Goal: Information Seeking & Learning: Learn about a topic

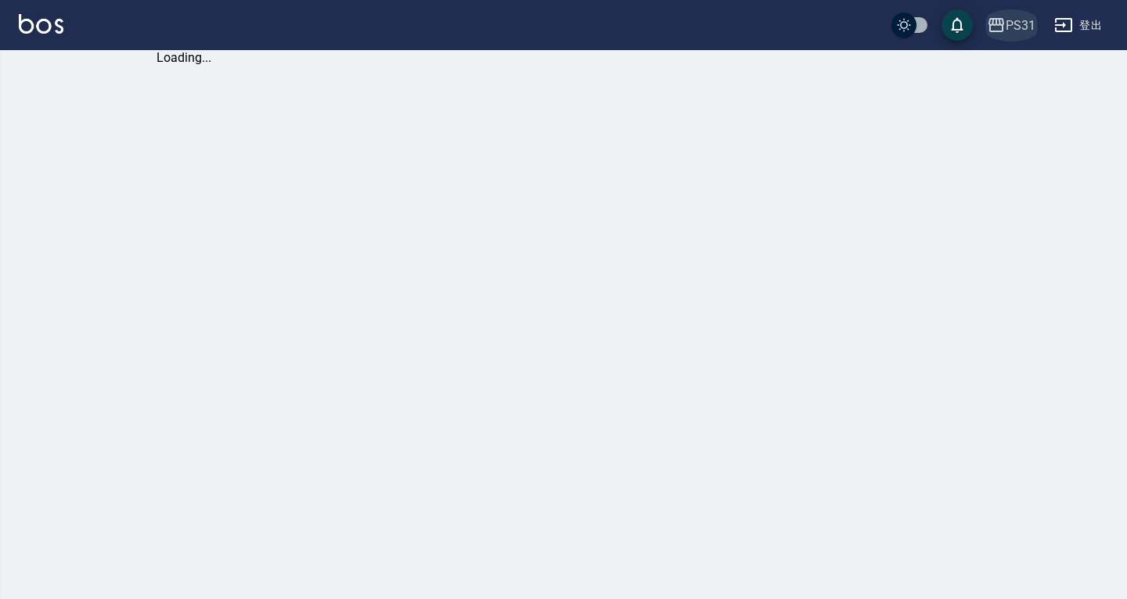
click at [1006, 21] on div "PS31" at bounding box center [1021, 26] width 30 height 20
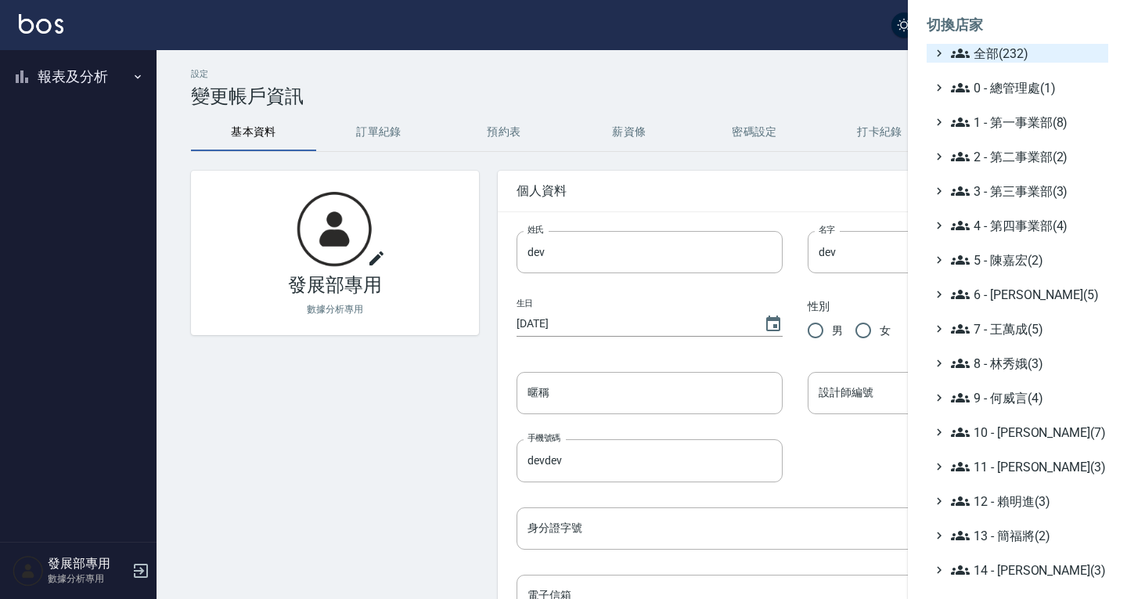
click at [996, 61] on span "全部(232)" at bounding box center [1026, 53] width 151 height 19
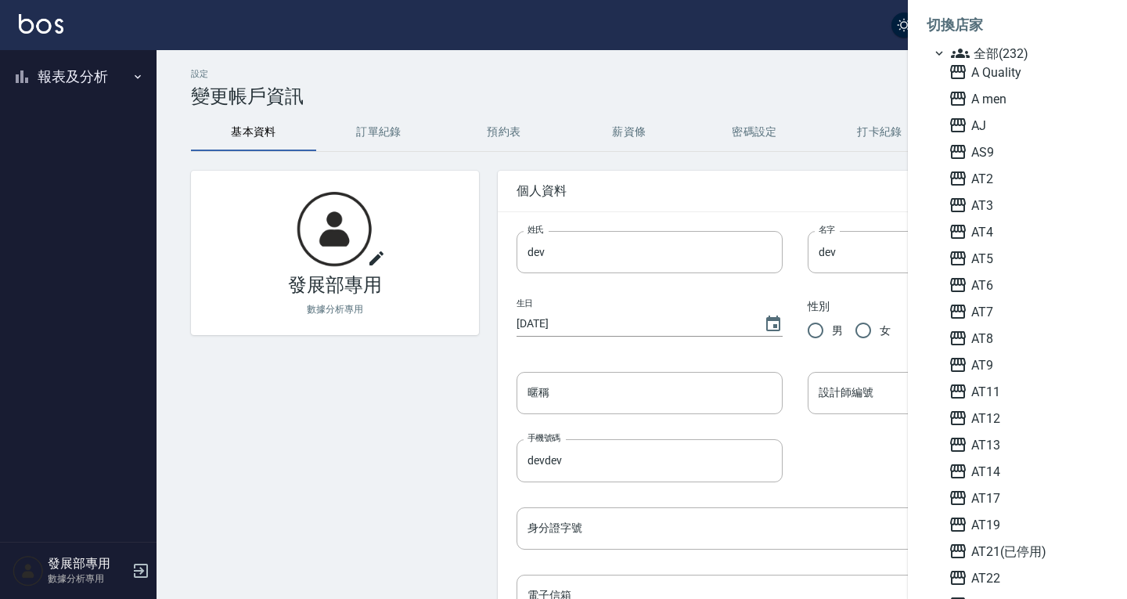
click at [997, 56] on span "全部(232)" at bounding box center [1026, 53] width 151 height 19
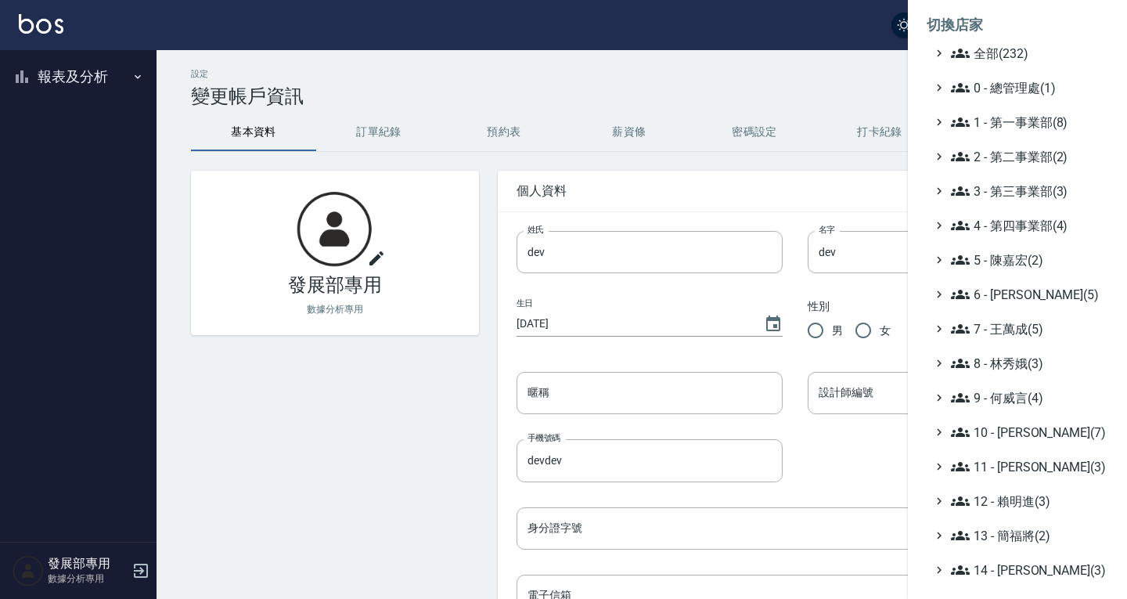
click at [988, 48] on span "全部(232)" at bounding box center [1026, 53] width 151 height 19
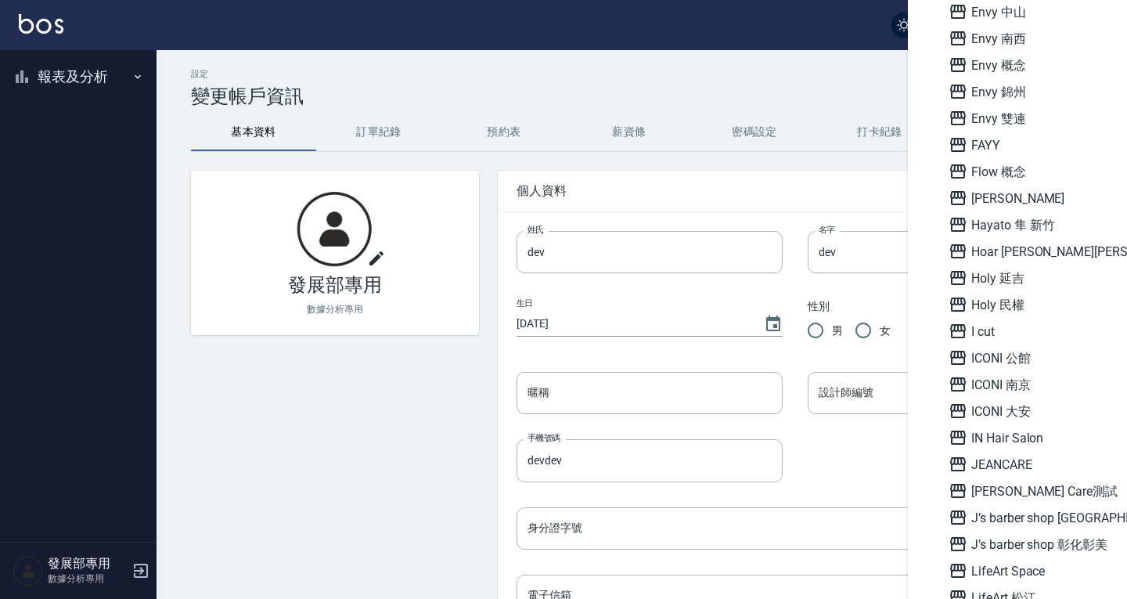
scroll to position [1330, 0]
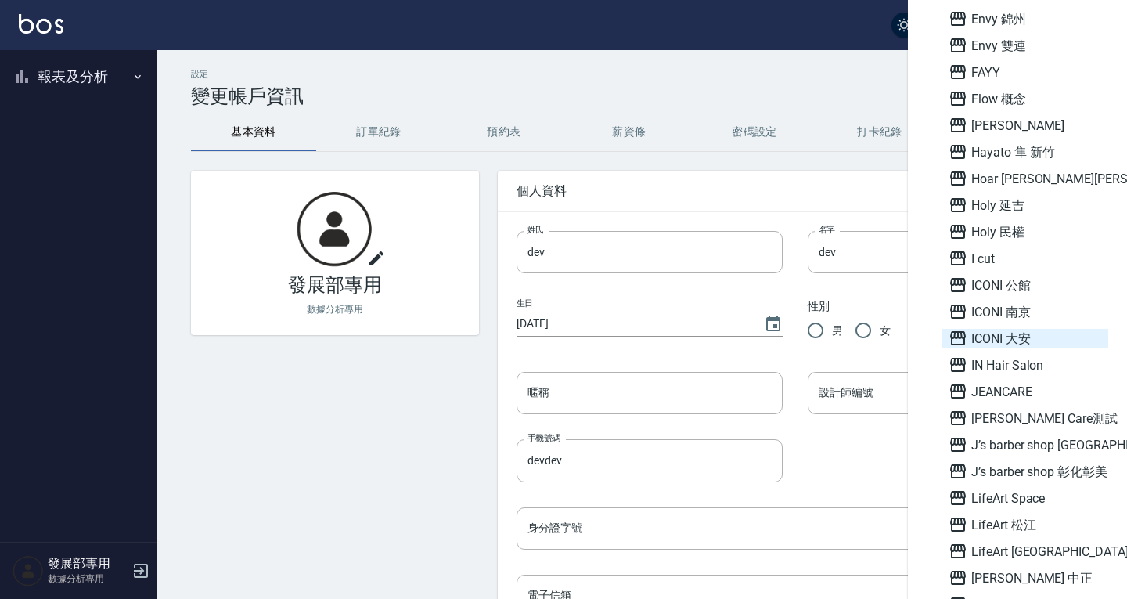
click at [1008, 335] on span "ICONI 大安" at bounding box center [1025, 338] width 153 height 19
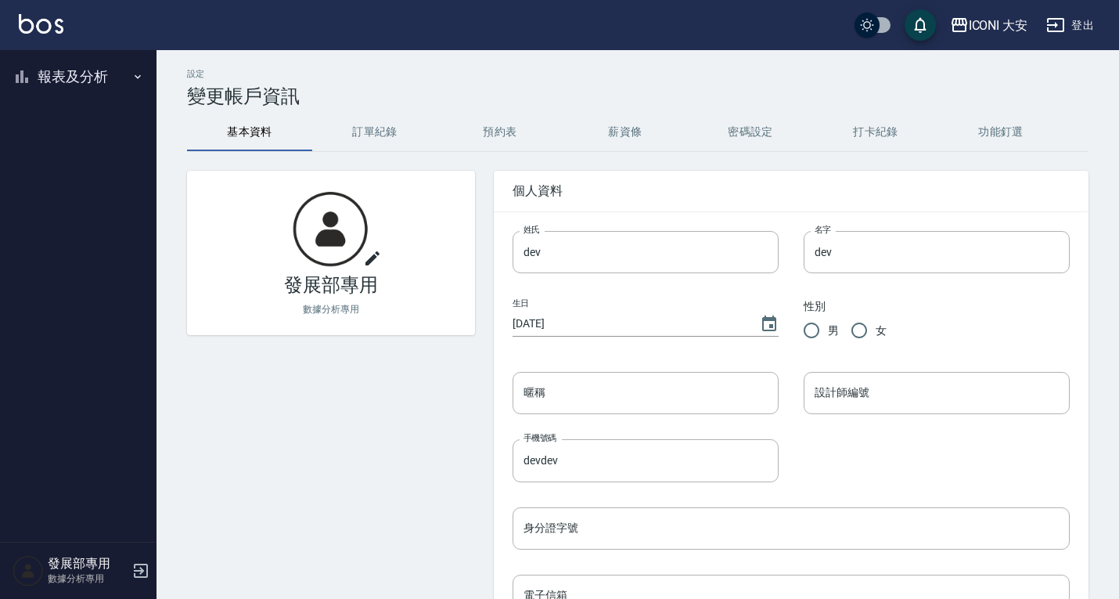
click at [103, 67] on button "報表及分析" at bounding box center [78, 76] width 144 height 41
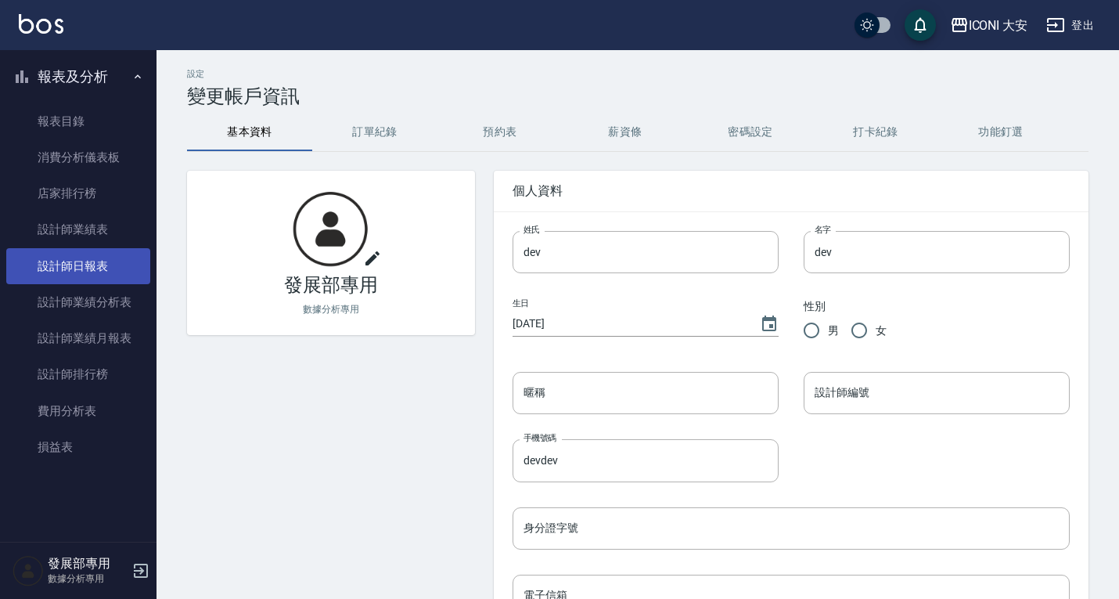
click at [92, 272] on link "設計師日報表" at bounding box center [78, 266] width 144 height 36
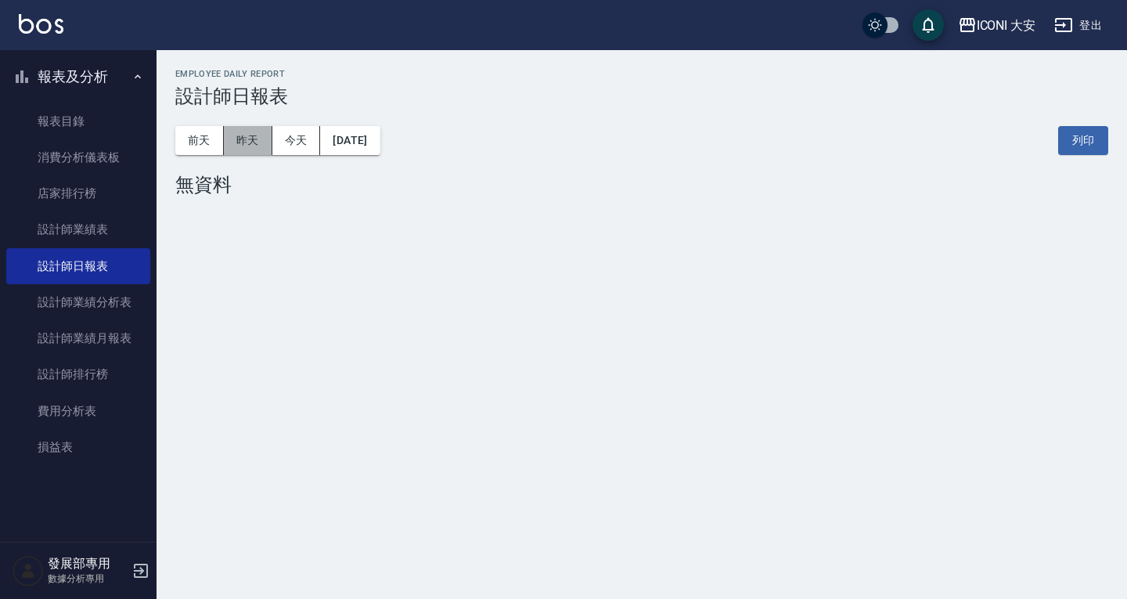
click at [255, 134] on button "昨天" at bounding box center [248, 140] width 49 height 29
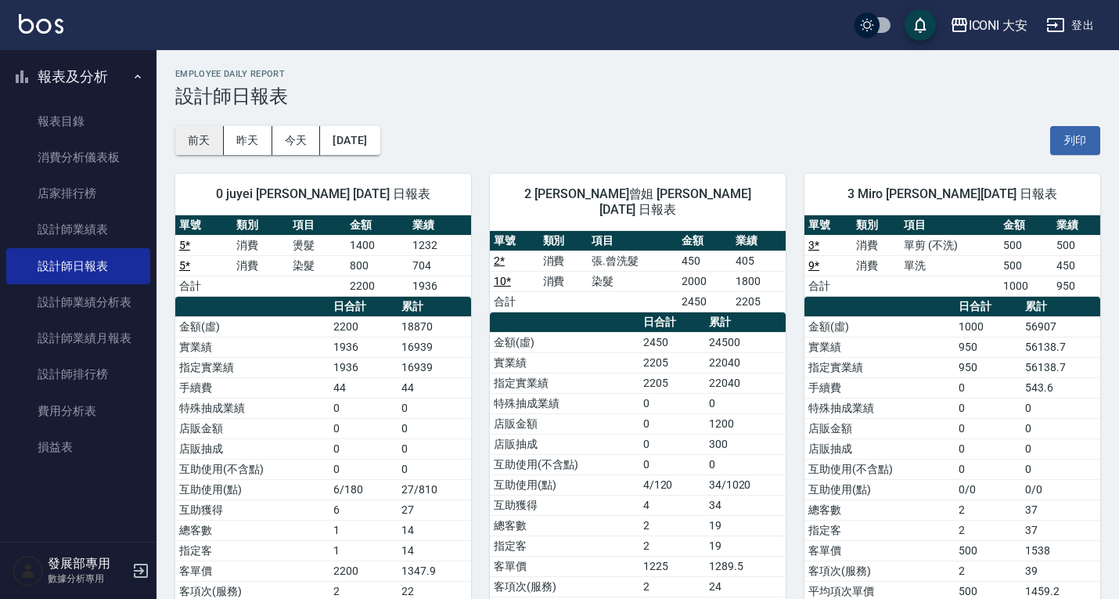
click at [185, 145] on button "前天" at bounding box center [199, 140] width 49 height 29
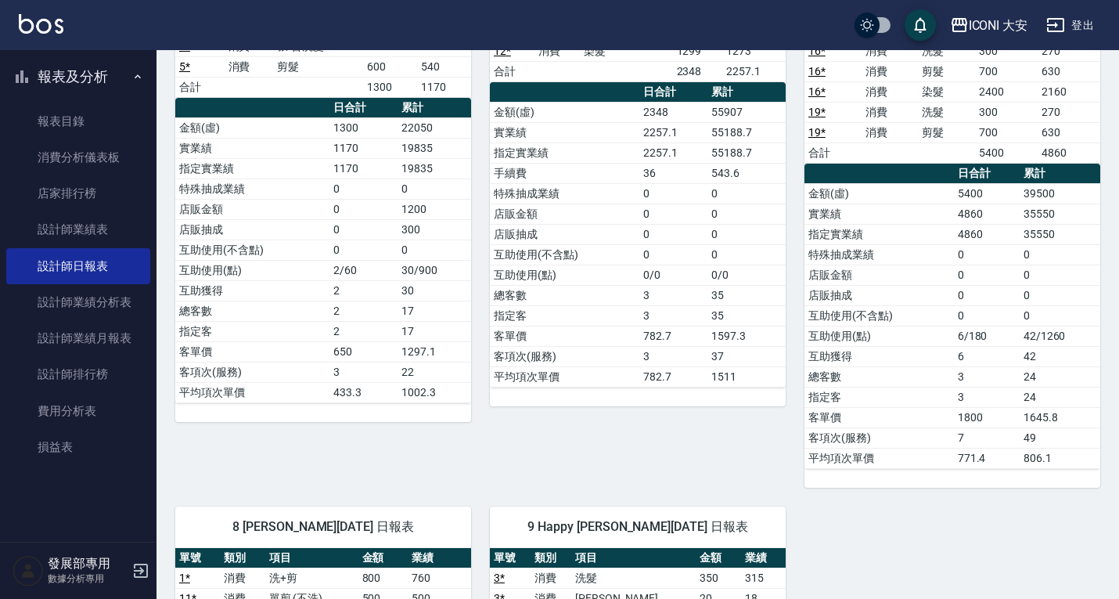
scroll to position [391, 0]
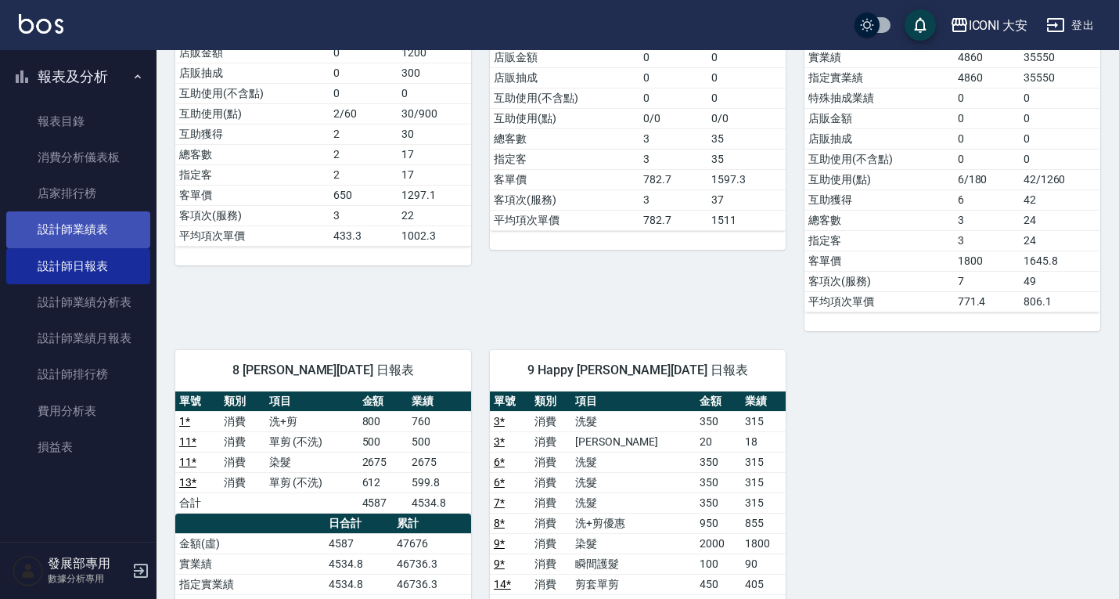
click at [116, 228] on link "設計師業績表" at bounding box center [78, 229] width 144 height 36
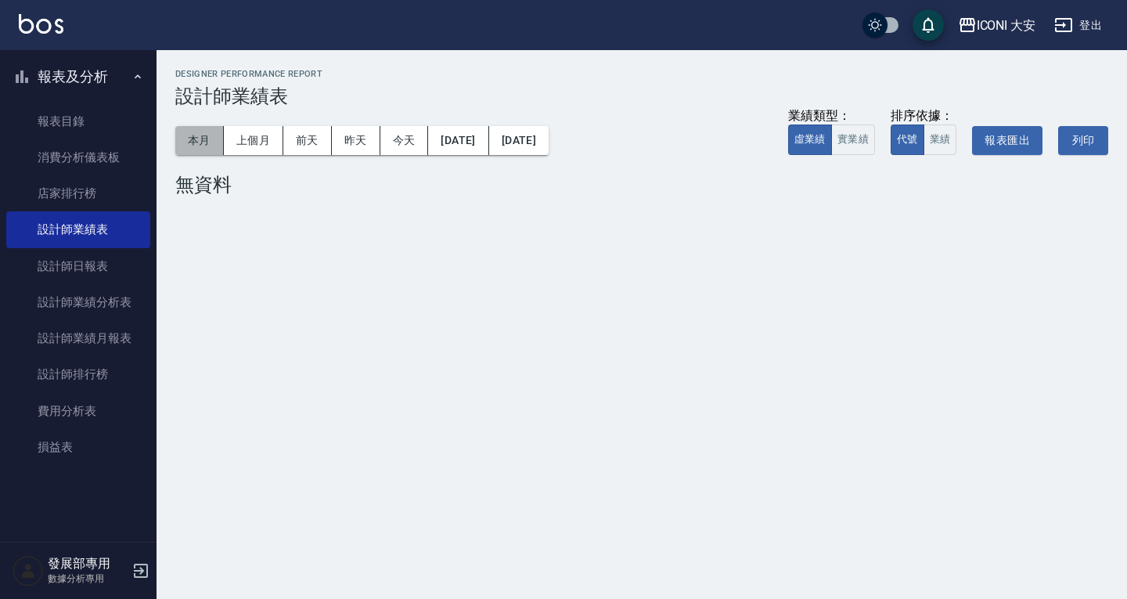
click at [210, 136] on button "本月" at bounding box center [199, 140] width 49 height 29
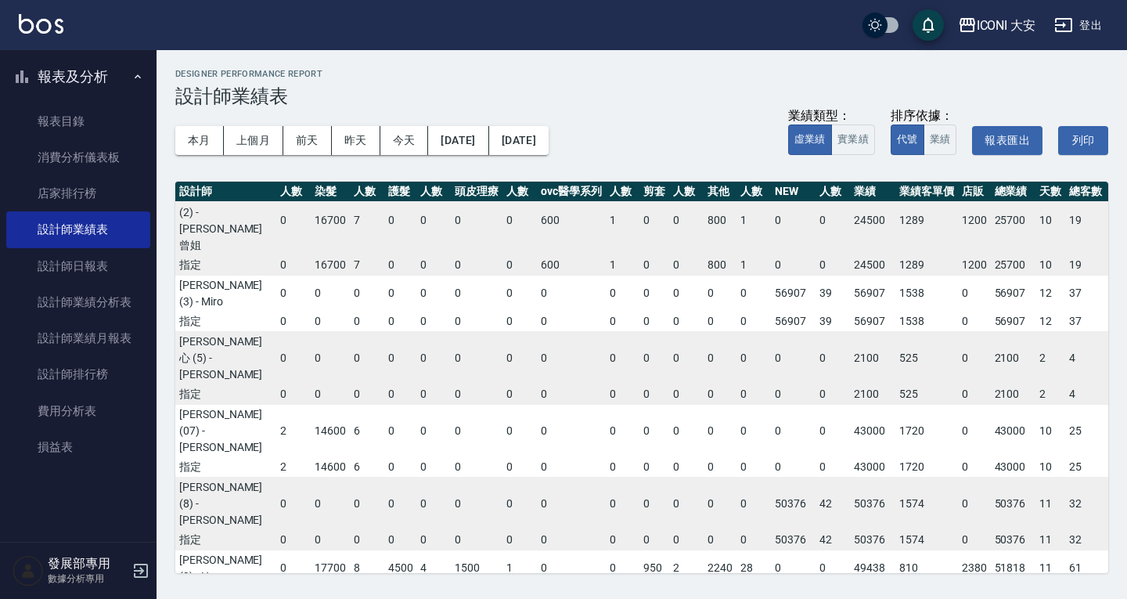
scroll to position [0, 175]
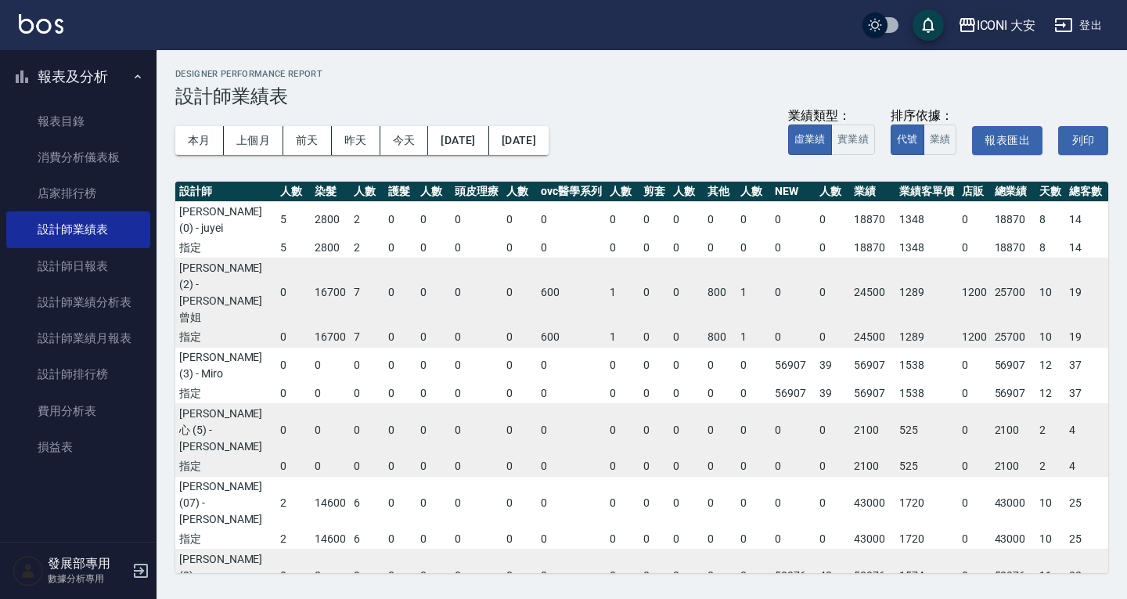
click at [992, 28] on div "ICONI 大安" at bounding box center [1006, 26] width 59 height 20
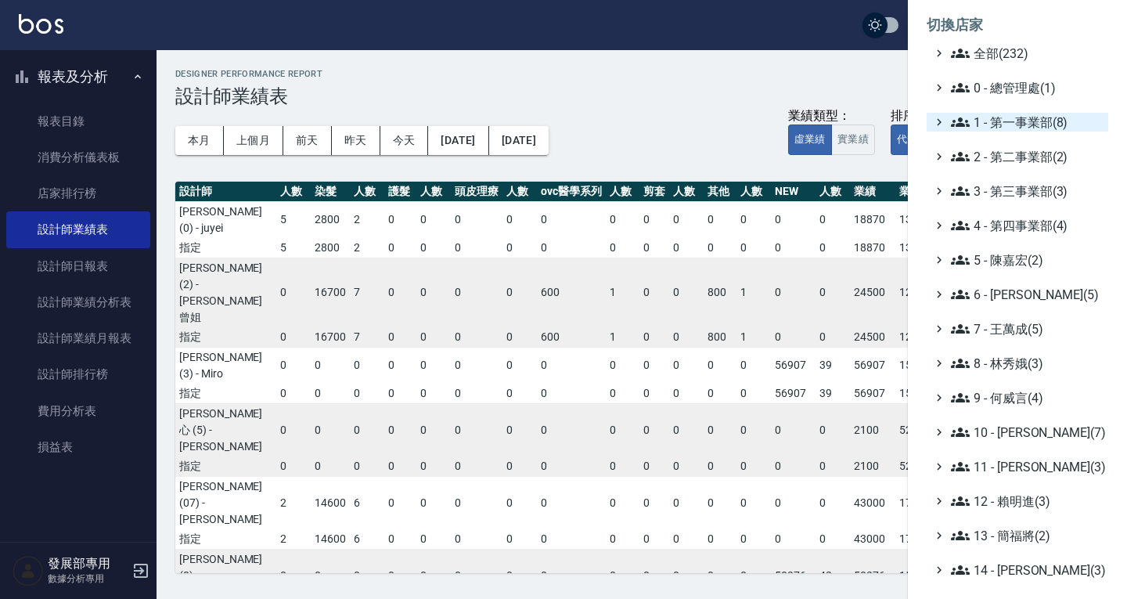
drag, startPoint x: 1030, startPoint y: 116, endPoint x: 1027, endPoint y: 125, distance: 9.9
click at [1030, 116] on span "1 - 第一事業部(8)" at bounding box center [1026, 122] width 151 height 19
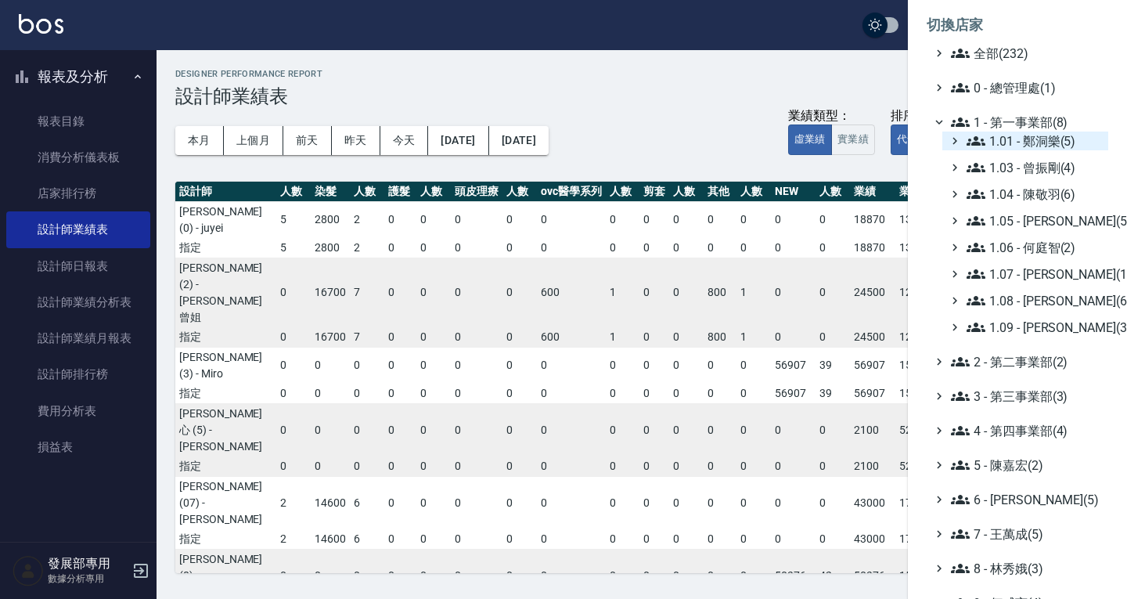
click at [1029, 137] on span "1.01 - 鄭洞樂(5)" at bounding box center [1034, 140] width 135 height 19
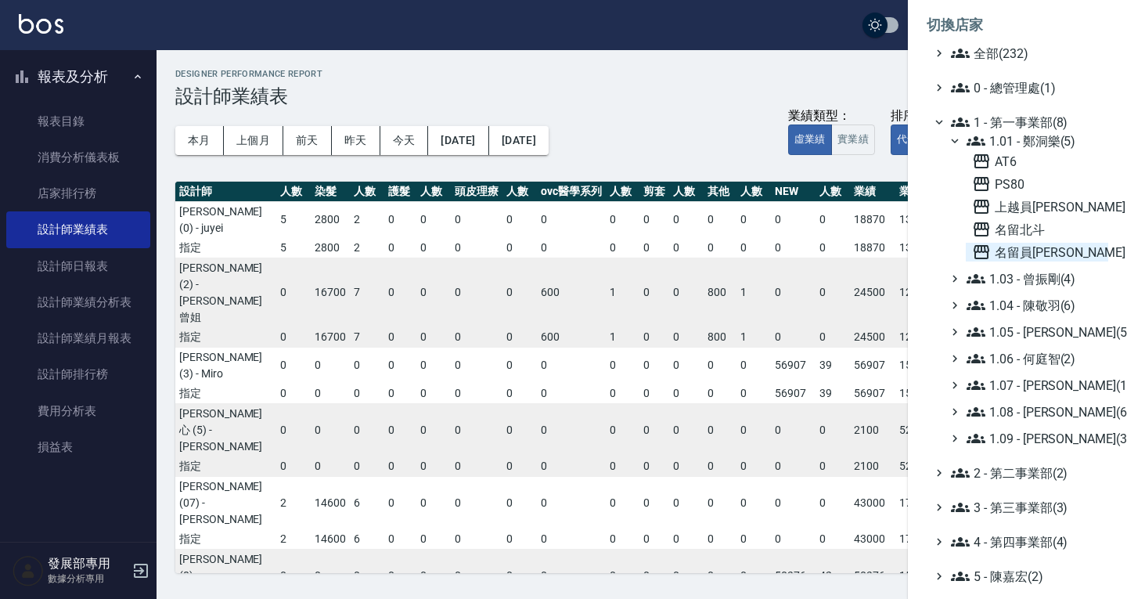
click at [1037, 247] on span "名留員林中正" at bounding box center [1037, 252] width 130 height 19
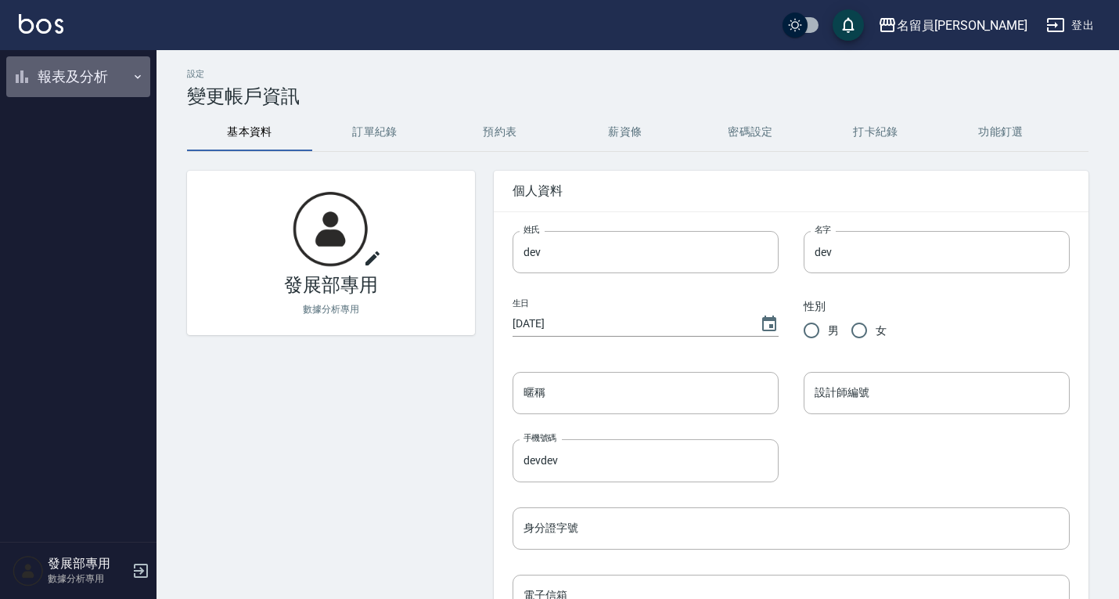
click at [87, 76] on button "報表及分析" at bounding box center [78, 76] width 144 height 41
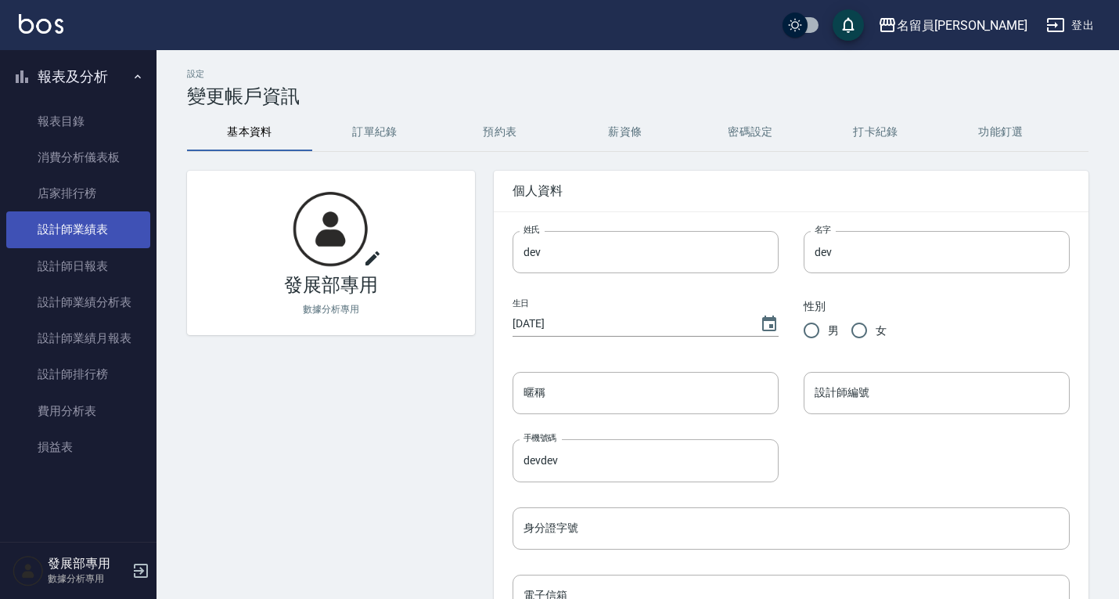
drag, startPoint x: 88, startPoint y: 263, endPoint x: 106, endPoint y: 242, distance: 27.8
click at [88, 263] on link "設計師日報表" at bounding box center [78, 266] width 144 height 36
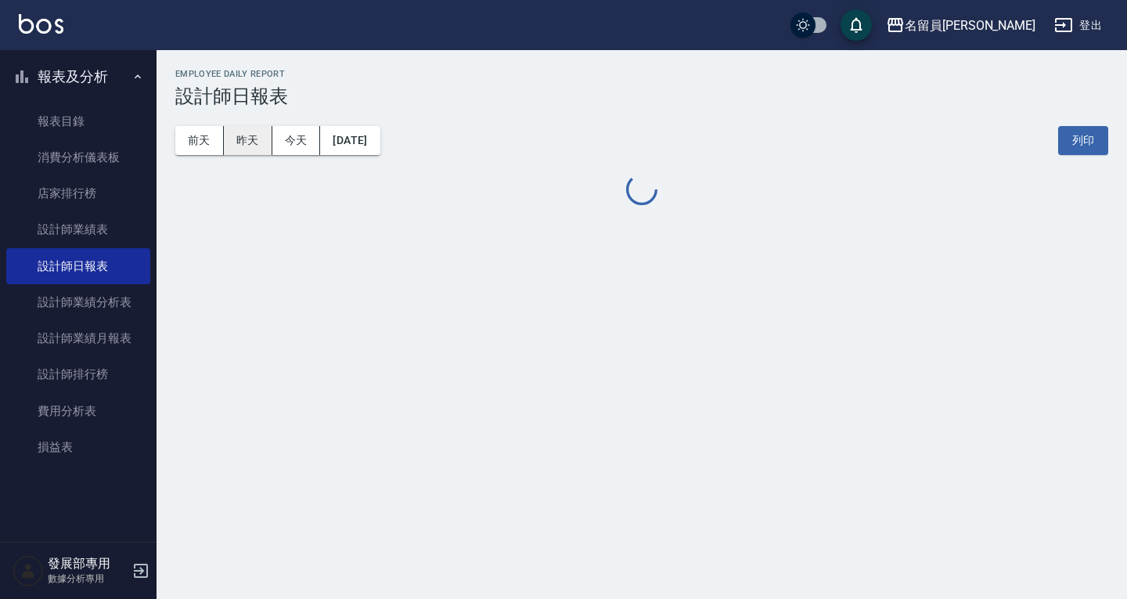
click at [253, 145] on button "昨天" at bounding box center [248, 140] width 49 height 29
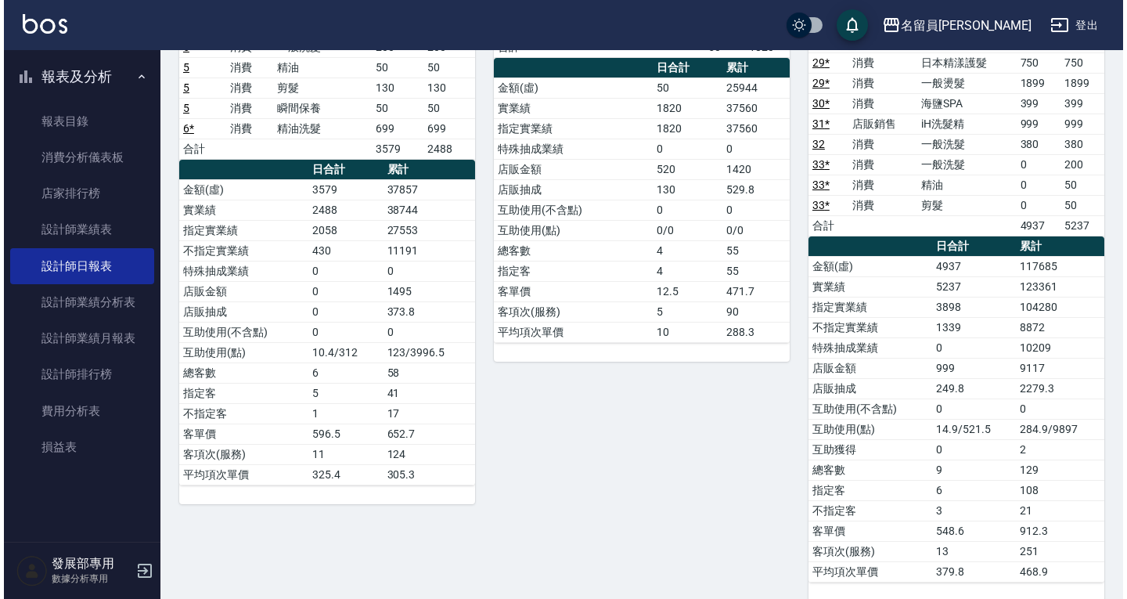
scroll to position [316, 0]
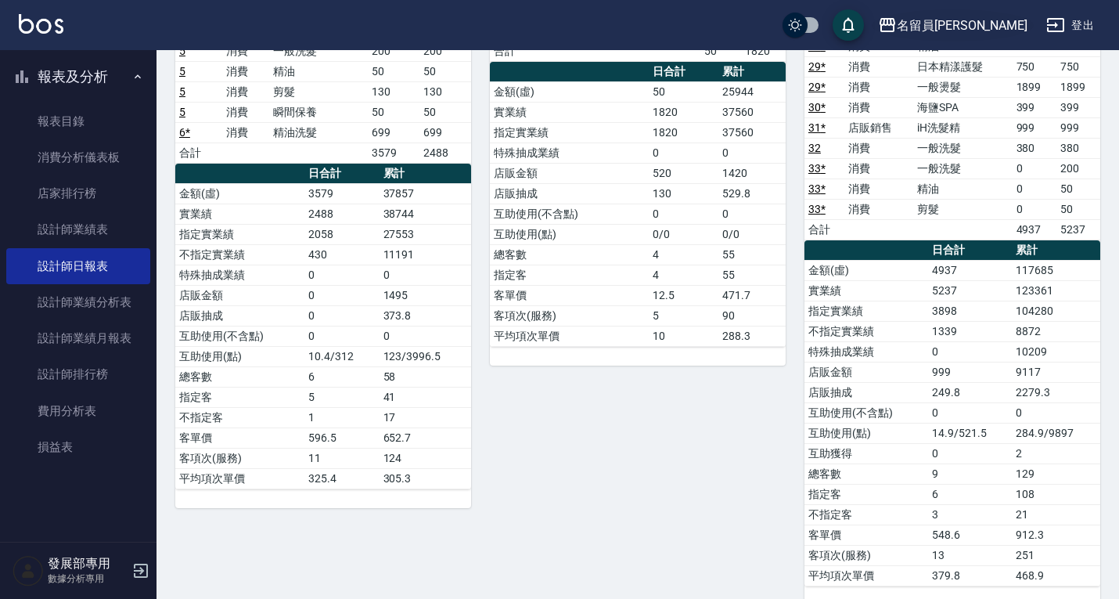
click at [965, 31] on div "名留員[PERSON_NAME]" at bounding box center [962, 26] width 131 height 20
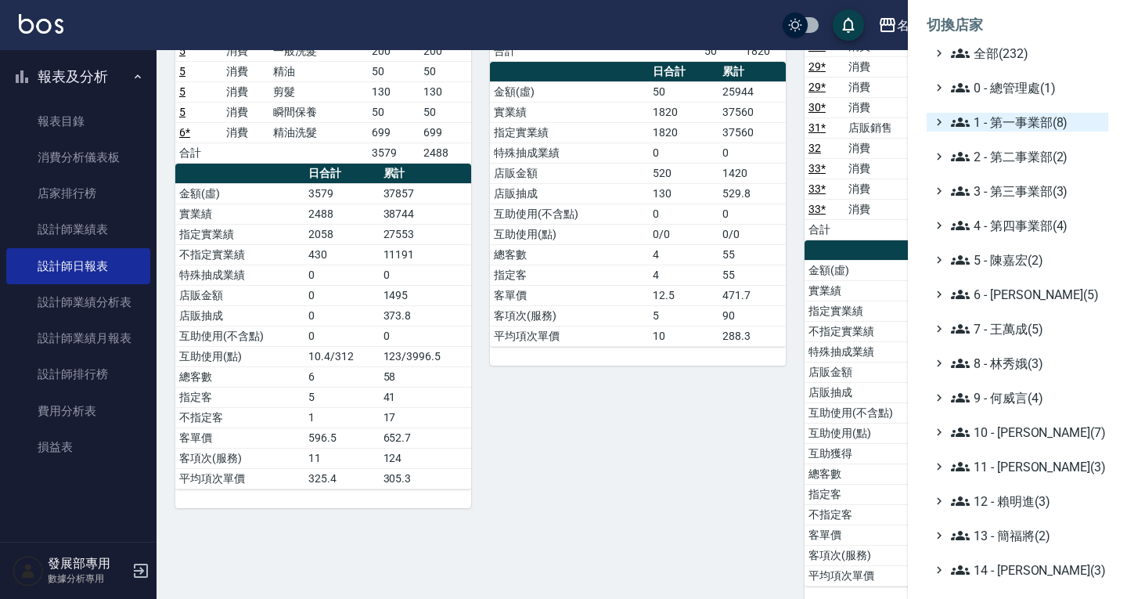
click at [1009, 120] on span "1 - 第一事業部(8)" at bounding box center [1026, 122] width 151 height 19
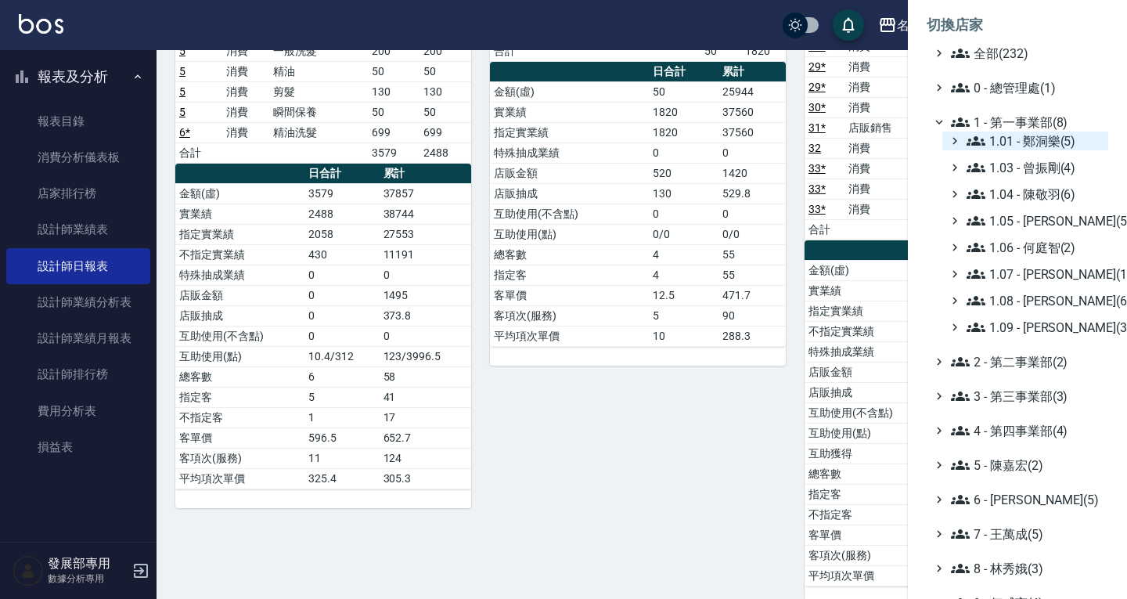
click at [1006, 141] on span "1.01 - 鄭洞樂(5)" at bounding box center [1034, 140] width 135 height 19
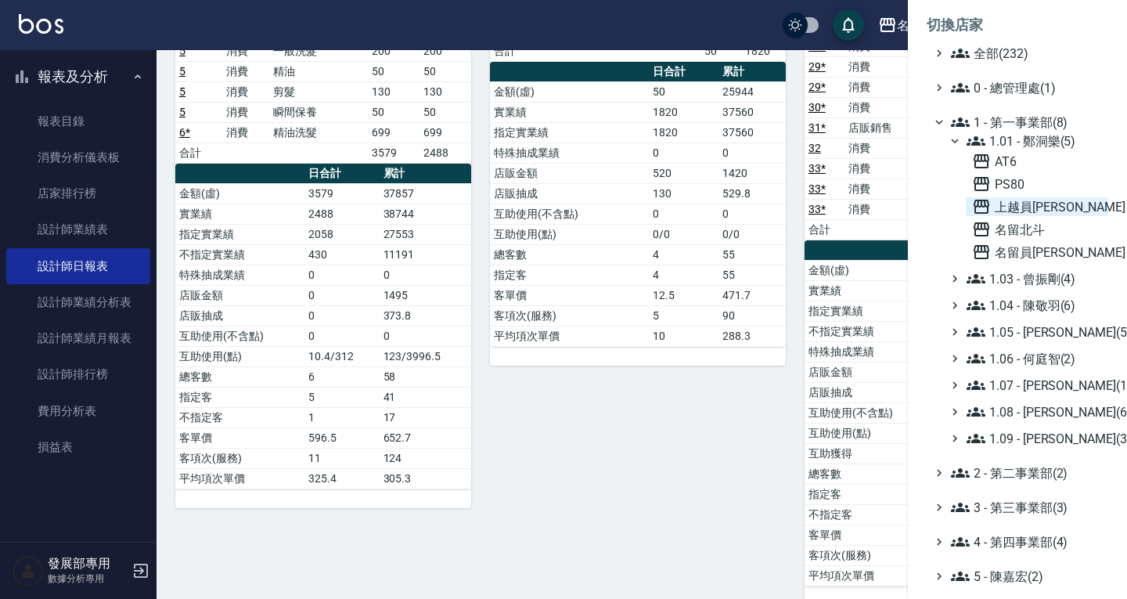
click at [1020, 208] on span "上越員林" at bounding box center [1037, 206] width 130 height 19
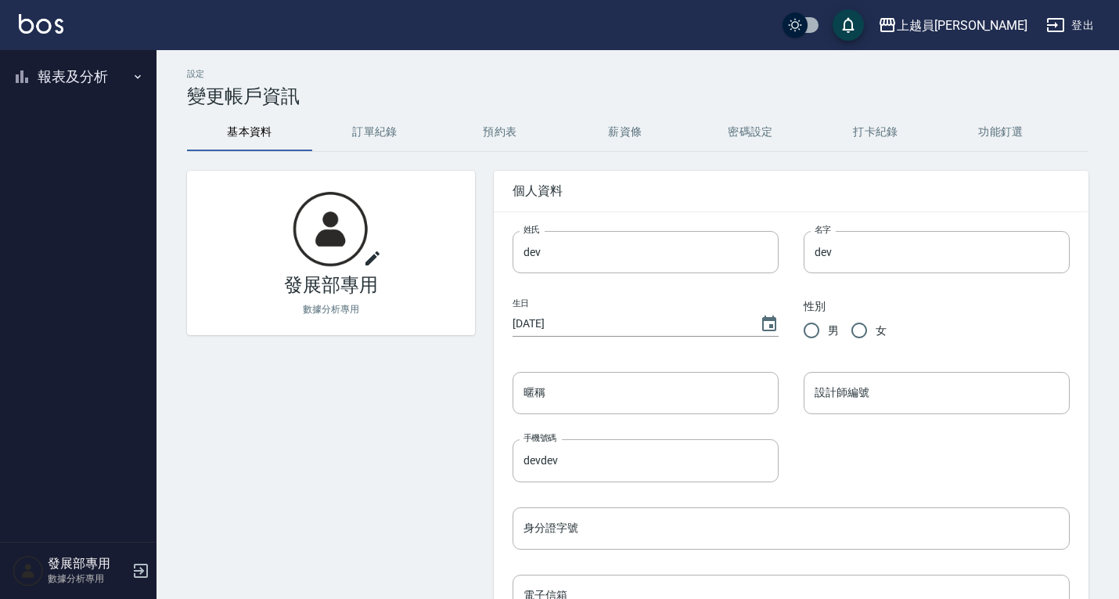
click at [85, 69] on button "報表及分析" at bounding box center [78, 76] width 144 height 41
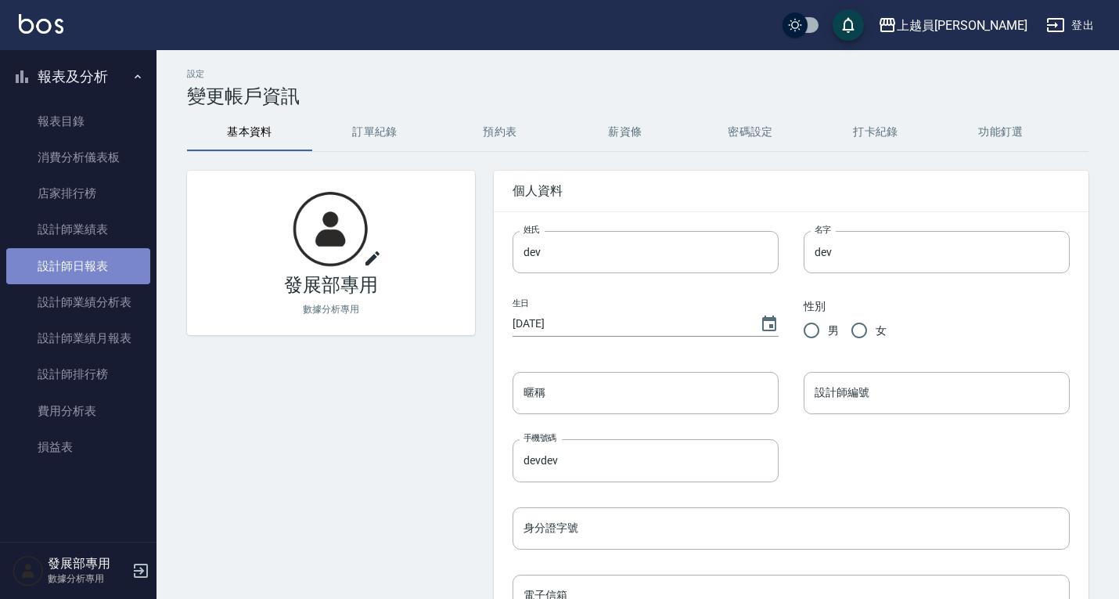
click at [82, 275] on link "設計師日報表" at bounding box center [78, 266] width 144 height 36
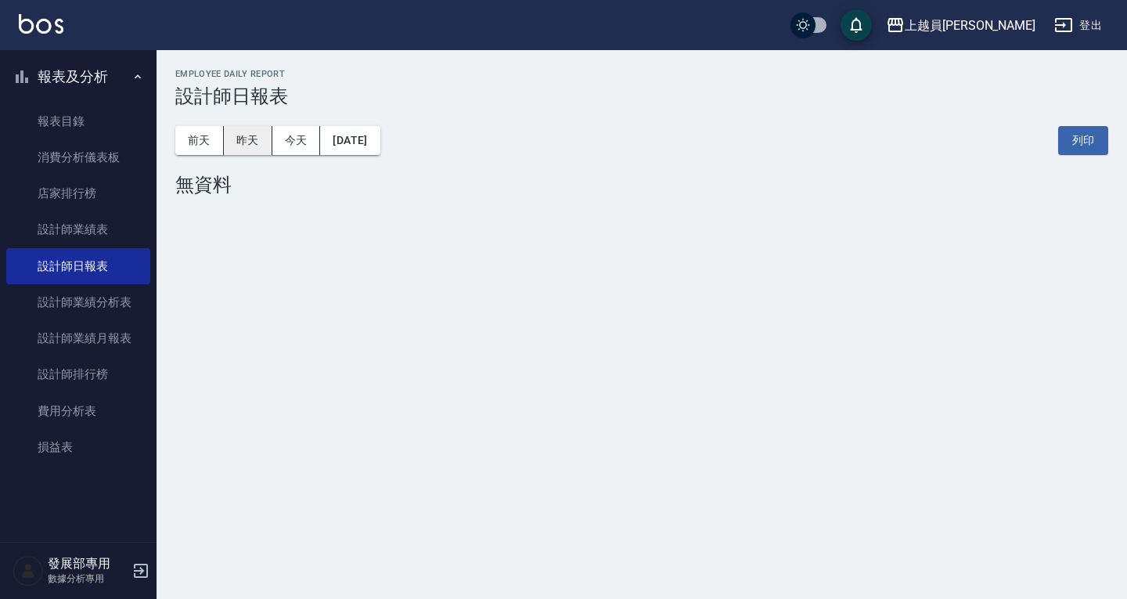
click at [252, 136] on button "昨天" at bounding box center [248, 140] width 49 height 29
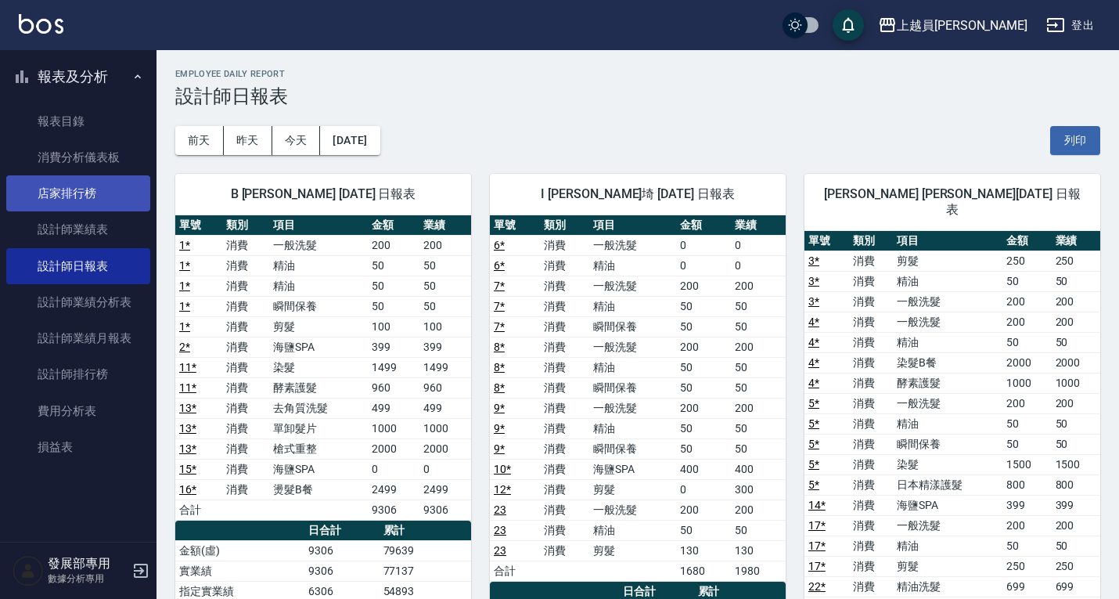
drag, startPoint x: 83, startPoint y: 232, endPoint x: 135, endPoint y: 205, distance: 58.5
click at [83, 232] on link "設計師業績表" at bounding box center [78, 229] width 144 height 36
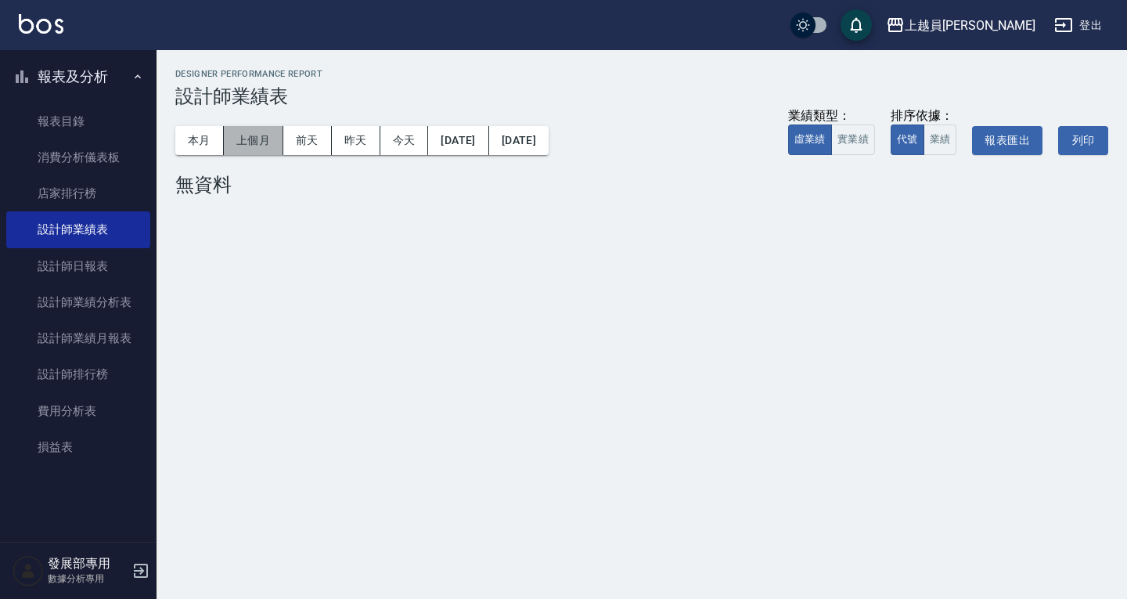
click at [241, 148] on button "上個月" at bounding box center [253, 140] width 59 height 29
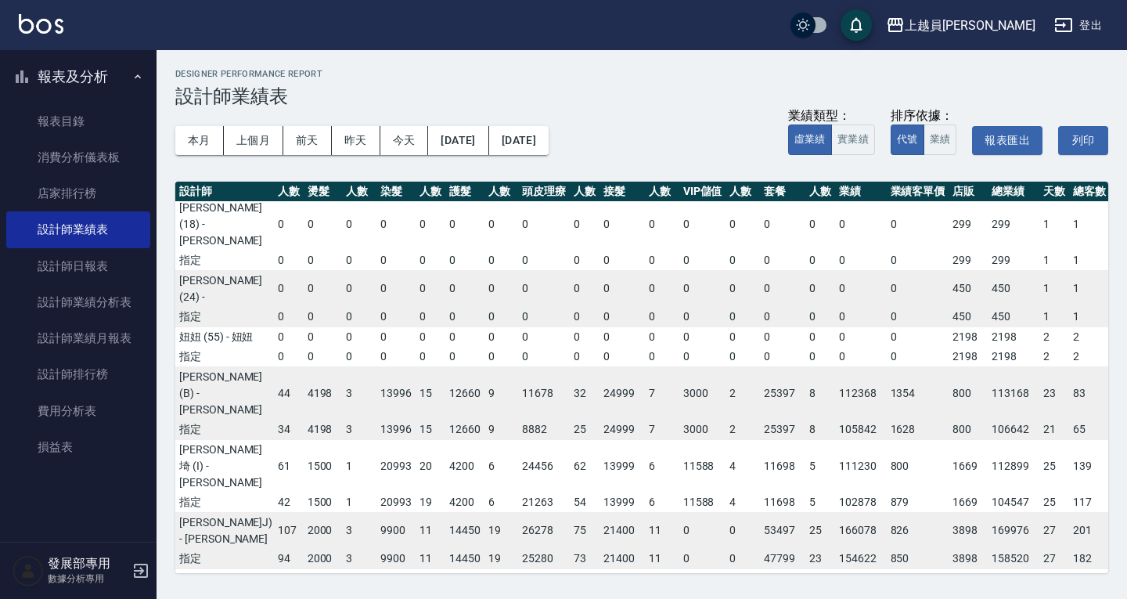
scroll to position [150, 110]
click at [203, 133] on button "本月" at bounding box center [199, 140] width 49 height 29
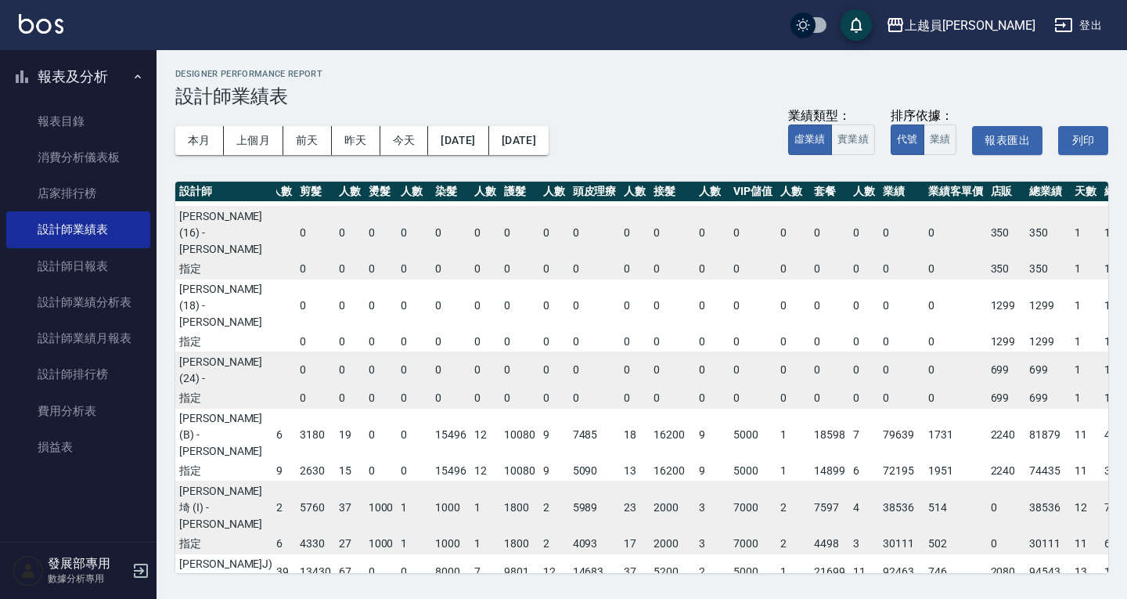
scroll to position [68, 81]
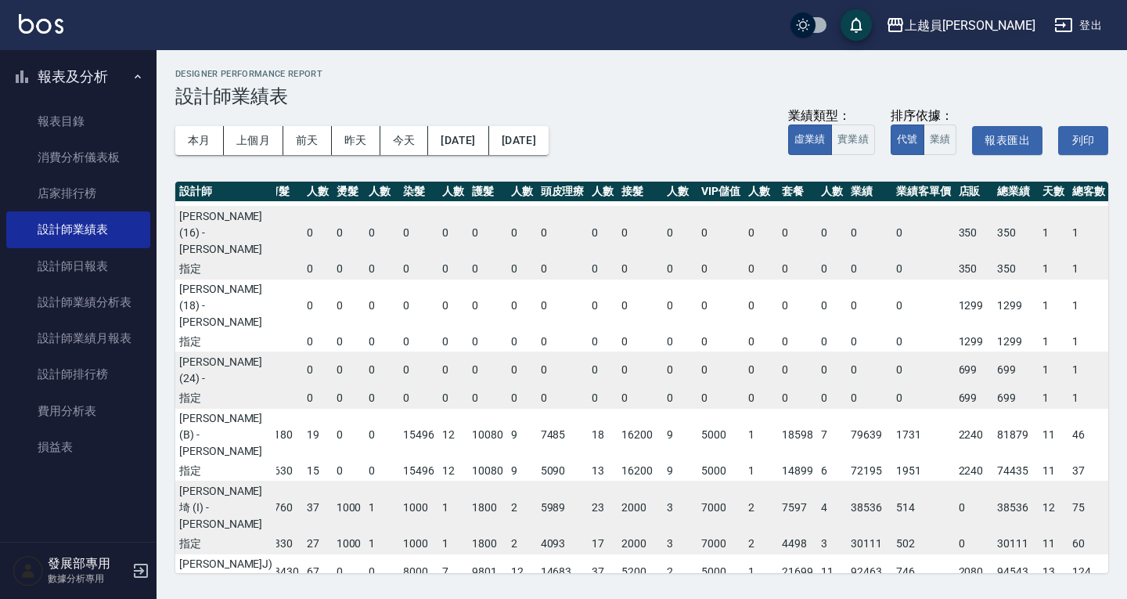
click at [1032, 23] on div "上越員林" at bounding box center [970, 26] width 131 height 20
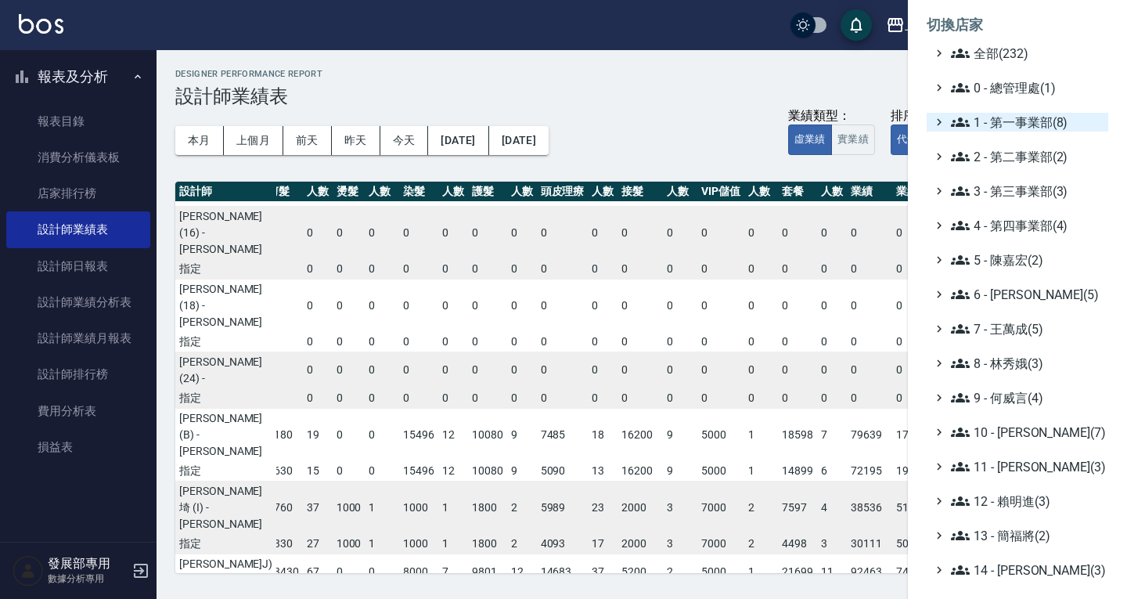
click at [1006, 126] on span "1 - 第一事業部(8)" at bounding box center [1026, 122] width 151 height 19
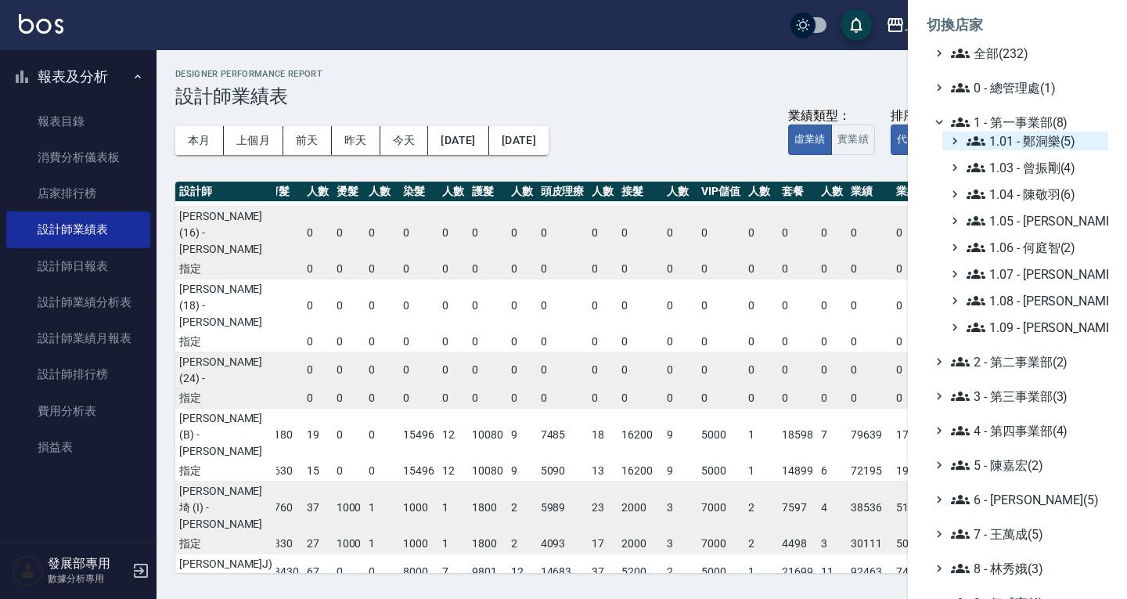
click at [1010, 141] on span "1.01 - 鄭洞樂(5)" at bounding box center [1034, 140] width 135 height 19
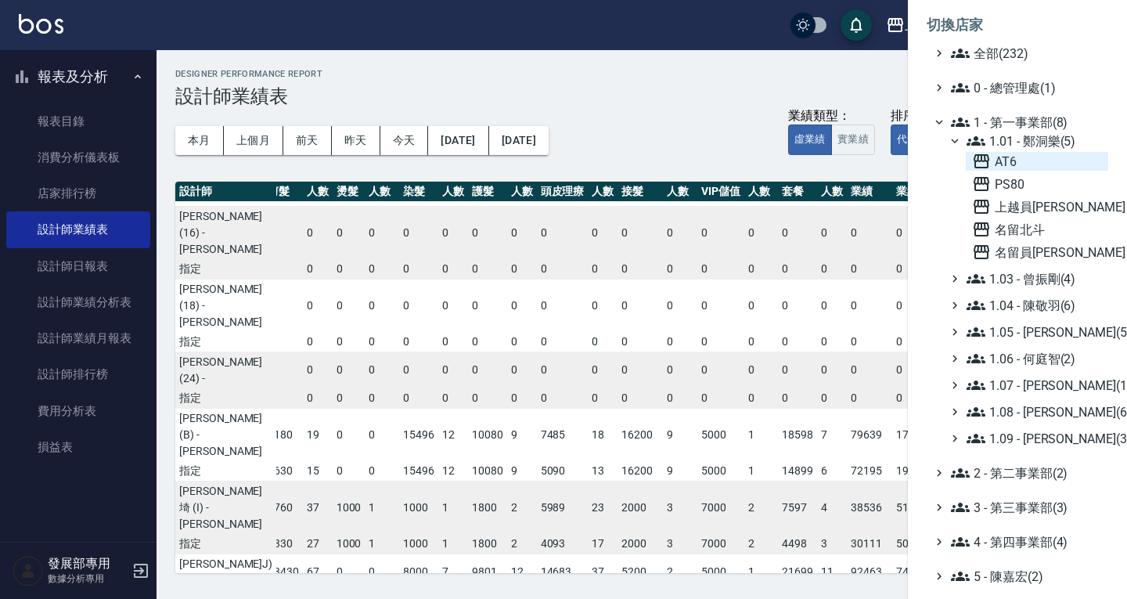
click at [1021, 164] on span "AT6" at bounding box center [1037, 161] width 130 height 19
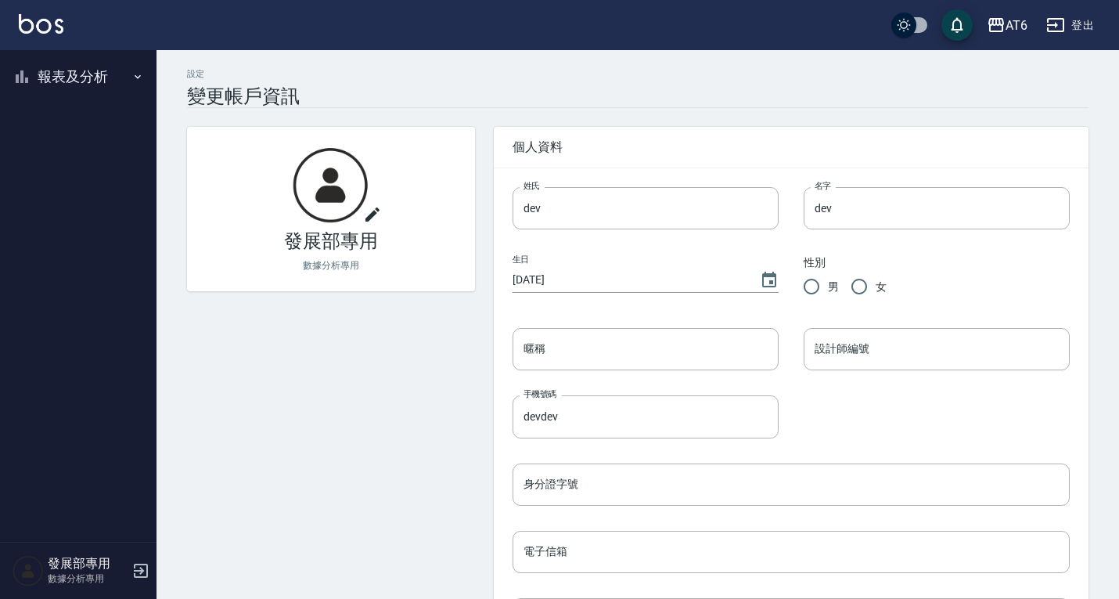
click at [70, 77] on button "報表及分析" at bounding box center [78, 76] width 144 height 41
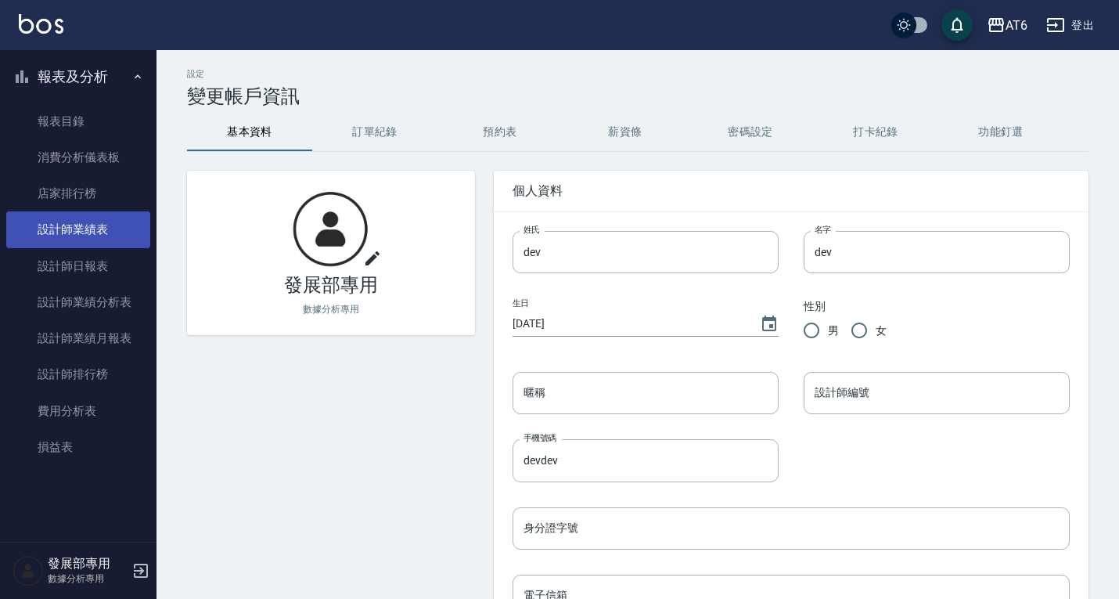
drag, startPoint x: 73, startPoint y: 261, endPoint x: 91, endPoint y: 228, distance: 38.2
click at [73, 261] on link "設計師日報表" at bounding box center [78, 266] width 144 height 36
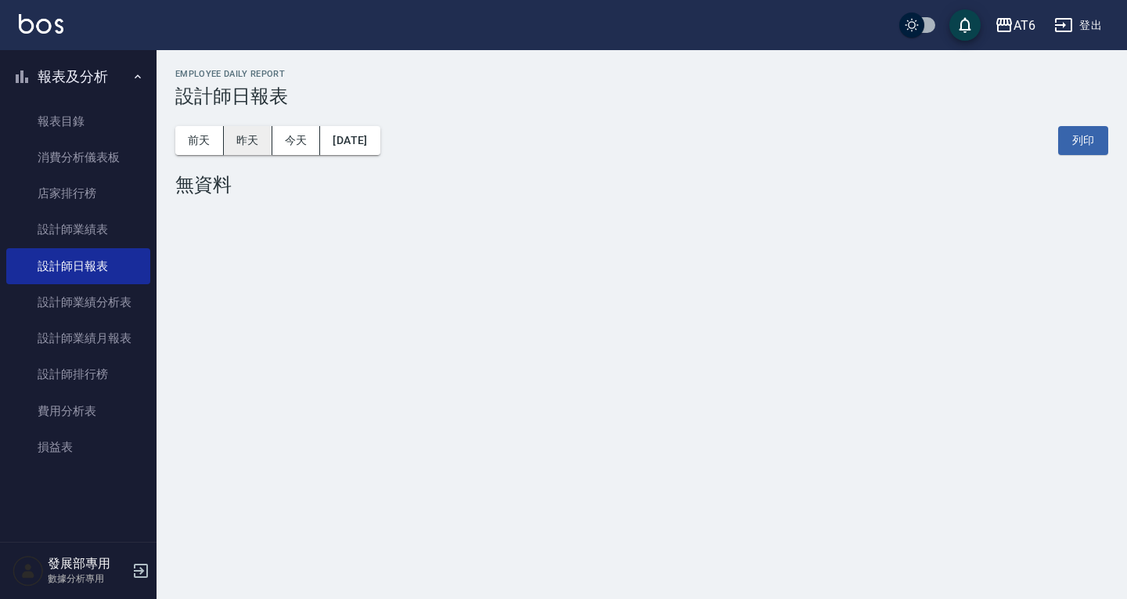
click at [257, 146] on button "昨天" at bounding box center [248, 140] width 49 height 29
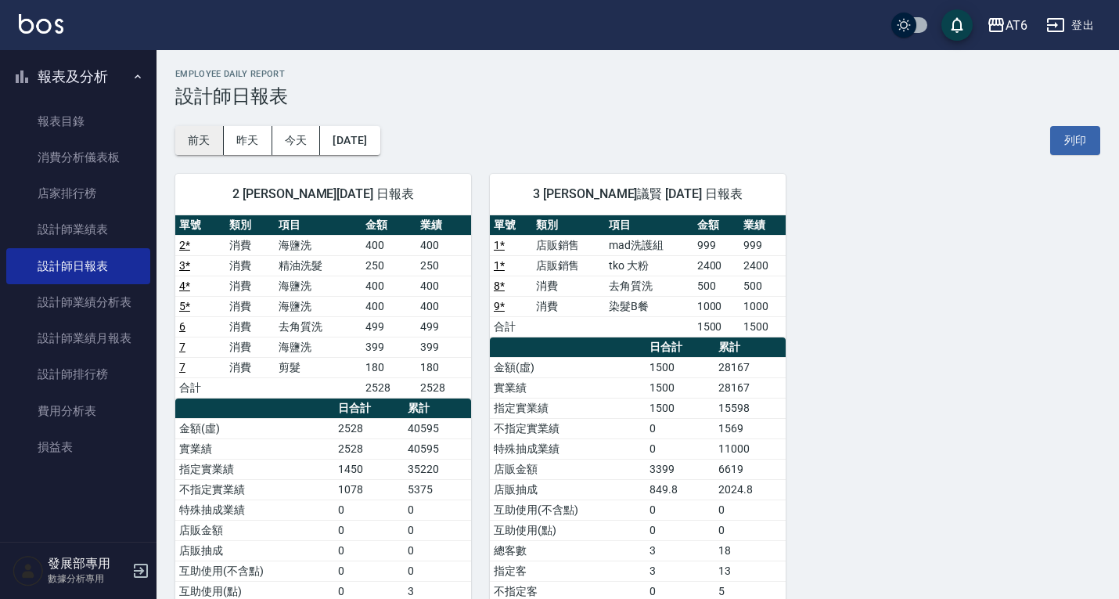
click at [208, 137] on button "前天" at bounding box center [199, 140] width 49 height 29
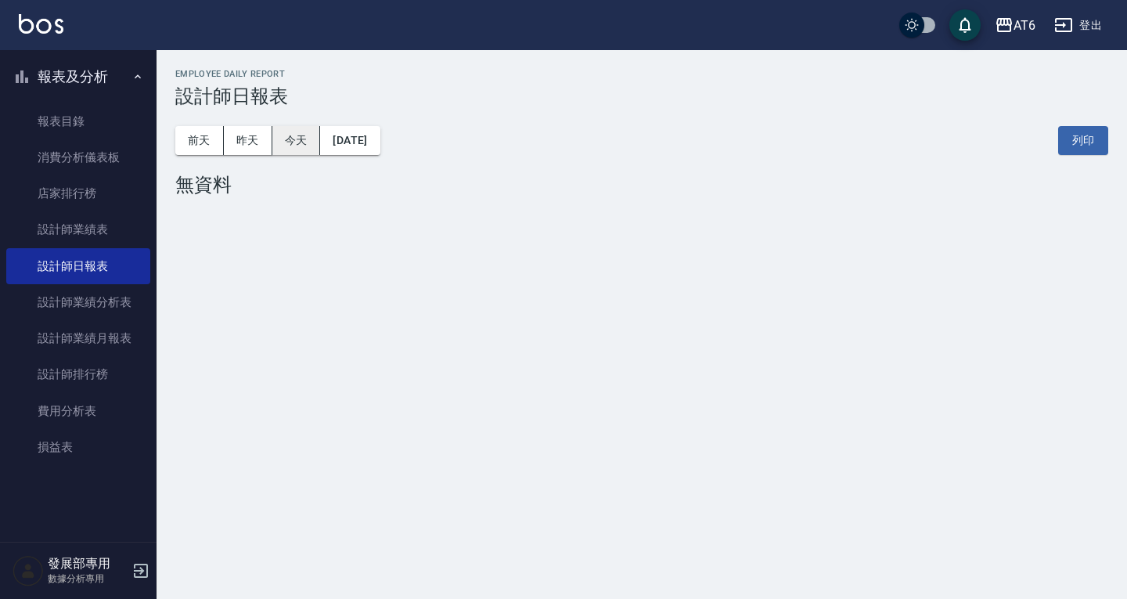
click at [273, 130] on button "今天" at bounding box center [296, 140] width 49 height 29
click at [250, 133] on button "昨天" at bounding box center [248, 140] width 49 height 29
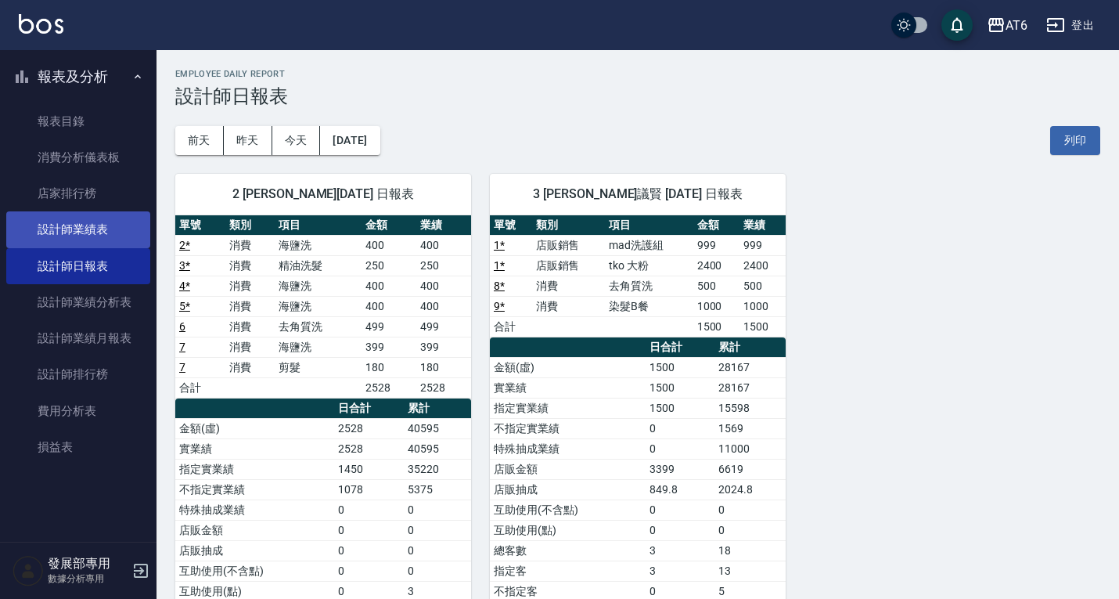
click at [99, 231] on link "設計師業績表" at bounding box center [78, 229] width 144 height 36
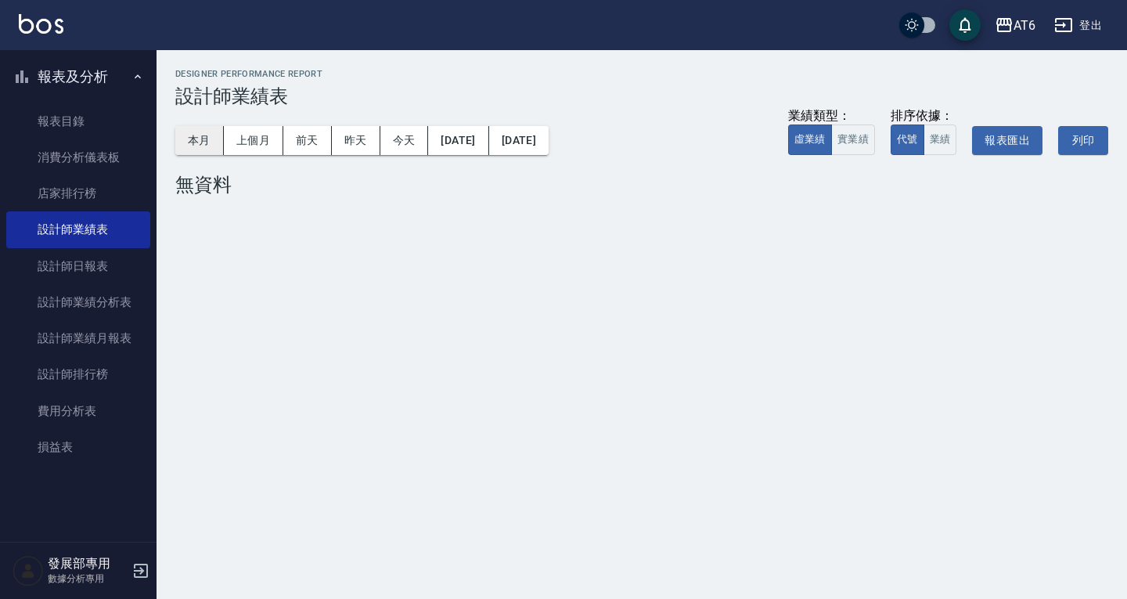
click at [204, 142] on button "本月" at bounding box center [199, 140] width 49 height 29
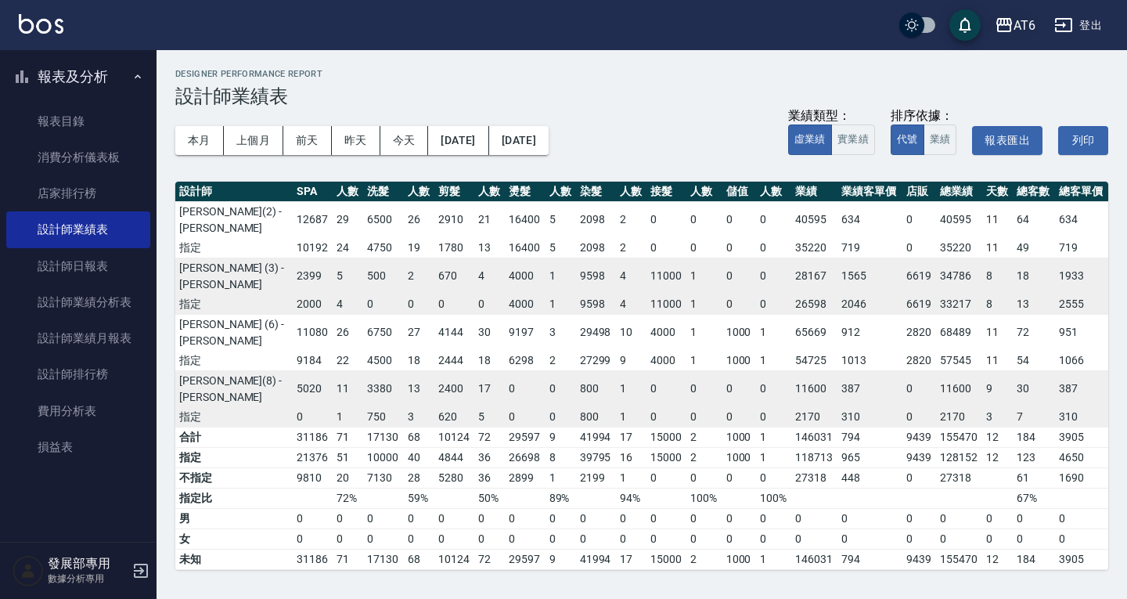
click at [1013, 38] on button "AT6" at bounding box center [1014, 25] width 53 height 32
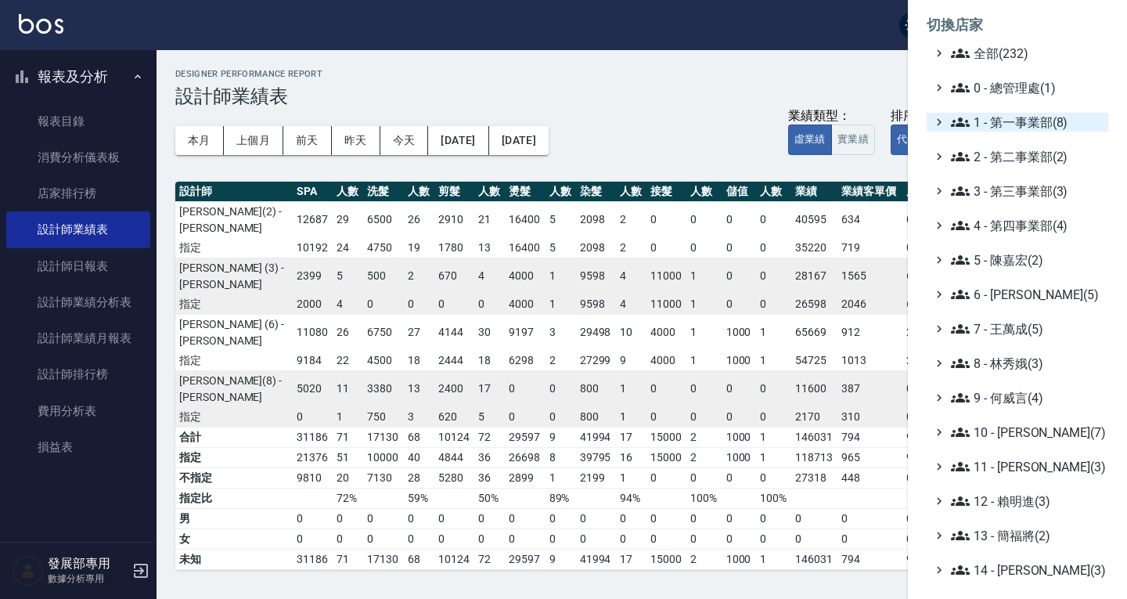
click at [1000, 126] on span "1 - 第一事業部(8)" at bounding box center [1026, 122] width 151 height 19
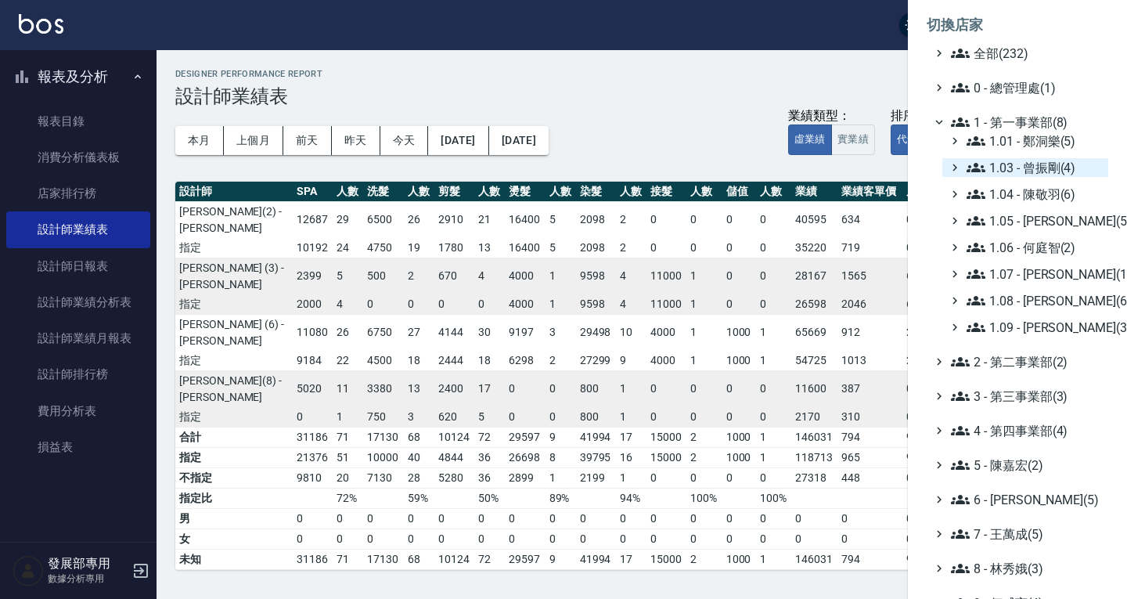
click at [1010, 165] on span "1.03 - 曾振剛(4)" at bounding box center [1034, 167] width 135 height 19
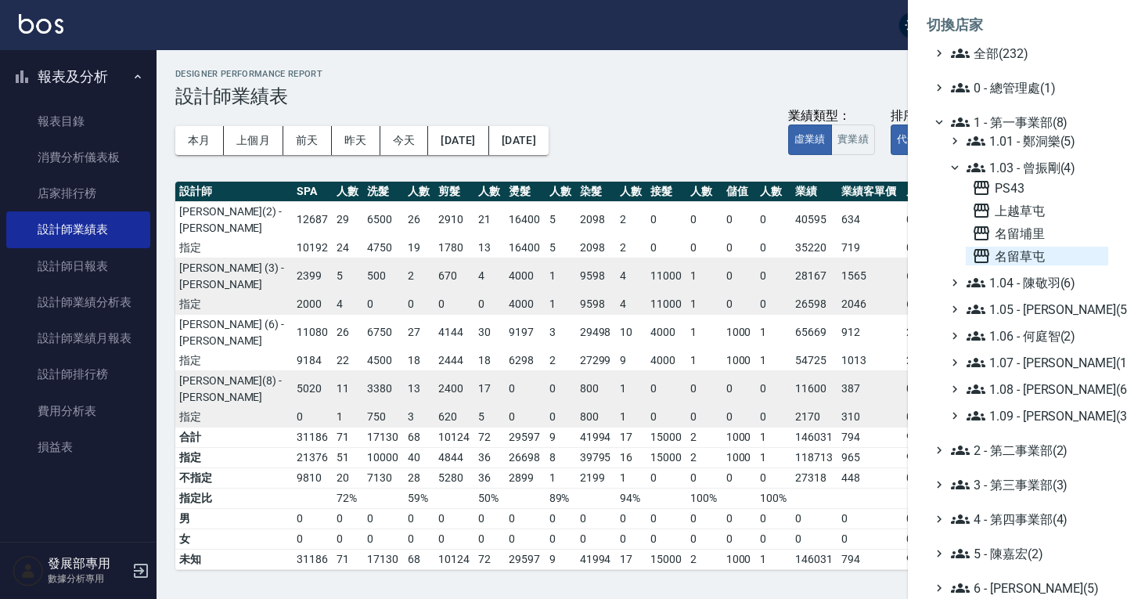
click at [1021, 255] on span "名留草屯" at bounding box center [1037, 256] width 130 height 19
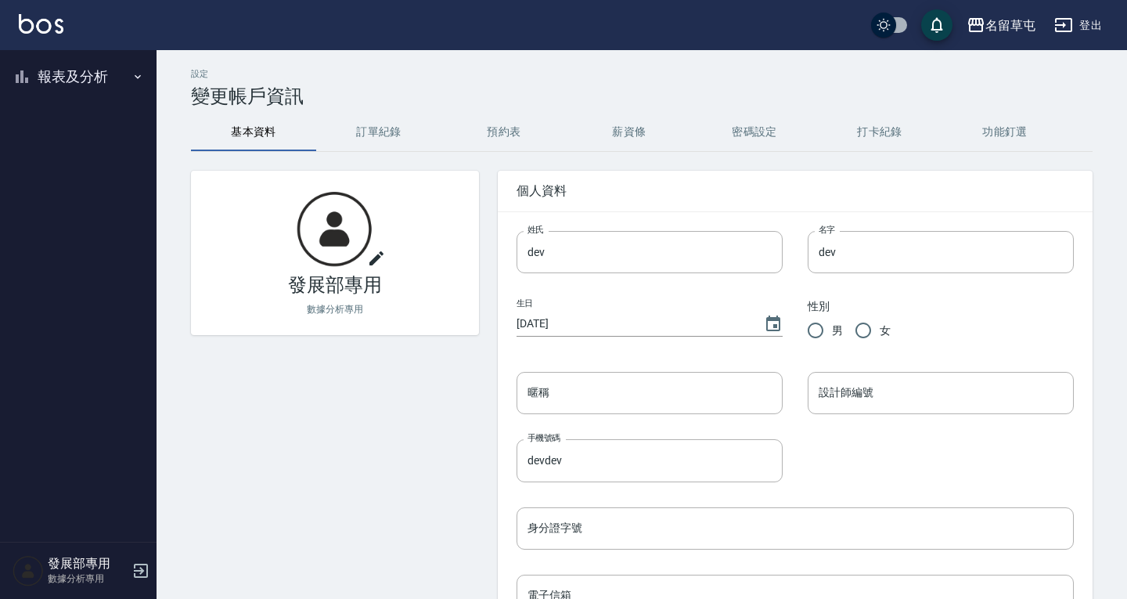
click at [71, 78] on button "報表及分析" at bounding box center [78, 76] width 144 height 41
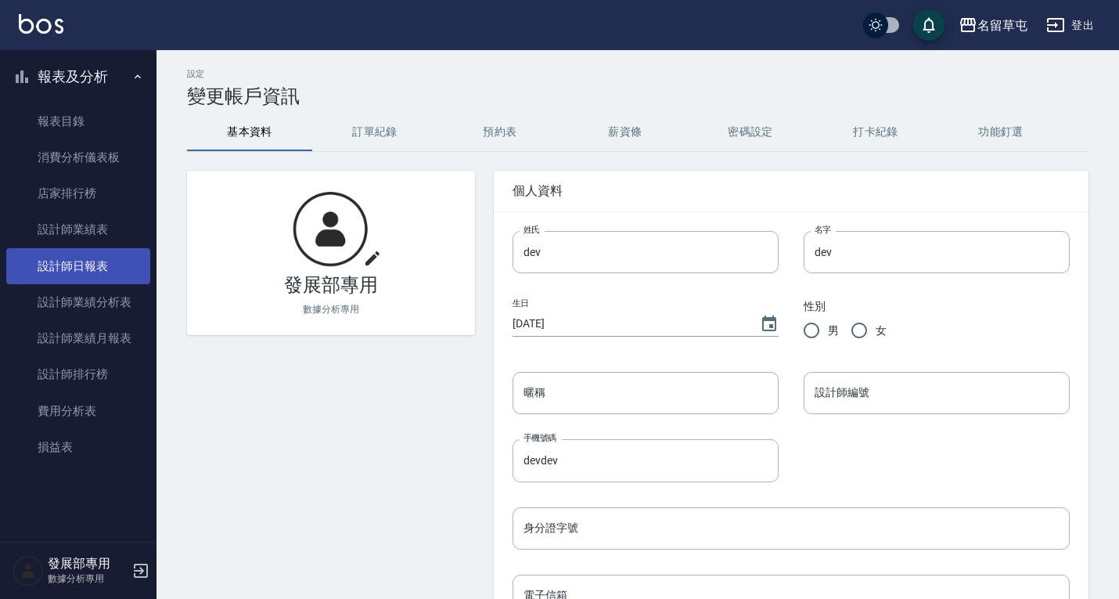
click at [76, 259] on link "設計師日報表" at bounding box center [78, 266] width 144 height 36
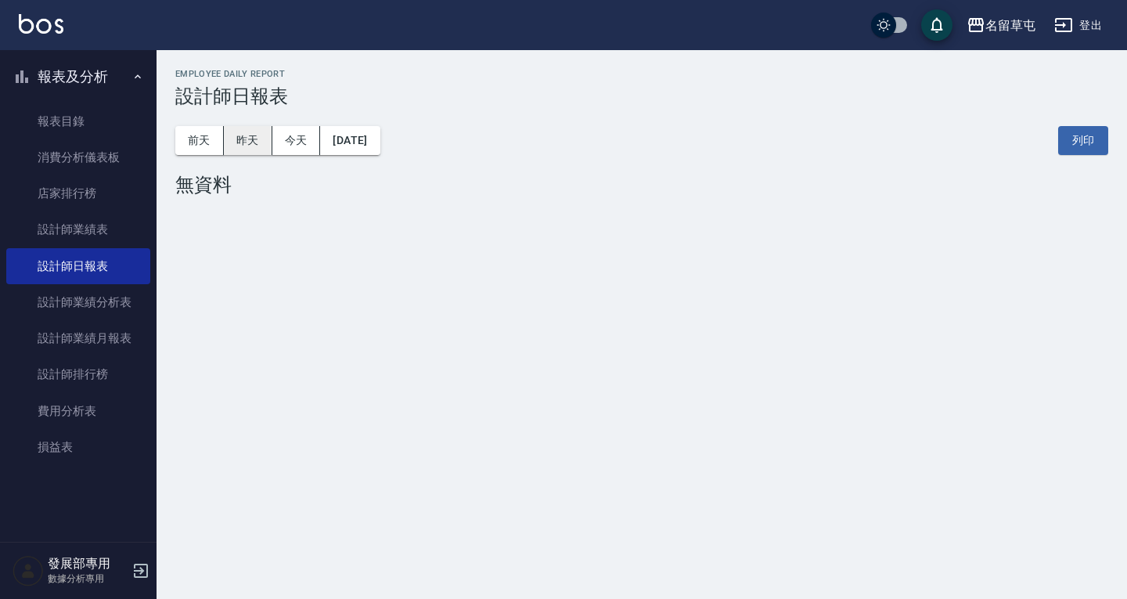
click at [240, 140] on button "昨天" at bounding box center [248, 140] width 49 height 29
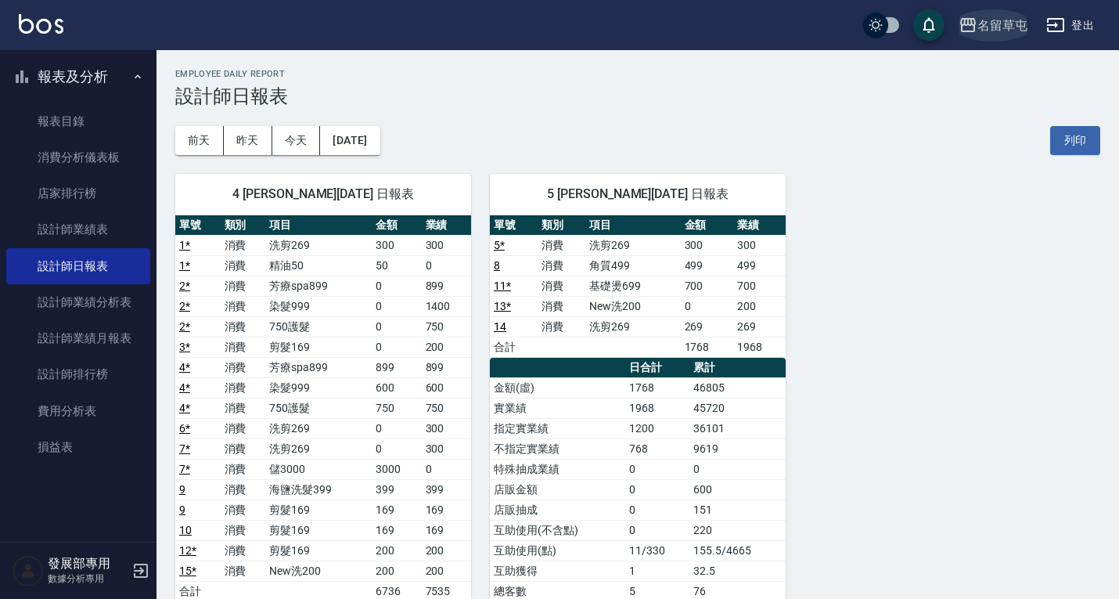
click at [997, 26] on div "名留草屯" at bounding box center [1003, 26] width 50 height 20
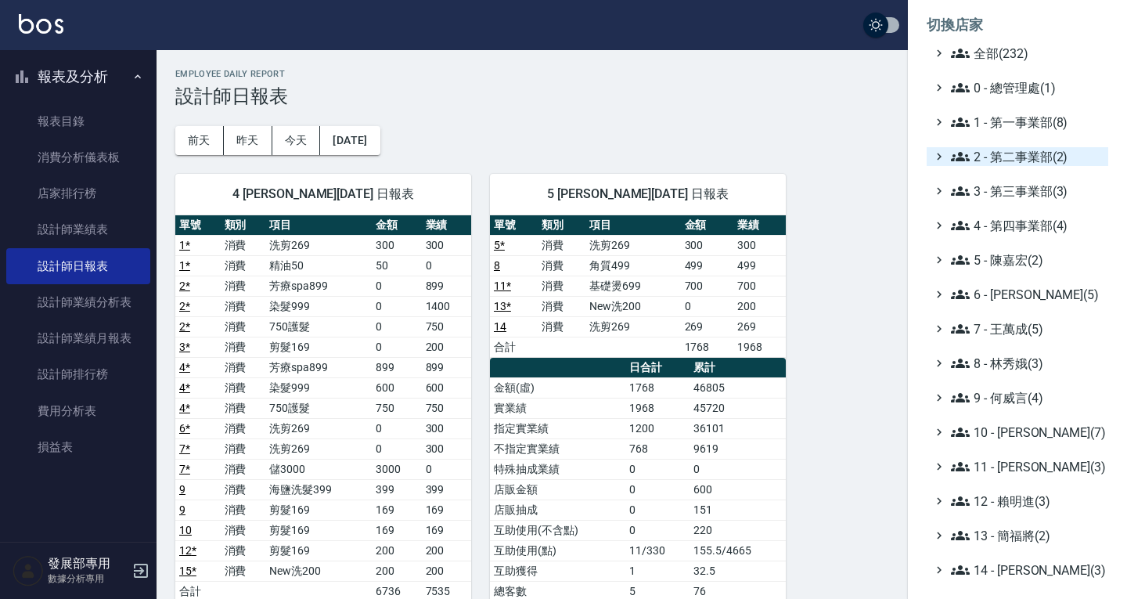
click at [1008, 156] on span "2 - 第二事業部(2)" at bounding box center [1026, 156] width 151 height 19
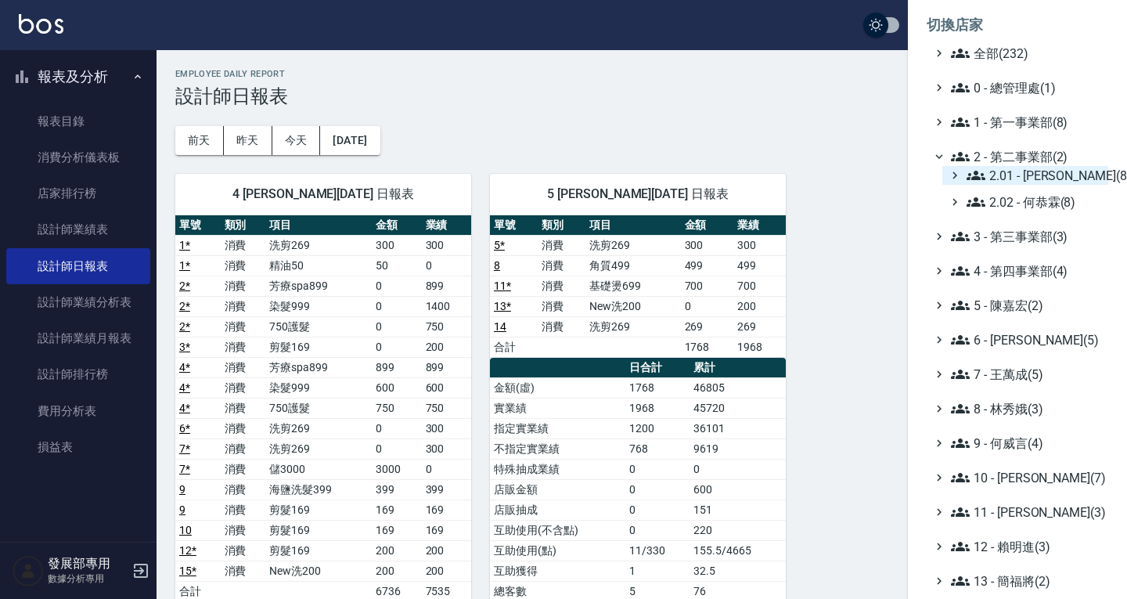
click at [1021, 171] on span "2.01 - [PERSON_NAME](8)" at bounding box center [1034, 175] width 135 height 19
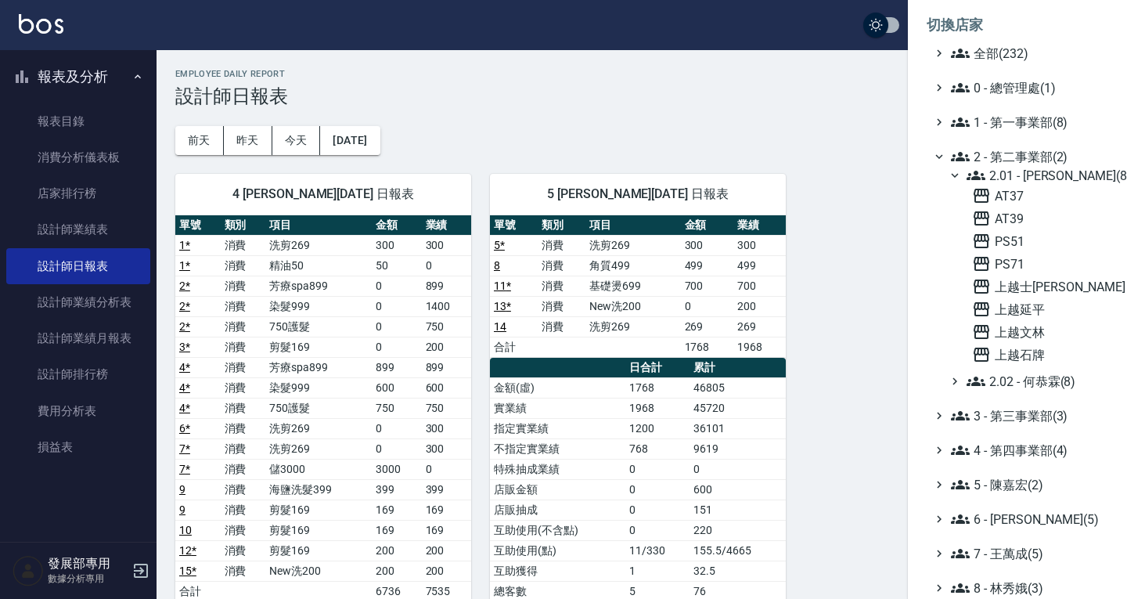
click at [1031, 175] on span "2.01 - [PERSON_NAME](8)" at bounding box center [1034, 175] width 135 height 19
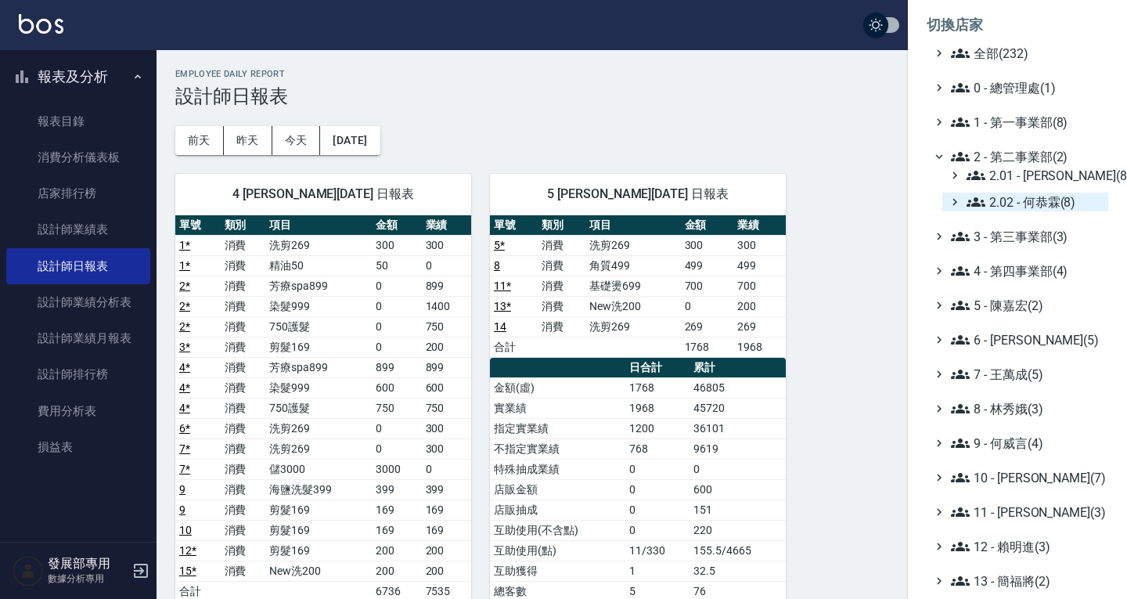
click at [1021, 204] on span "2.02 - 何恭霖(8)" at bounding box center [1034, 202] width 135 height 19
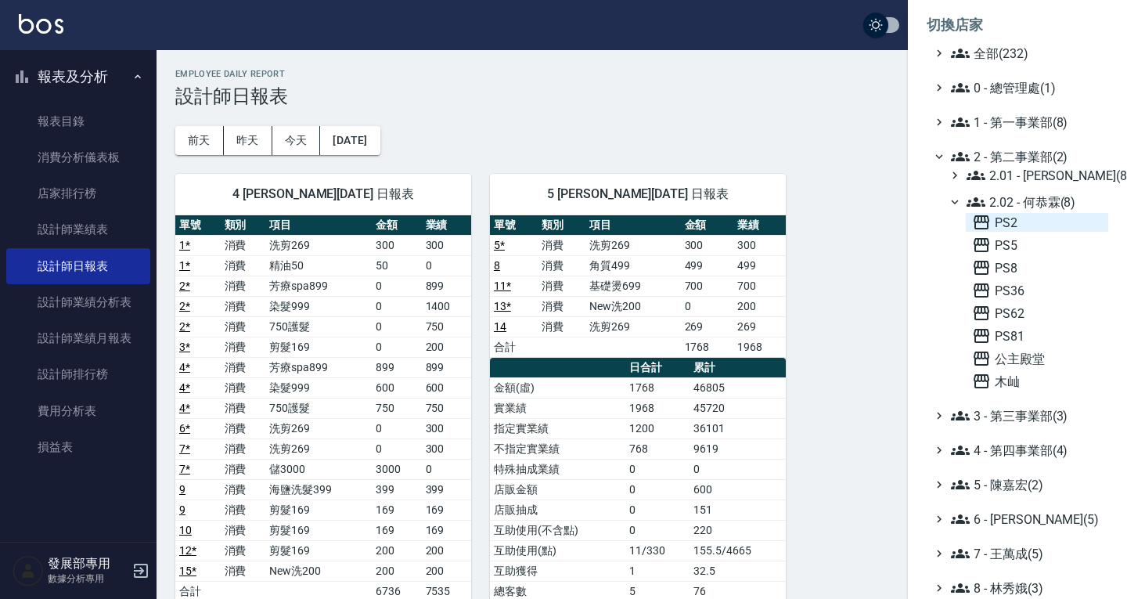
click at [1009, 227] on span "PS2" at bounding box center [1037, 222] width 130 height 19
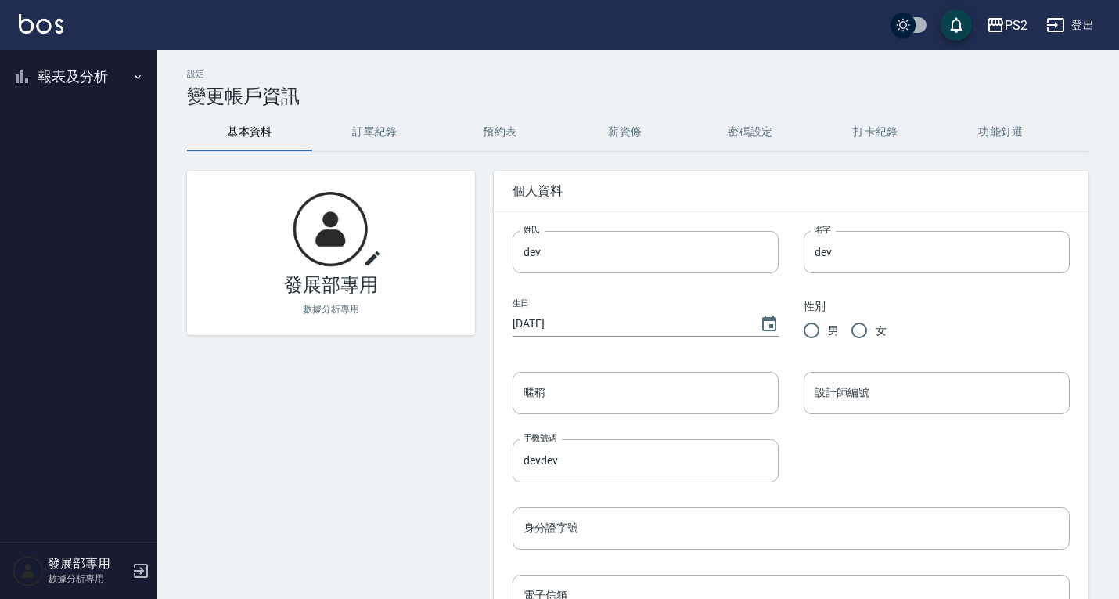
click at [74, 70] on button "報表及分析" at bounding box center [78, 76] width 144 height 41
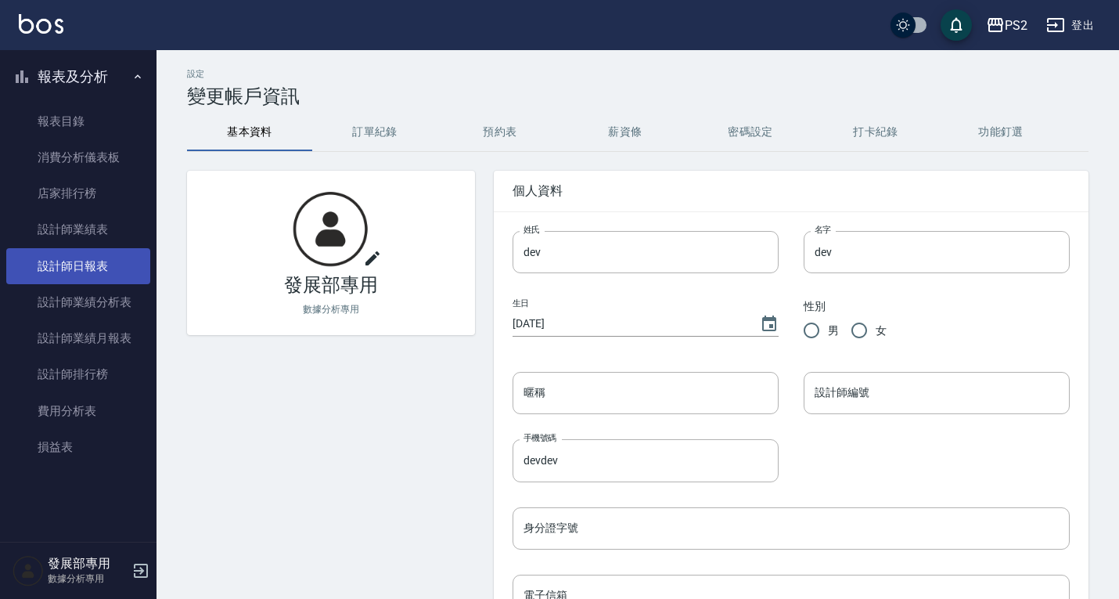
click at [73, 257] on link "設計師日報表" at bounding box center [78, 266] width 144 height 36
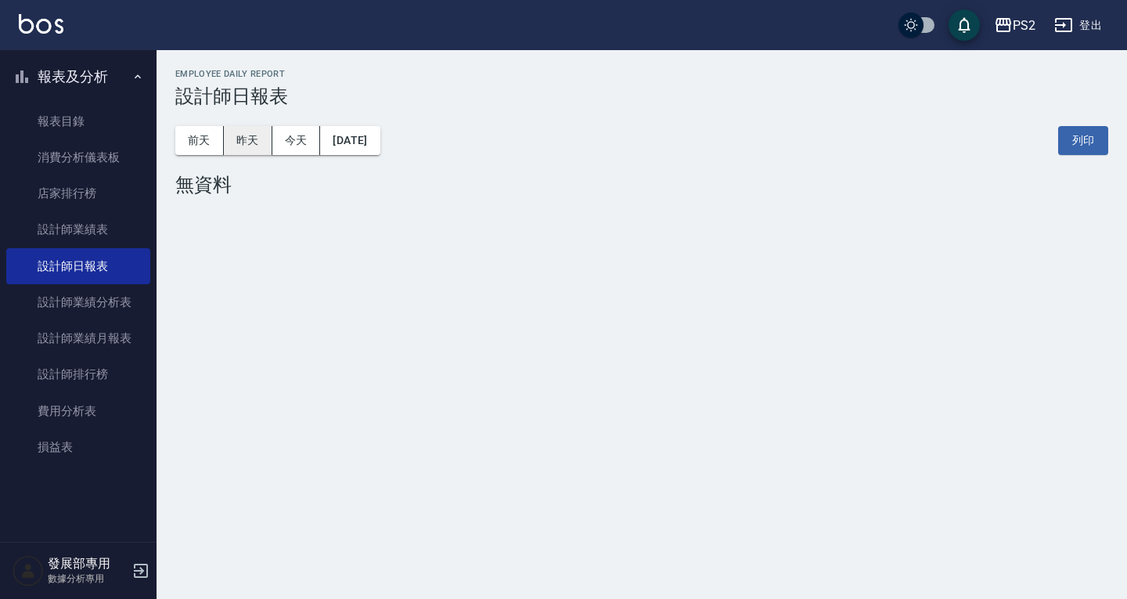
click at [252, 139] on button "昨天" at bounding box center [248, 140] width 49 height 29
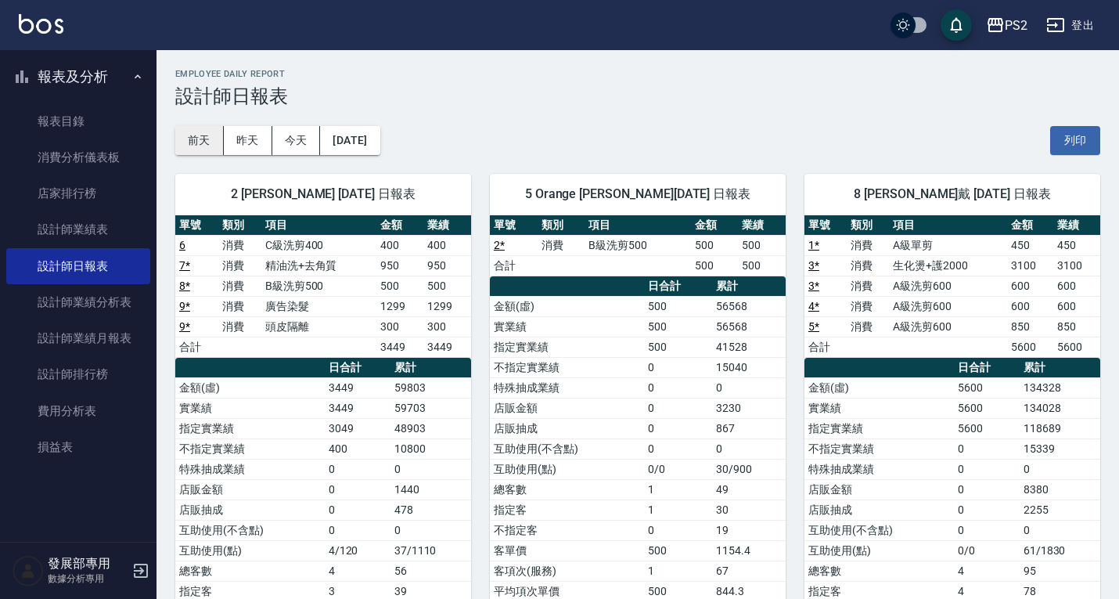
click at [207, 135] on button "前天" at bounding box center [199, 140] width 49 height 29
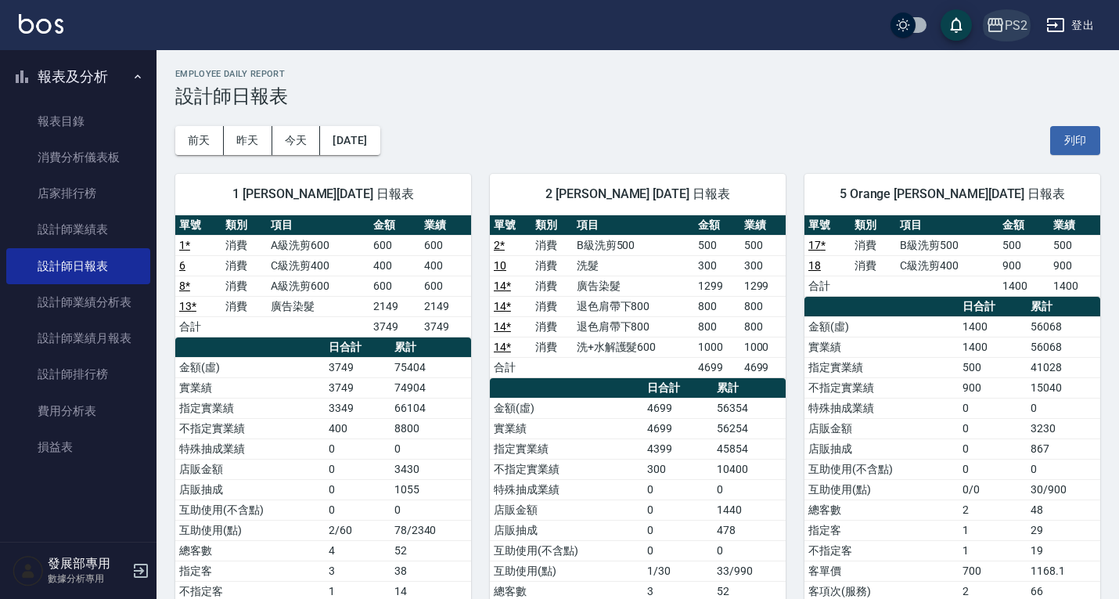
click at [1020, 20] on div "PS2" at bounding box center [1016, 26] width 23 height 20
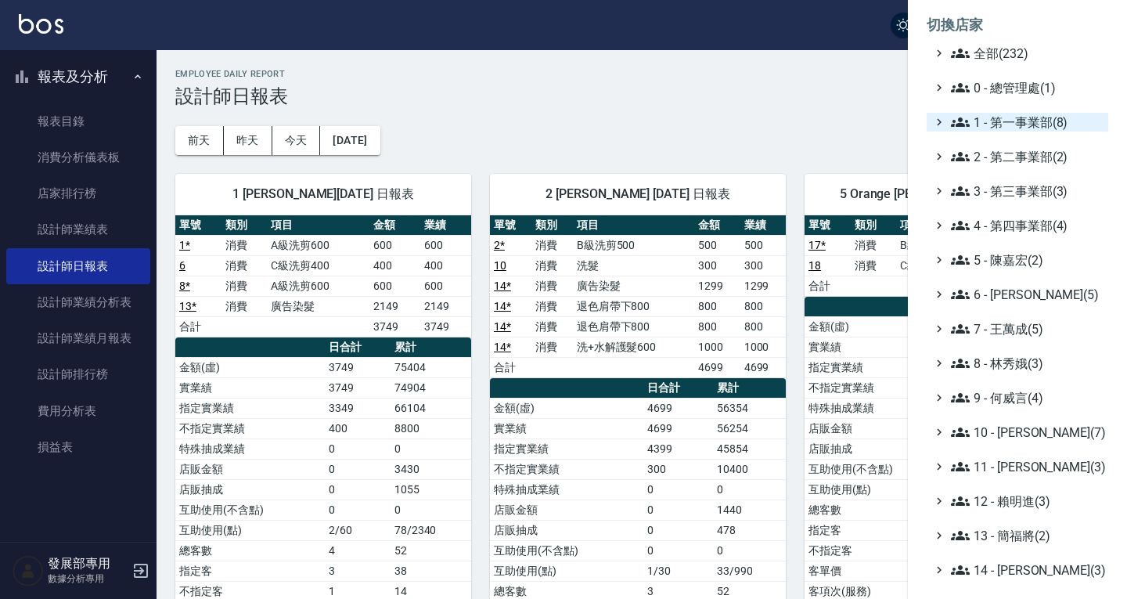
click at [1020, 113] on span "1 - 第一事業部(8)" at bounding box center [1026, 122] width 151 height 19
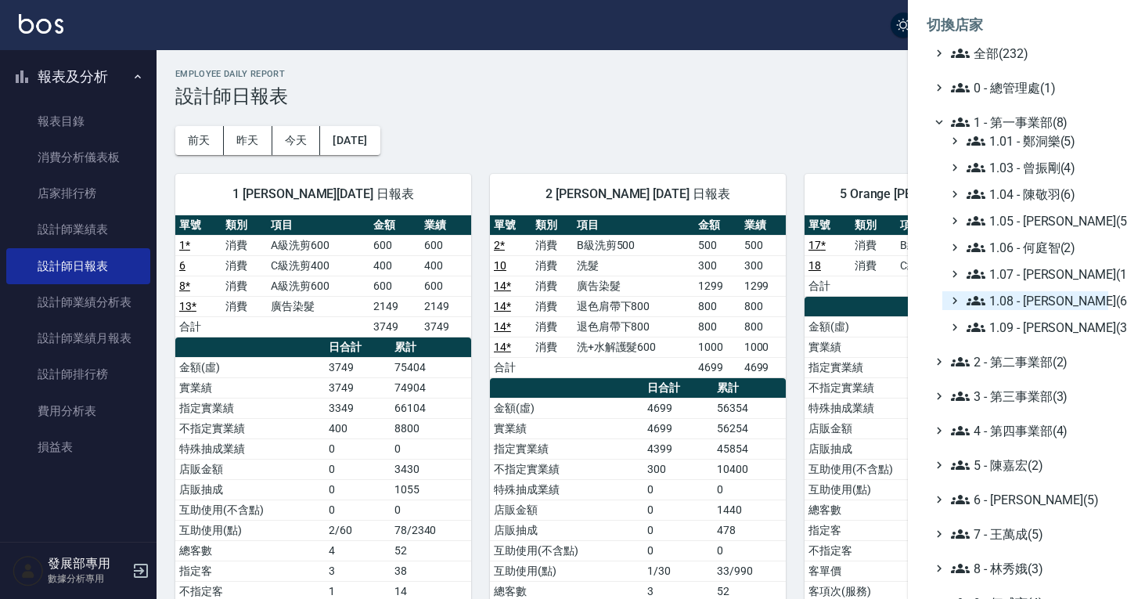
click at [1017, 304] on span "1.08 - [PERSON_NAME](6)" at bounding box center [1034, 300] width 135 height 19
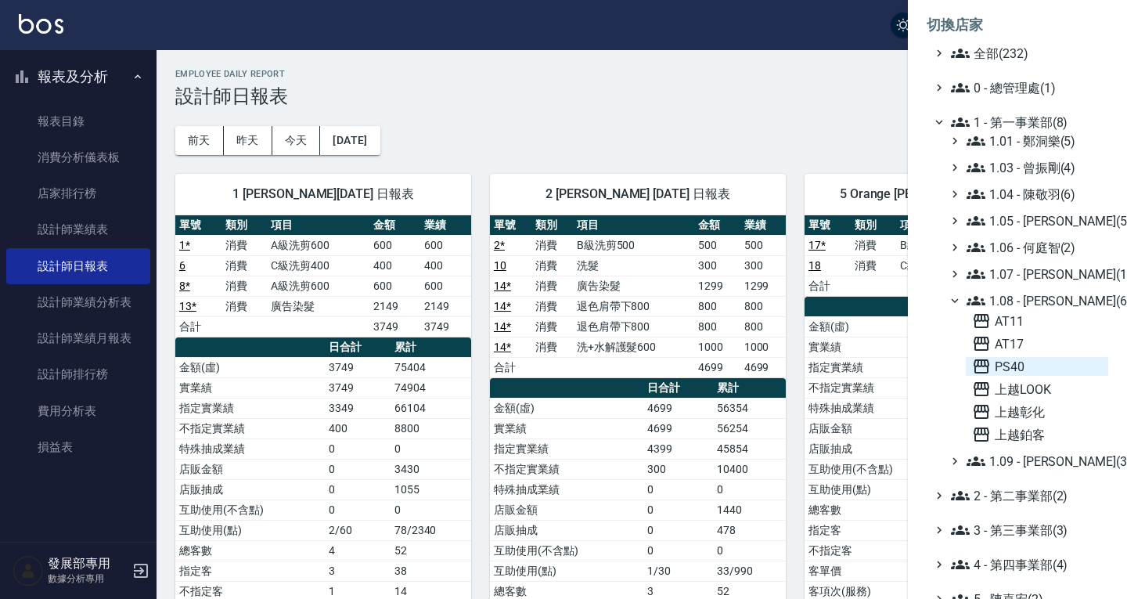
click at [1014, 367] on span "PS40" at bounding box center [1037, 366] width 130 height 19
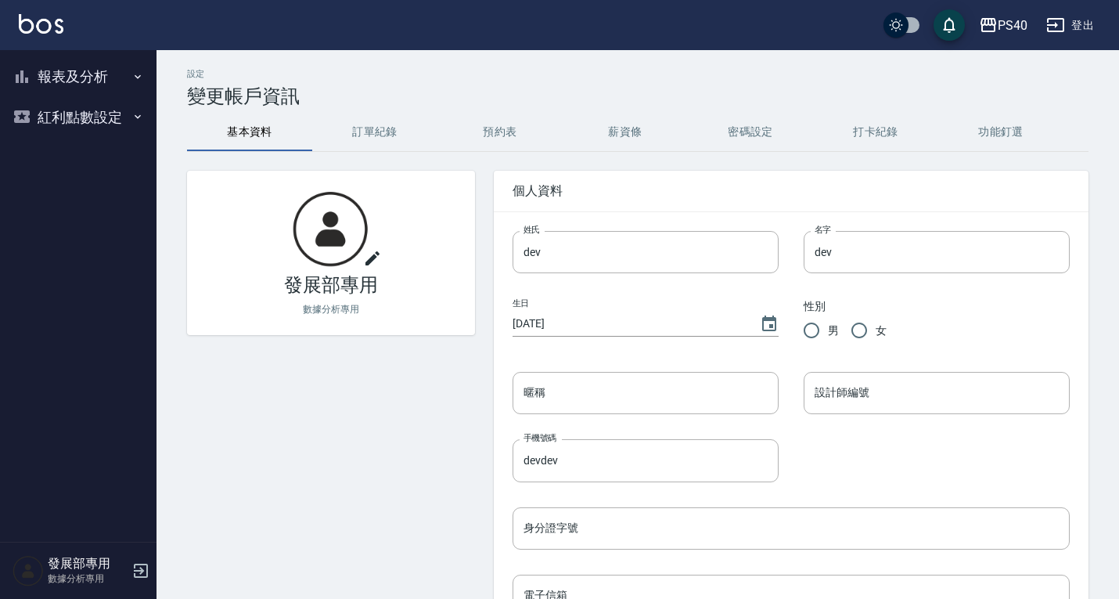
click at [65, 67] on button "報表及分析" at bounding box center [78, 76] width 144 height 41
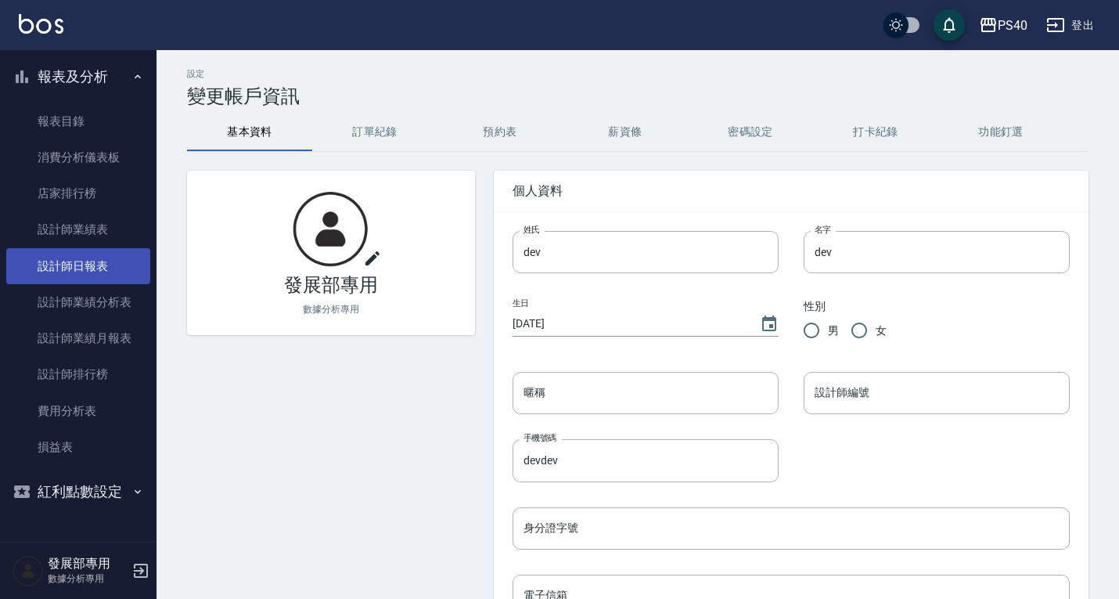
click at [100, 271] on link "設計師日報表" at bounding box center [78, 266] width 144 height 36
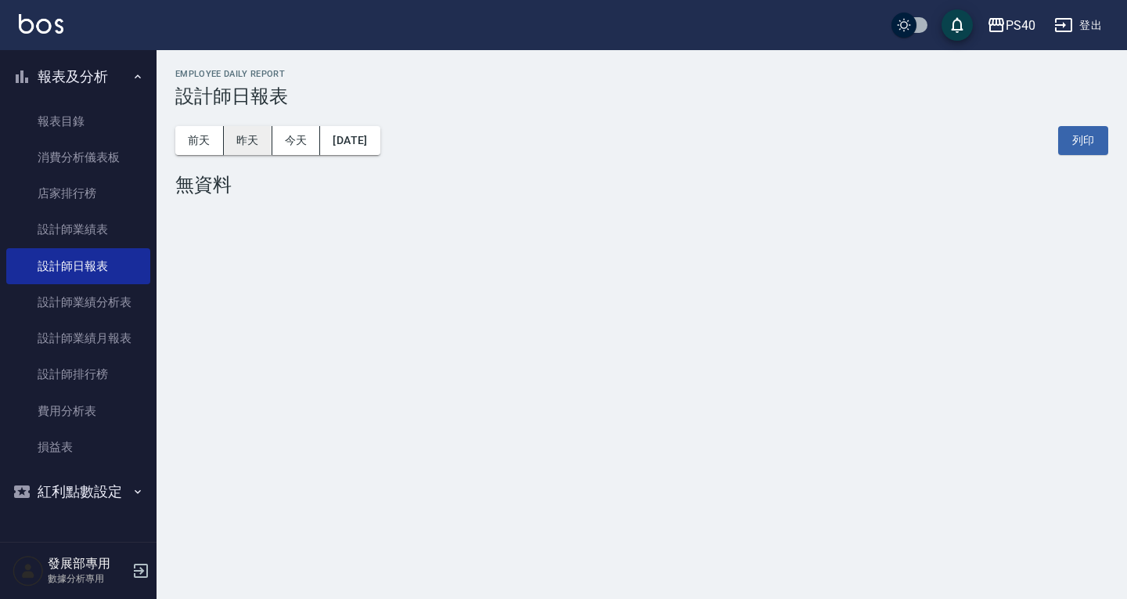
click at [255, 139] on button "昨天" at bounding box center [248, 140] width 49 height 29
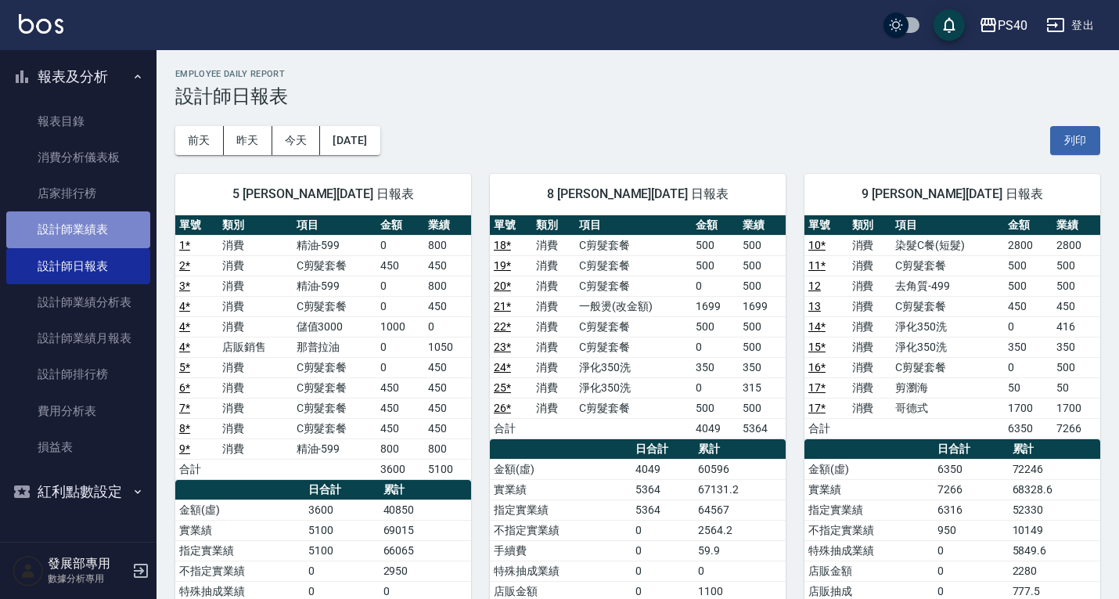
click at [117, 222] on link "設計師業績表" at bounding box center [78, 229] width 144 height 36
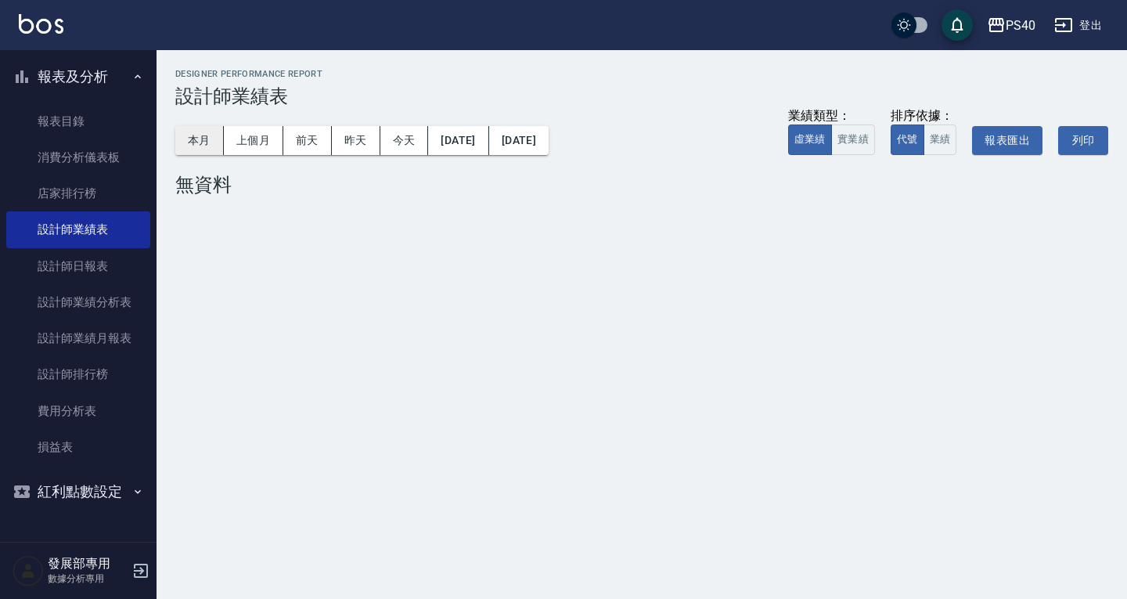
click at [196, 138] on button "本月" at bounding box center [199, 140] width 49 height 29
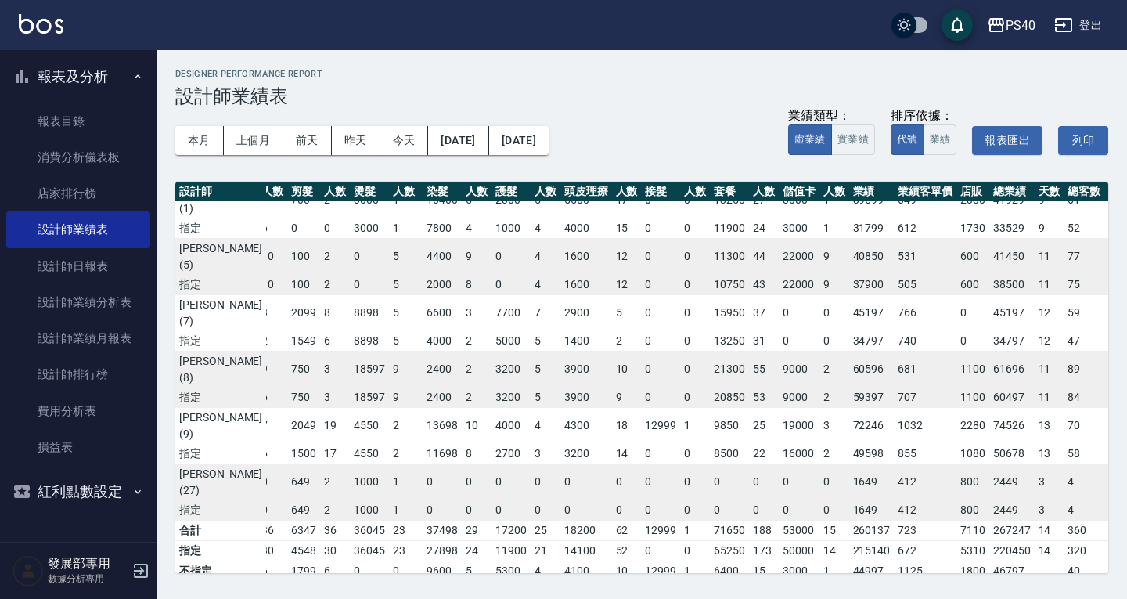
scroll to position [0, 41]
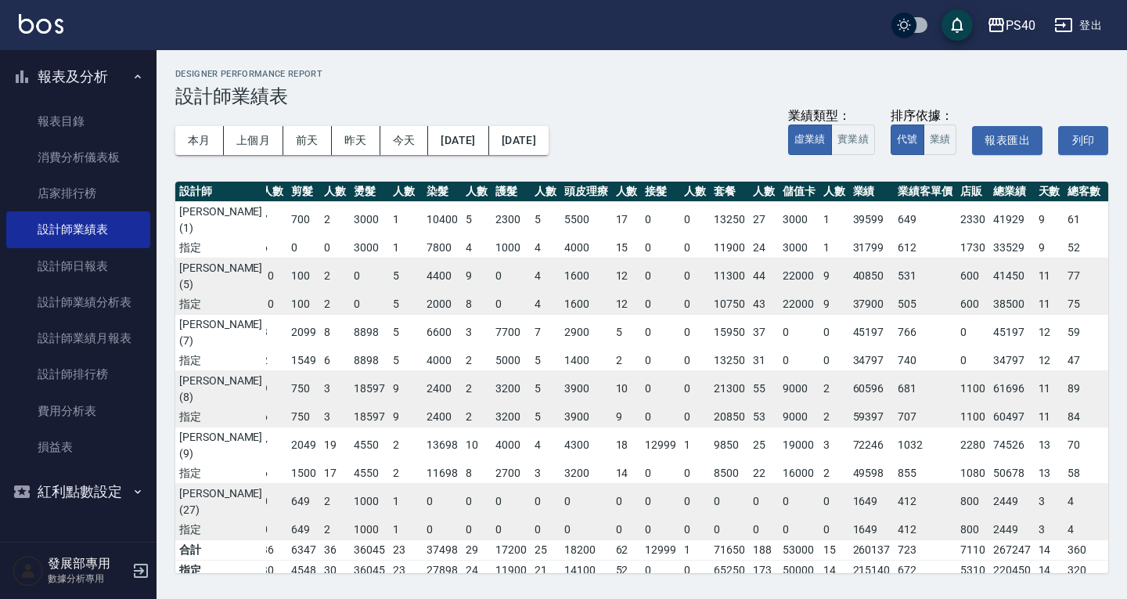
click at [1007, 16] on div "PS40" at bounding box center [1021, 26] width 30 height 20
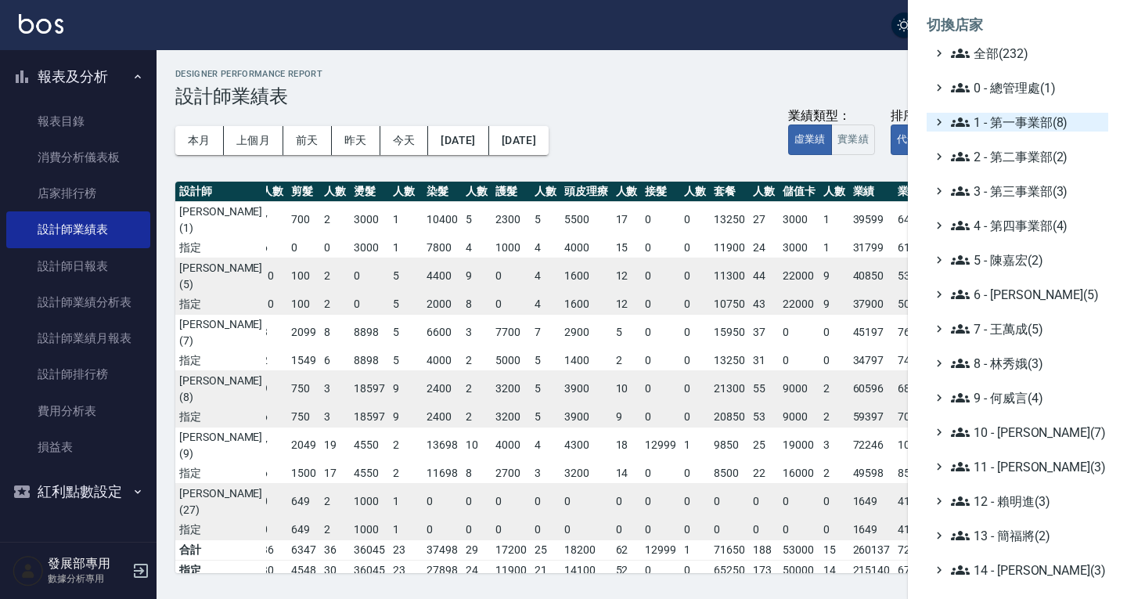
click at [1012, 125] on span "1 - 第一事業部(8)" at bounding box center [1026, 122] width 151 height 19
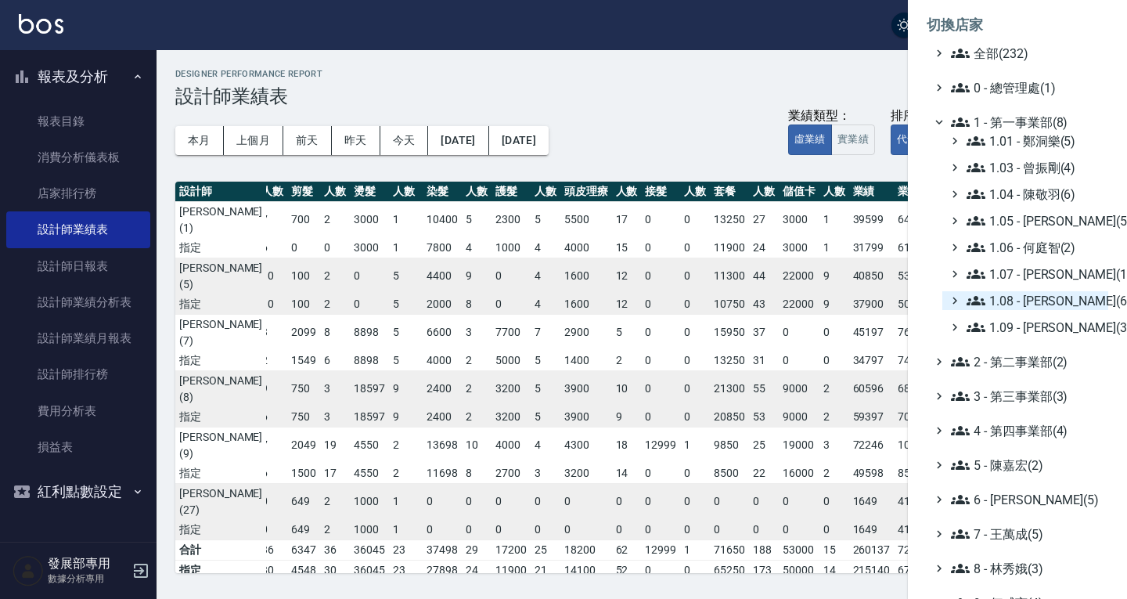
click at [1019, 297] on span "1.08 - [PERSON_NAME](6)" at bounding box center [1034, 300] width 135 height 19
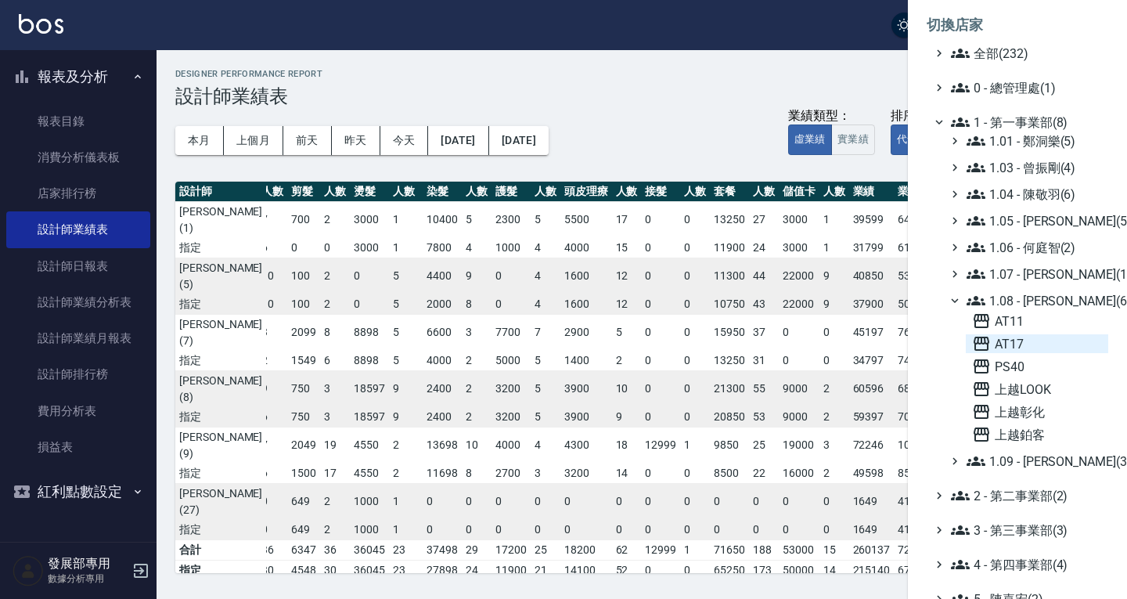
click at [1017, 340] on span "AT17" at bounding box center [1037, 343] width 130 height 19
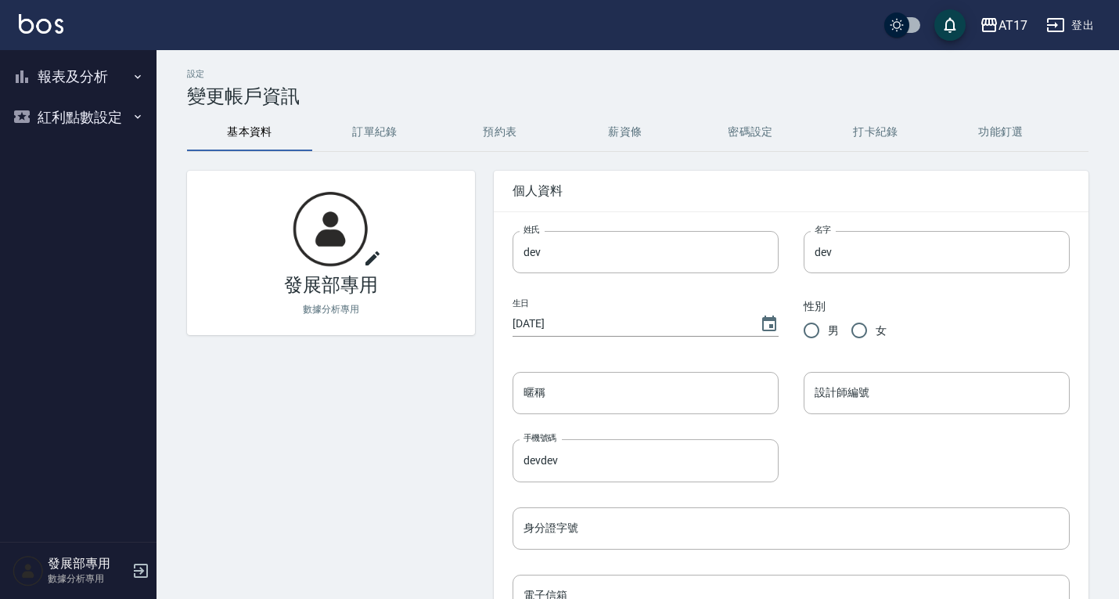
click at [78, 67] on button "報表及分析" at bounding box center [78, 76] width 144 height 41
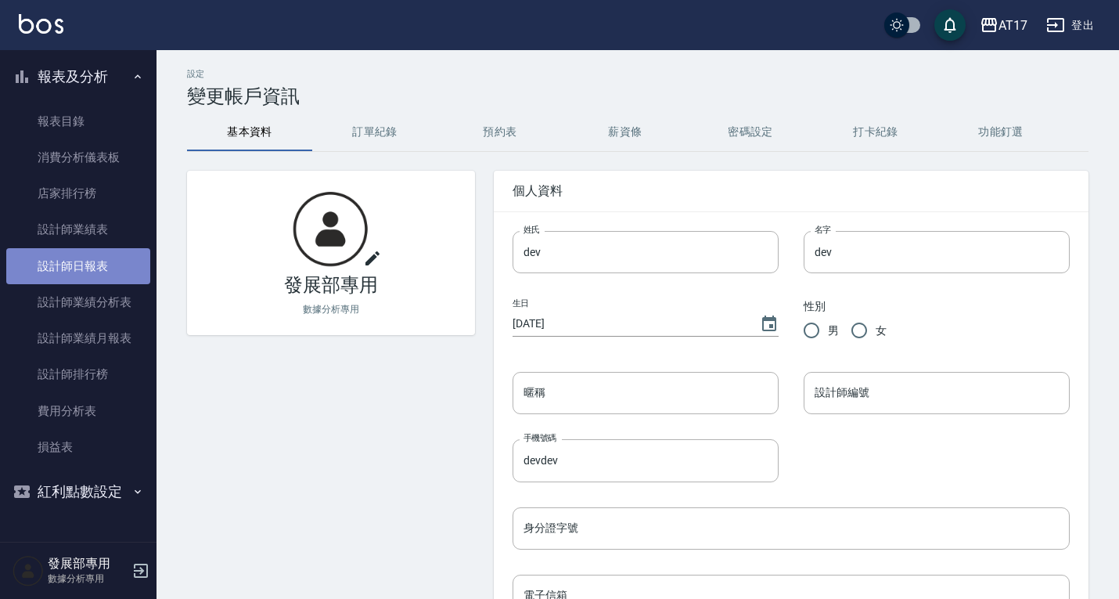
click at [75, 251] on link "設計師日報表" at bounding box center [78, 266] width 144 height 36
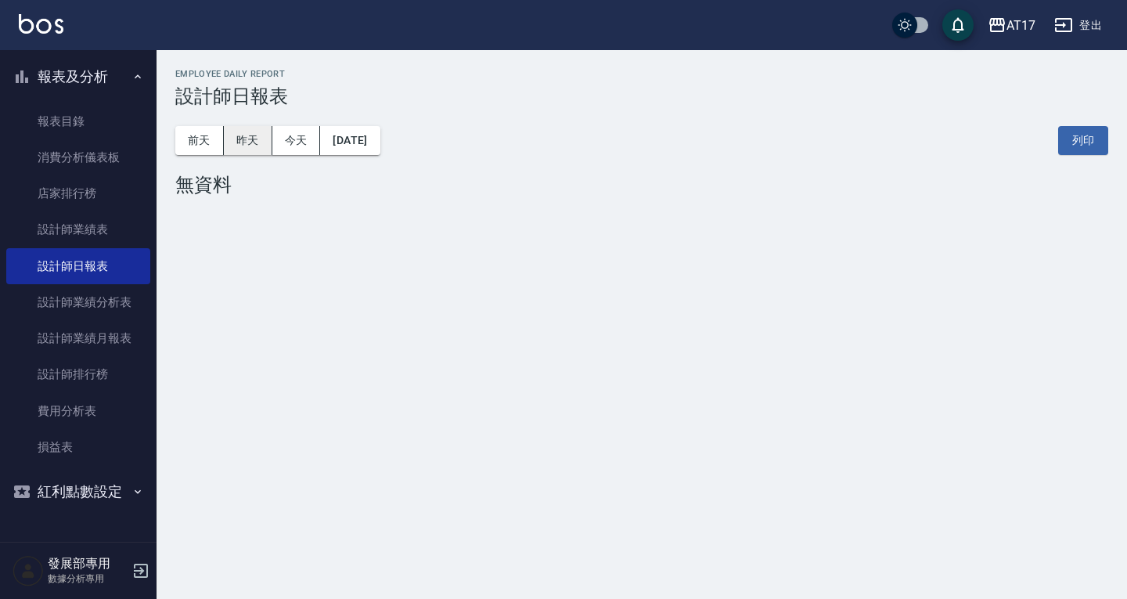
click at [262, 139] on button "昨天" at bounding box center [248, 140] width 49 height 29
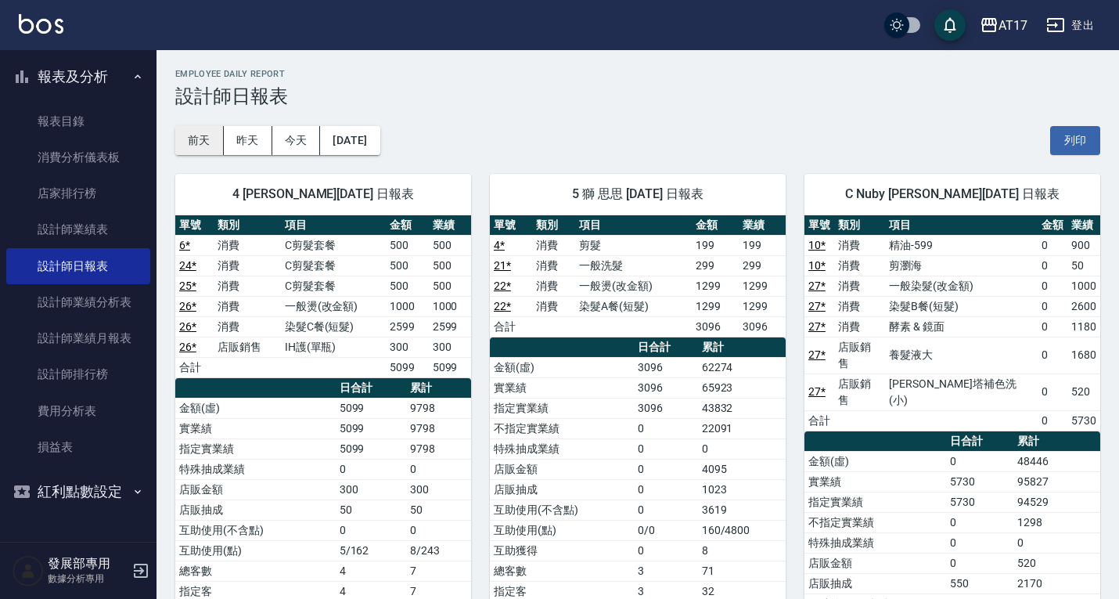
click at [200, 139] on button "前天" at bounding box center [199, 140] width 49 height 29
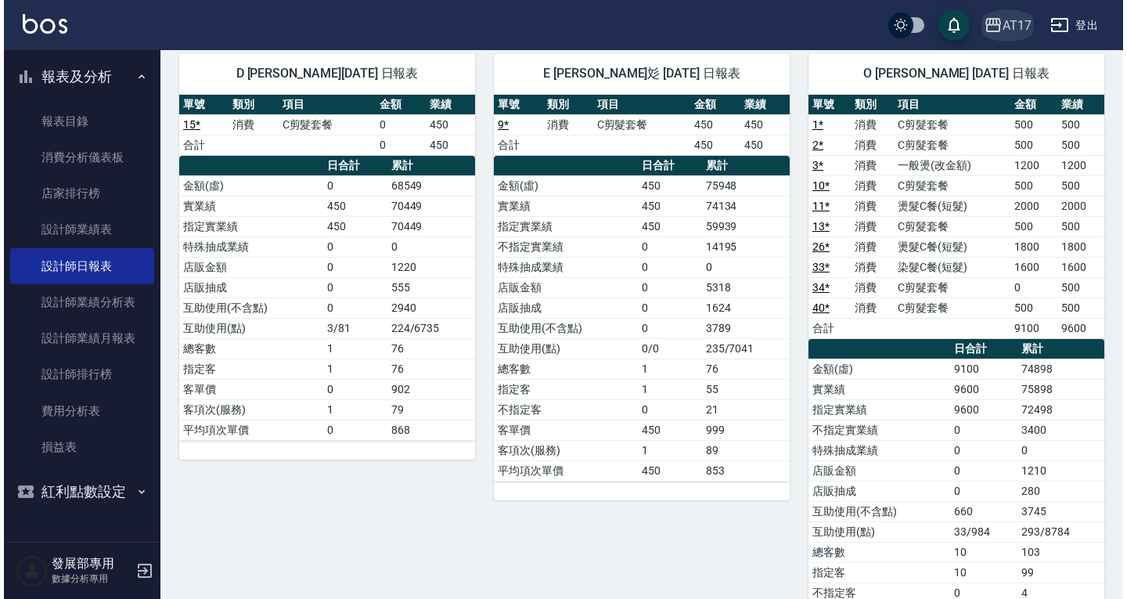
scroll to position [841, 0]
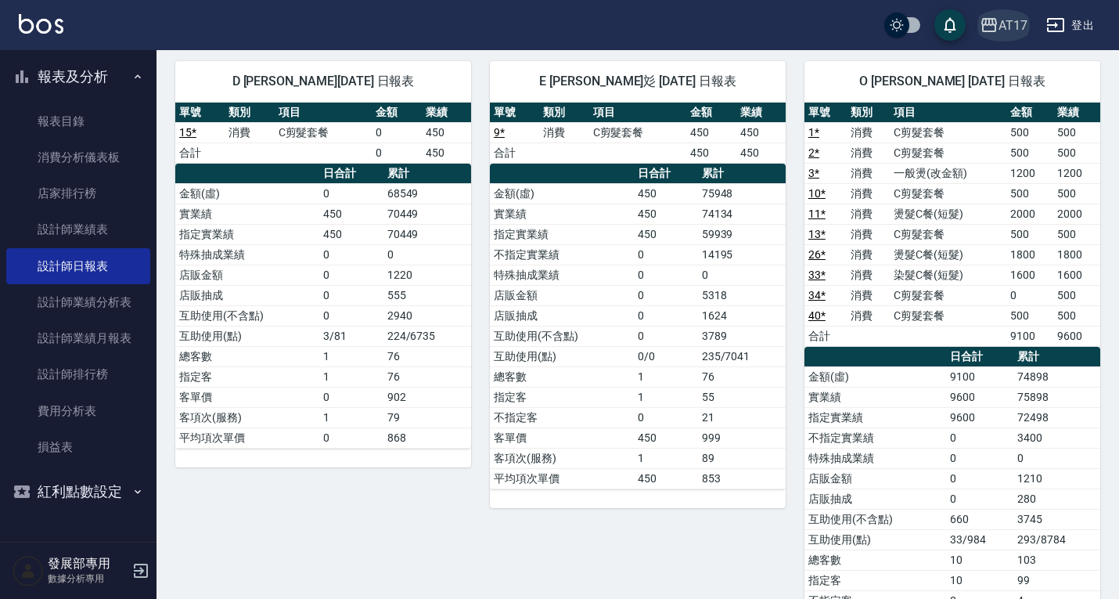
click at [991, 27] on icon "button" at bounding box center [989, 25] width 19 height 19
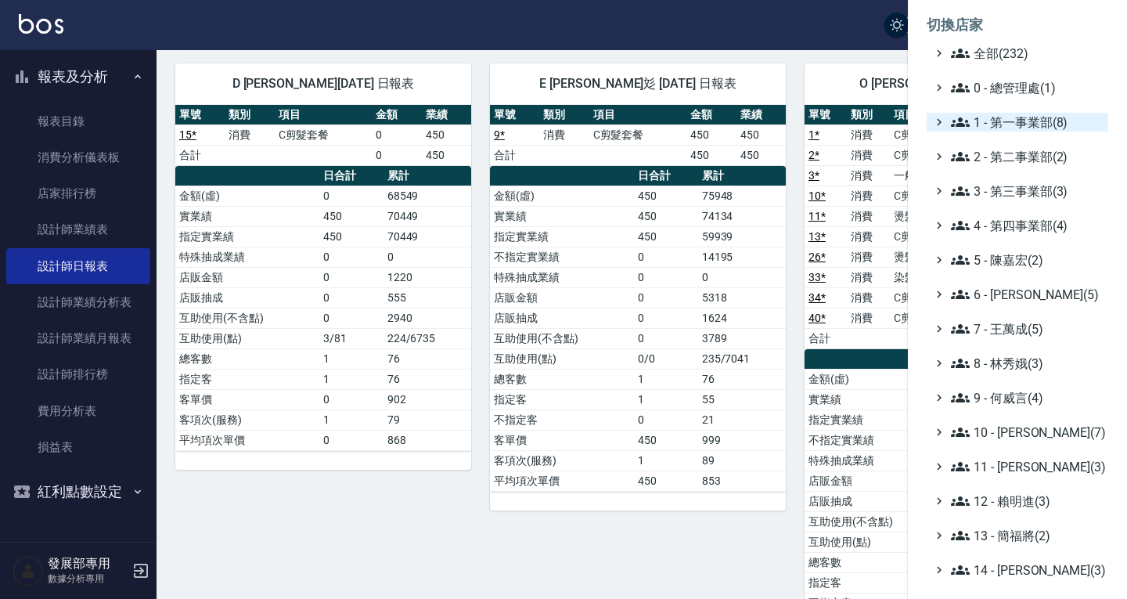
click at [1017, 130] on span "1 - 第一事業部(8)" at bounding box center [1026, 122] width 151 height 19
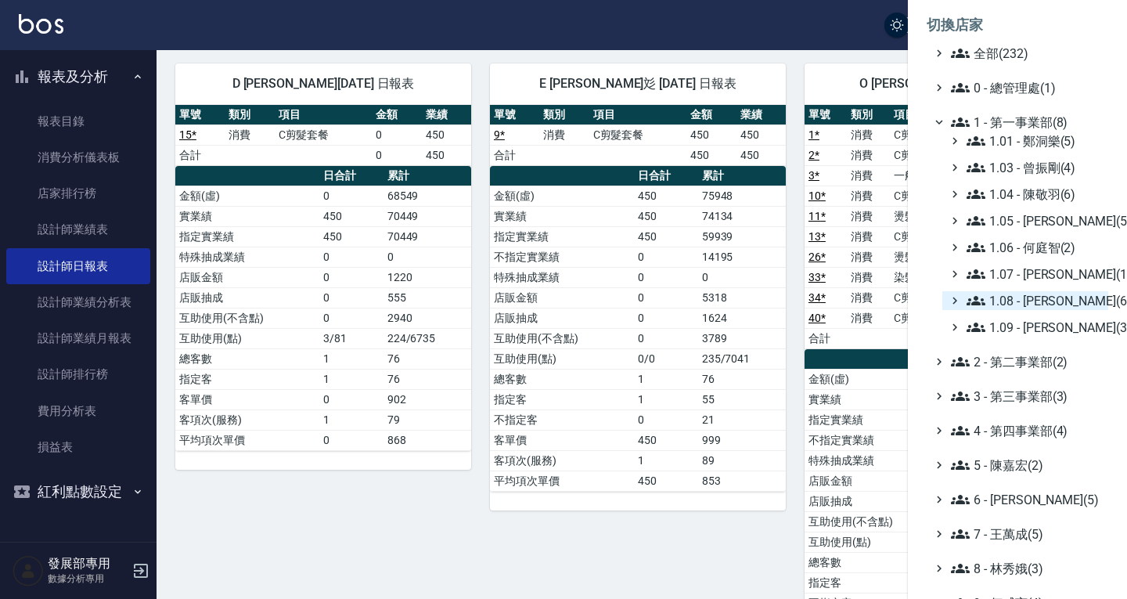
click at [1039, 297] on span "1.08 - 張晉瑋(6)" at bounding box center [1034, 300] width 135 height 19
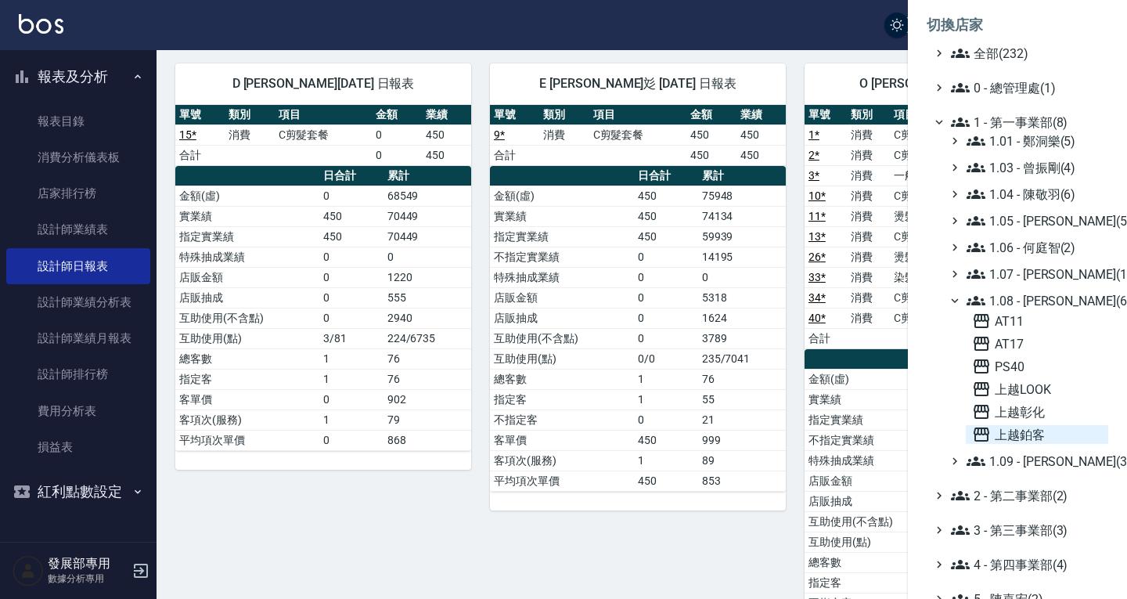
click at [1032, 429] on span "上越鉑客" at bounding box center [1037, 434] width 130 height 19
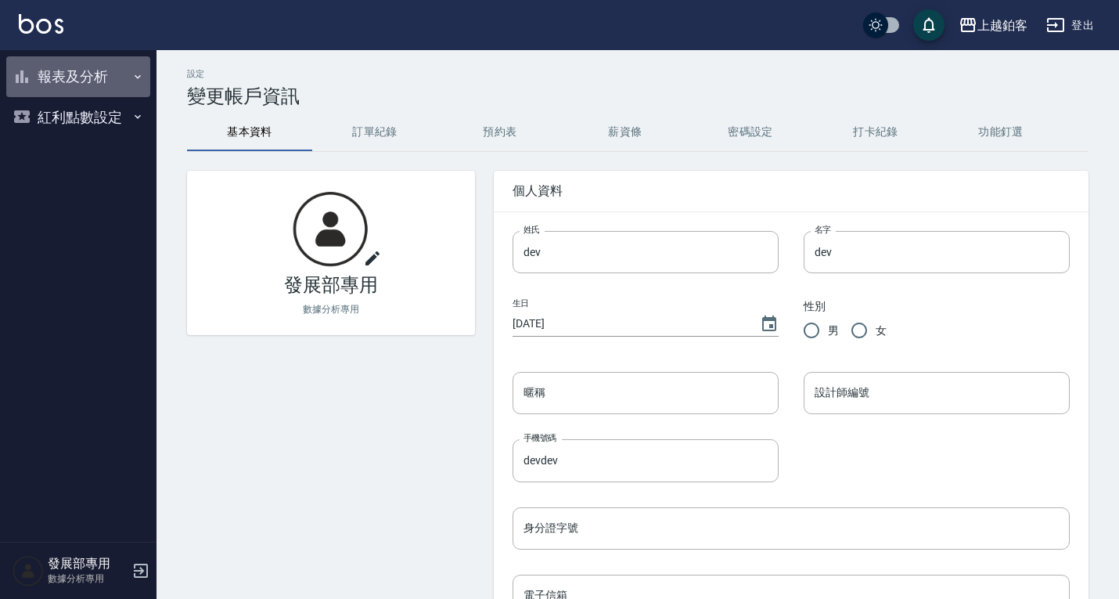
click at [99, 69] on button "報表及分析" at bounding box center [78, 76] width 144 height 41
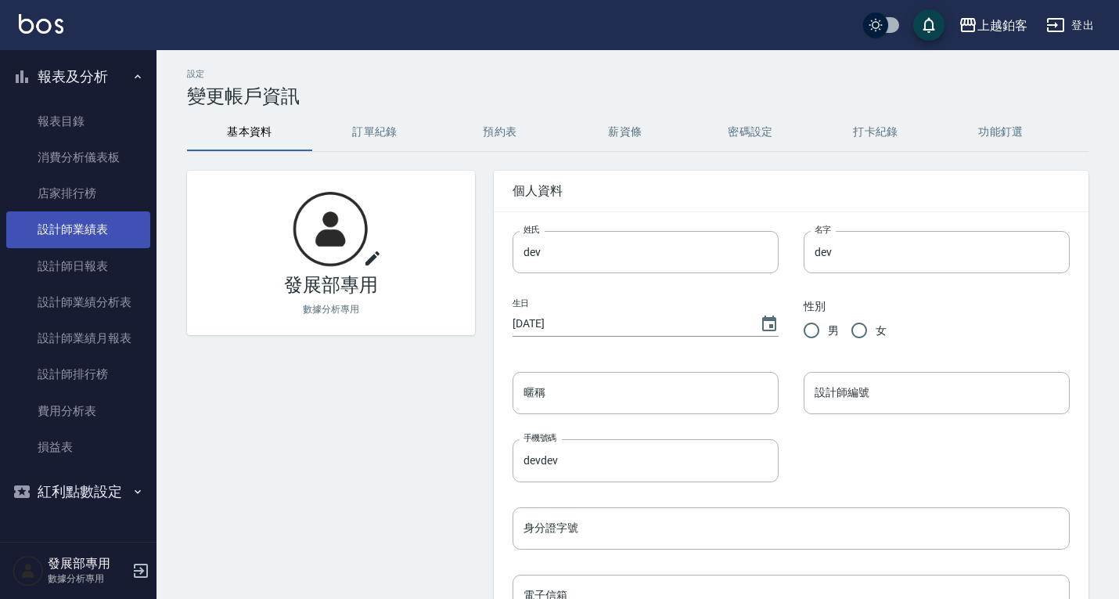
drag, startPoint x: 96, startPoint y: 267, endPoint x: 121, endPoint y: 241, distance: 35.4
click at [96, 267] on link "設計師日報表" at bounding box center [78, 266] width 144 height 36
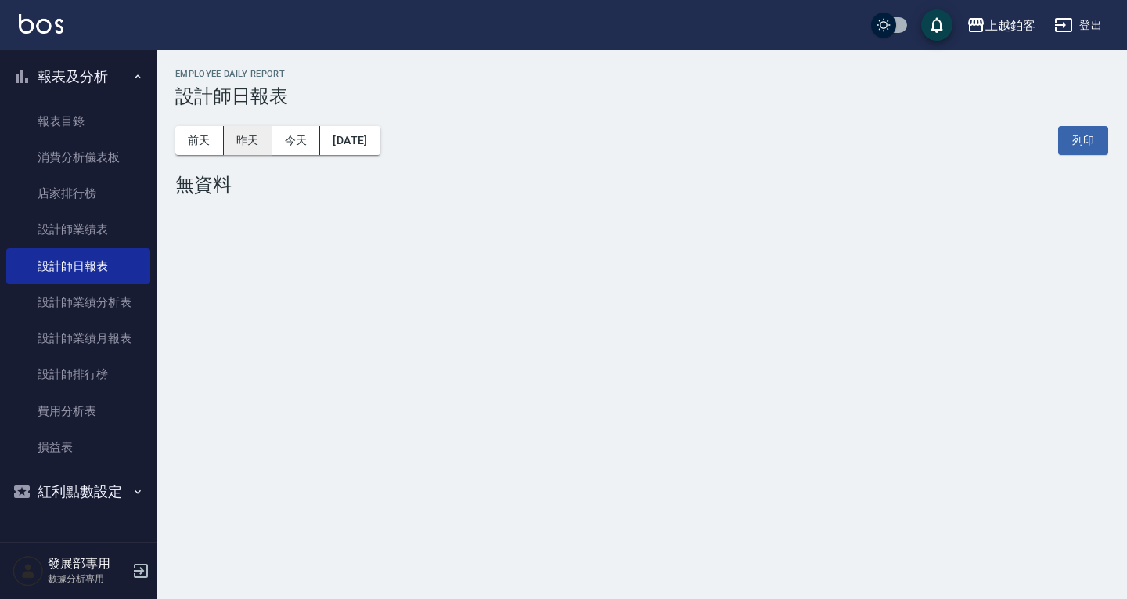
click at [225, 135] on button "昨天" at bounding box center [248, 140] width 49 height 29
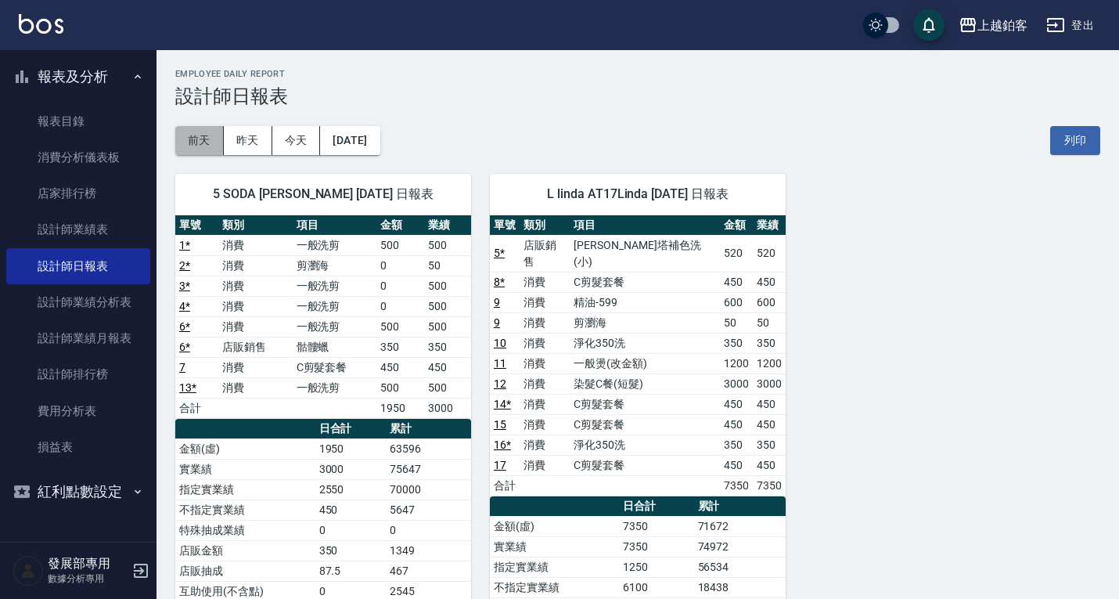
click at [200, 137] on button "前天" at bounding box center [199, 140] width 49 height 29
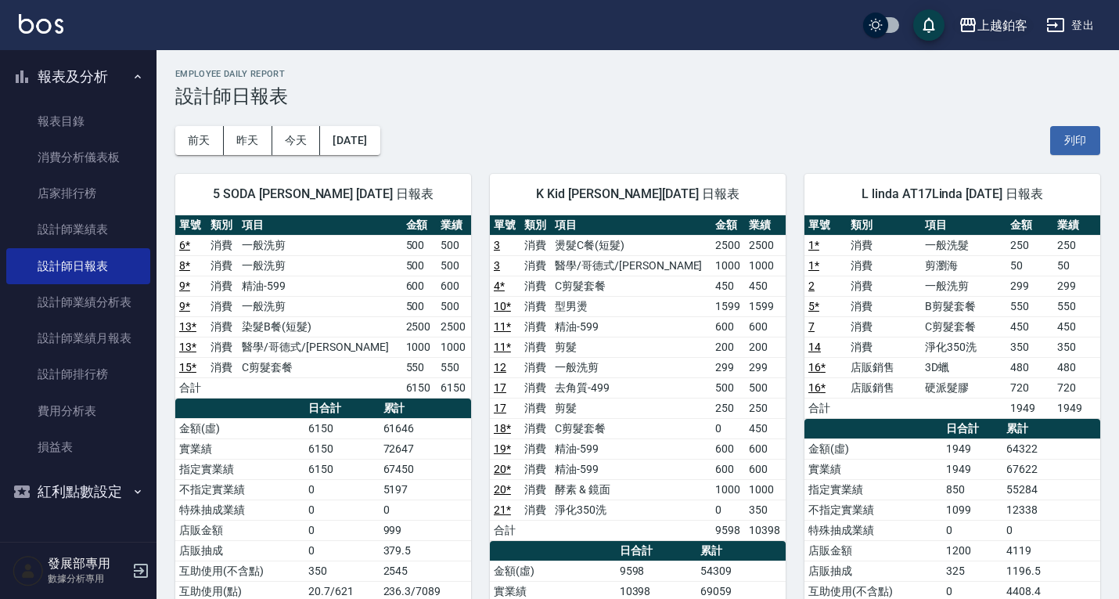
click at [995, 27] on div "上越鉑客" at bounding box center [1003, 26] width 50 height 20
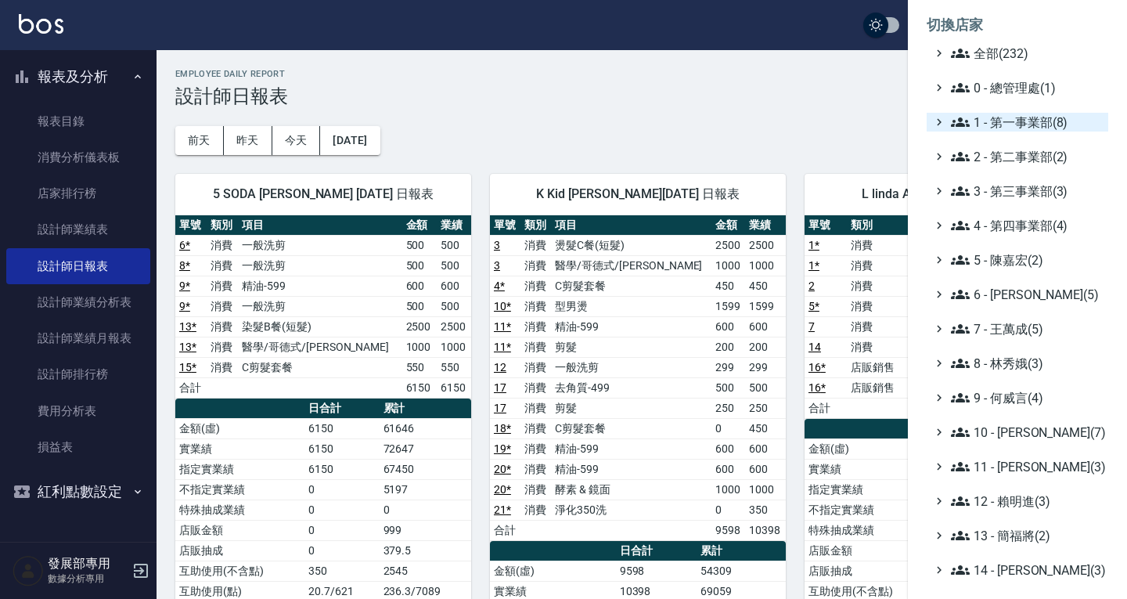
click at [1010, 124] on span "1 - 第一事業部(8)" at bounding box center [1026, 122] width 151 height 19
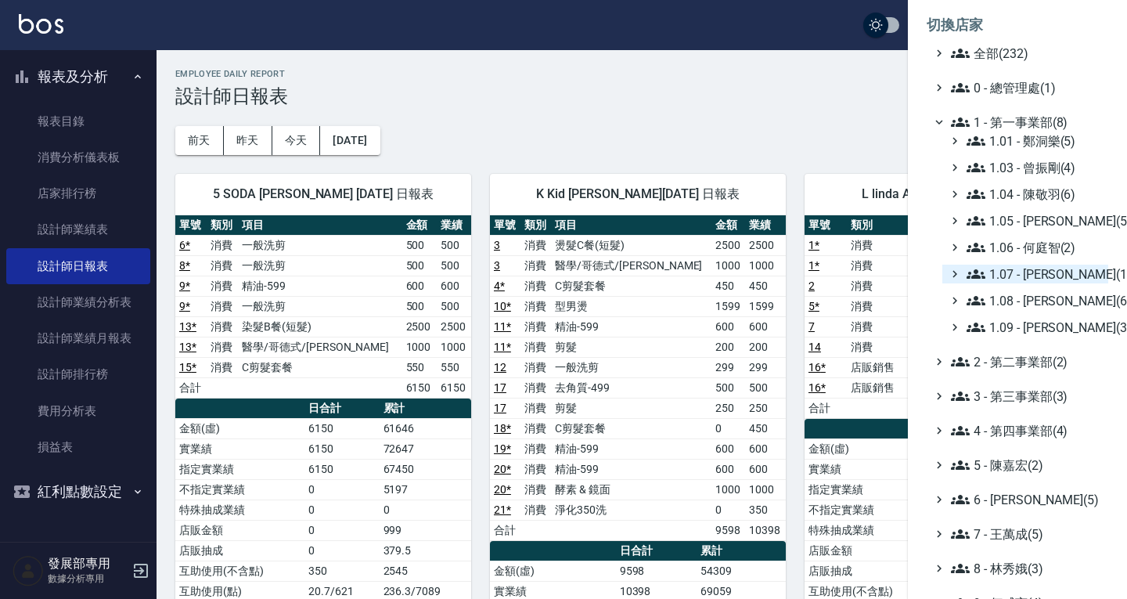
click at [1025, 281] on span "1.07 - 蔡佳均(11)" at bounding box center [1034, 274] width 135 height 19
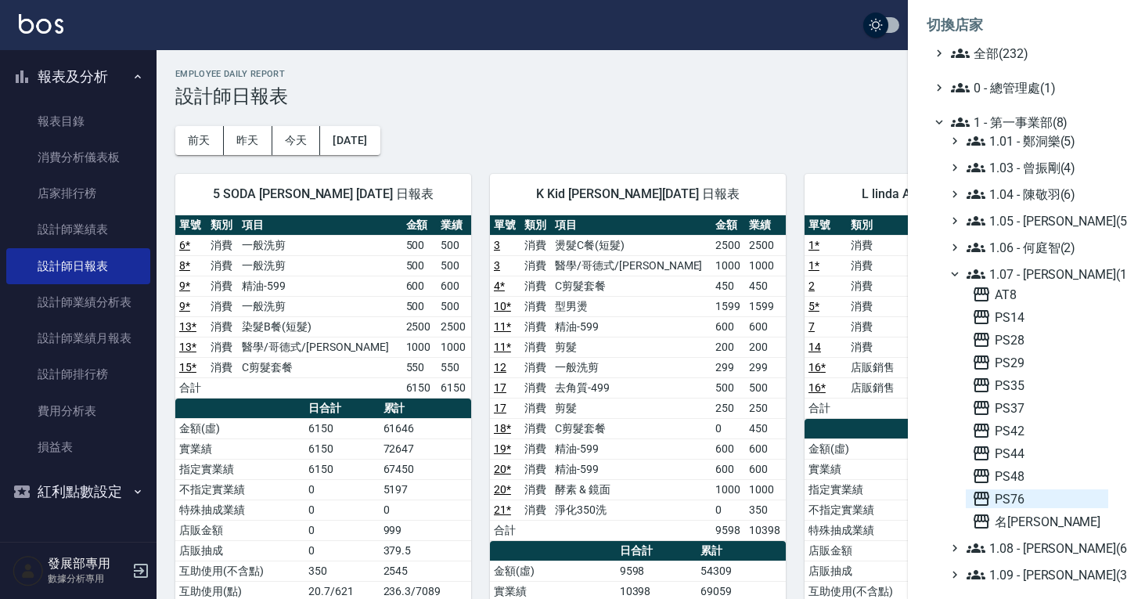
click at [1024, 489] on span "PS76" at bounding box center [1037, 498] width 130 height 19
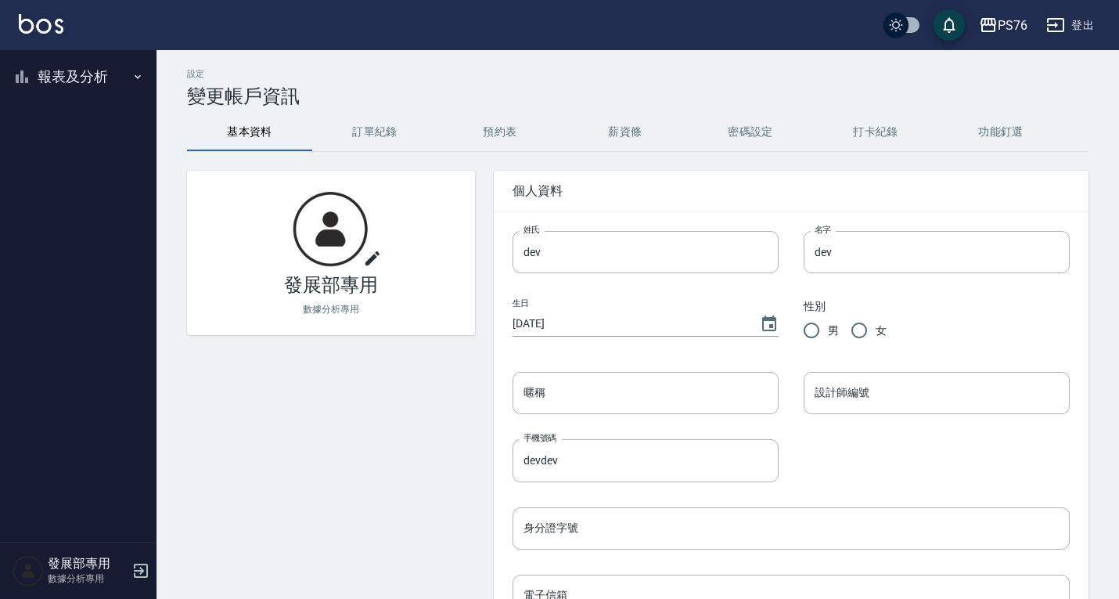
click at [71, 76] on button "報表及分析" at bounding box center [78, 76] width 144 height 41
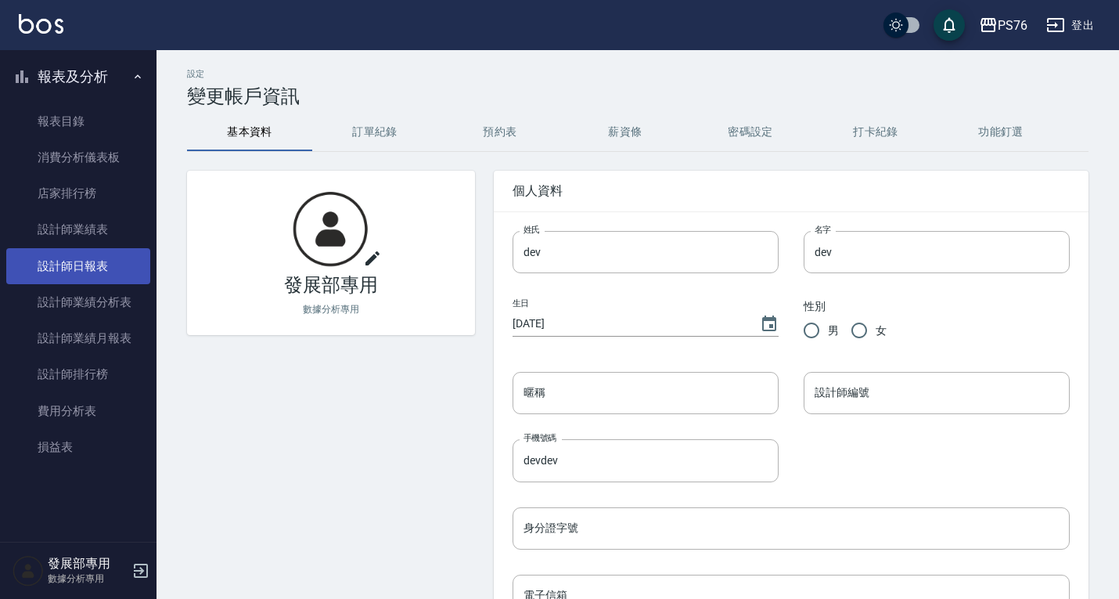
drag, startPoint x: 99, startPoint y: 269, endPoint x: 123, endPoint y: 250, distance: 31.2
click at [99, 269] on link "設計師日報表" at bounding box center [78, 266] width 144 height 36
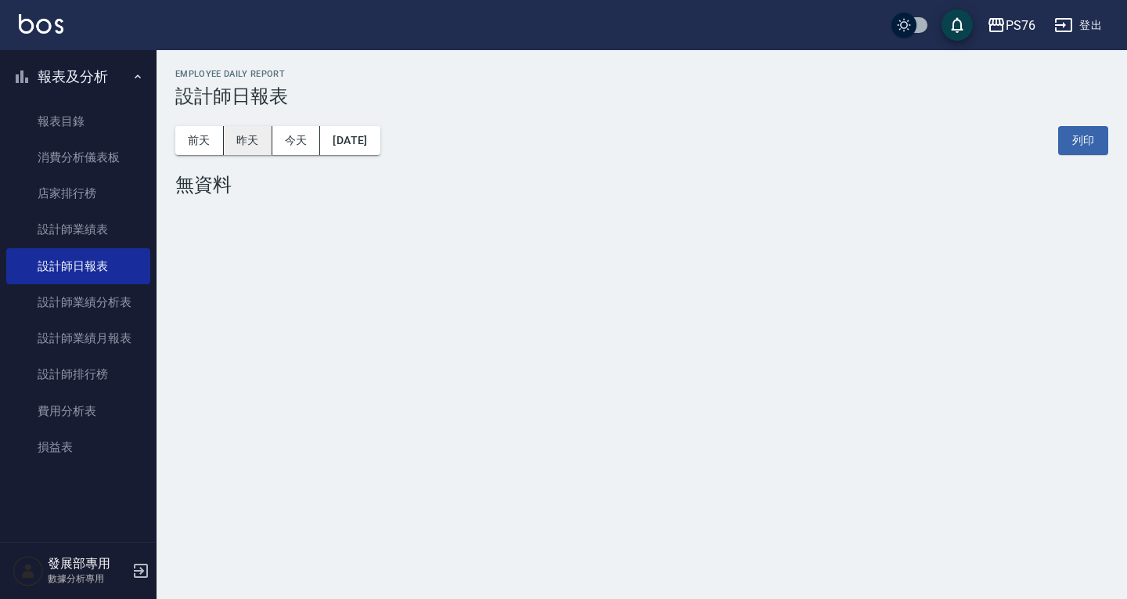
click at [258, 129] on button "昨天" at bounding box center [248, 140] width 49 height 29
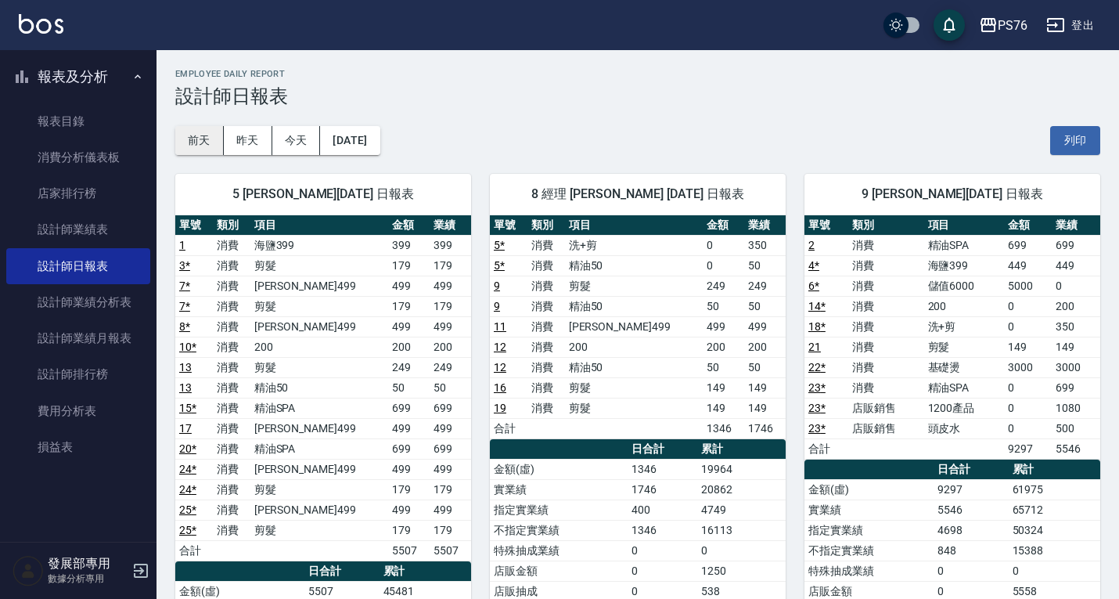
click at [200, 149] on button "前天" at bounding box center [199, 140] width 49 height 29
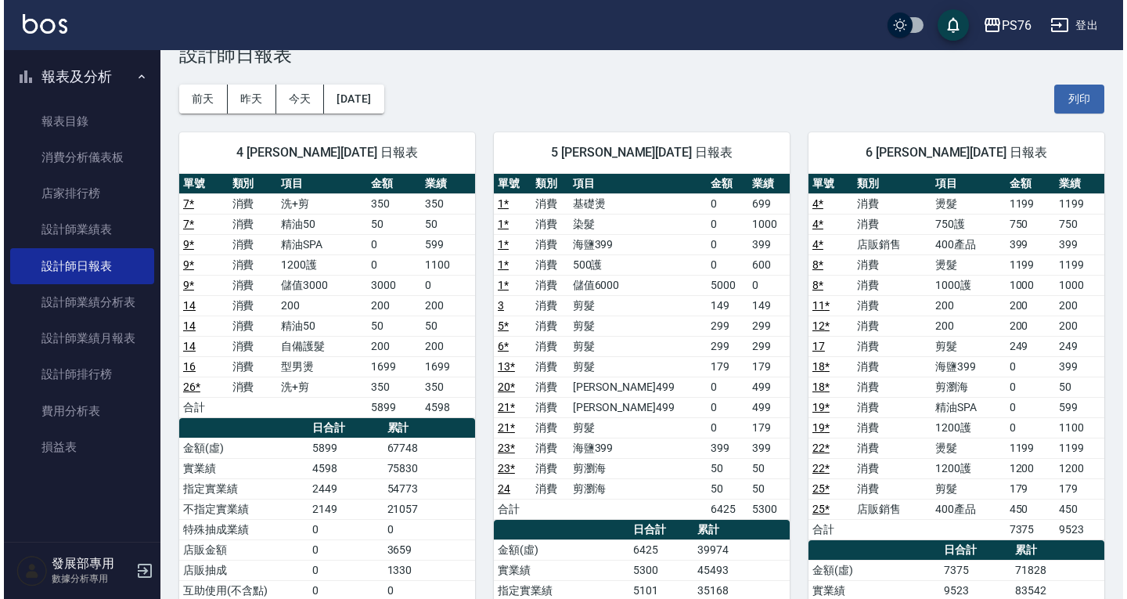
scroll to position [41, 0]
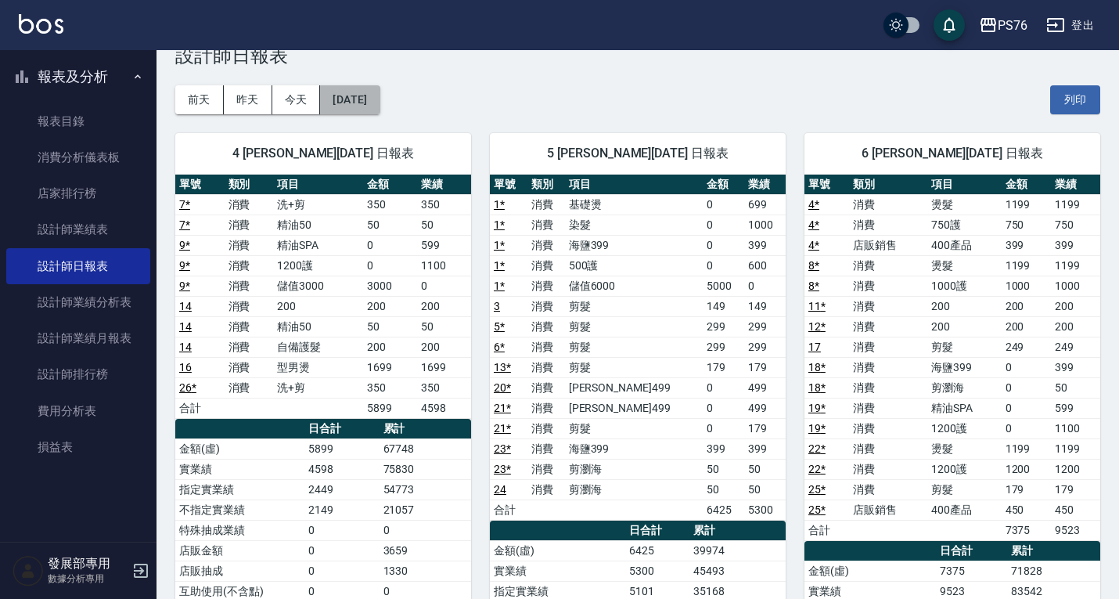
click at [380, 108] on button "2025/10/13" at bounding box center [349, 99] width 59 height 29
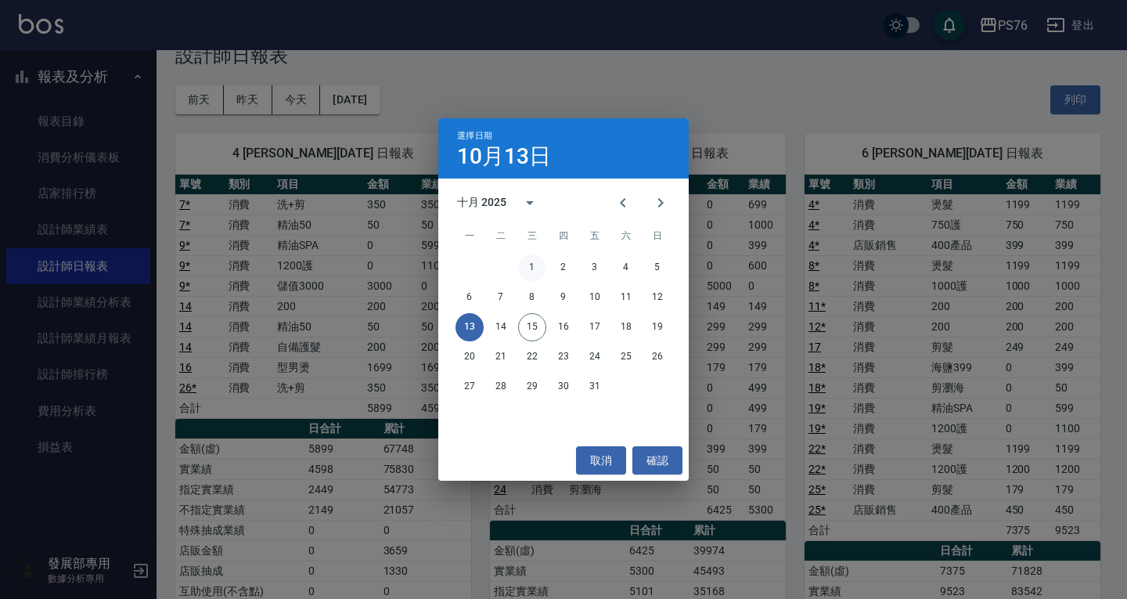
click at [528, 268] on button "1" at bounding box center [532, 268] width 28 height 28
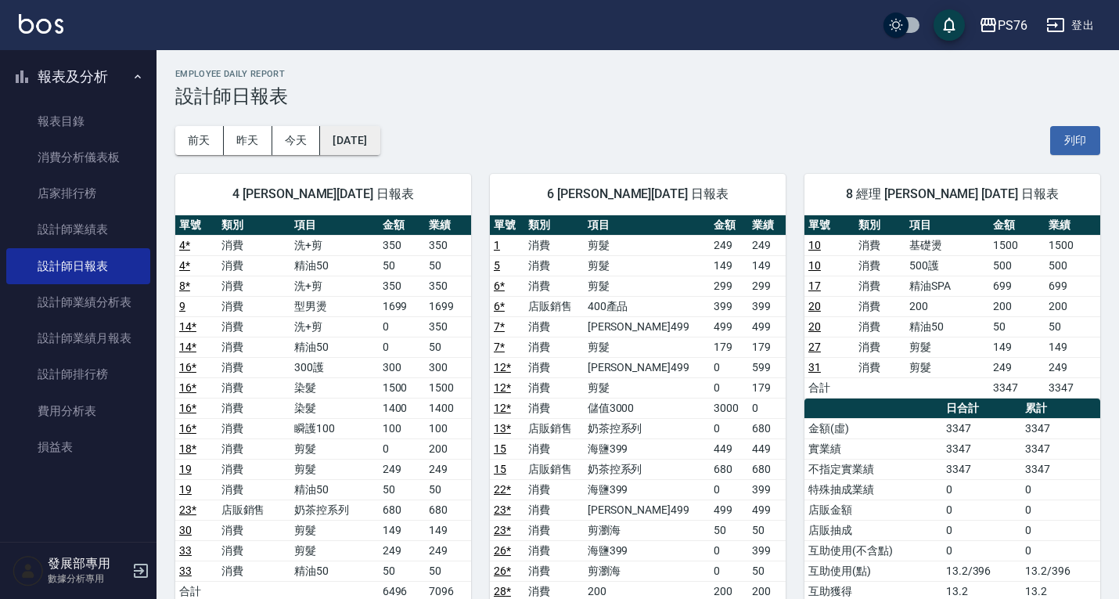
click at [380, 148] on button "2025/10/01" at bounding box center [349, 140] width 59 height 29
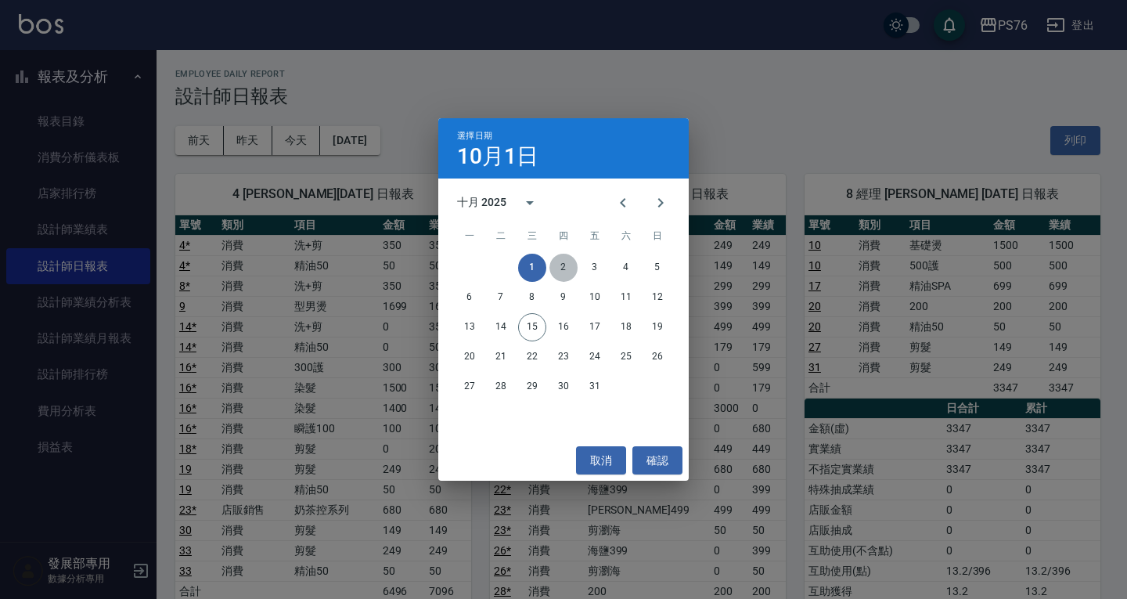
click at [559, 266] on button "2" at bounding box center [563, 268] width 28 height 28
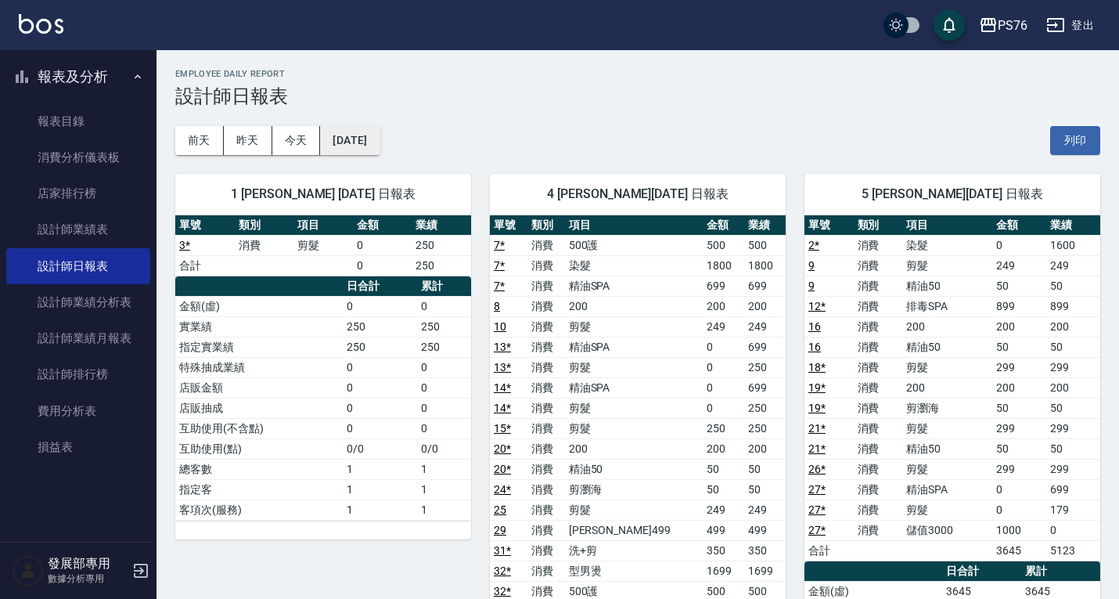
click at [380, 146] on button "2025/10/02" at bounding box center [349, 140] width 59 height 29
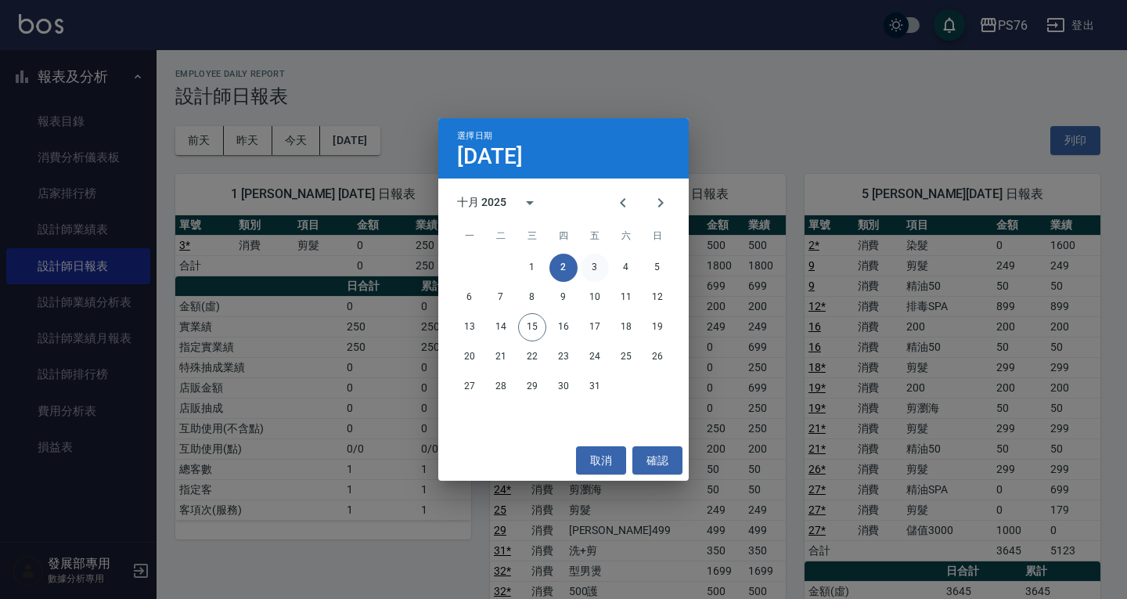
click at [592, 264] on button "3" at bounding box center [595, 268] width 28 height 28
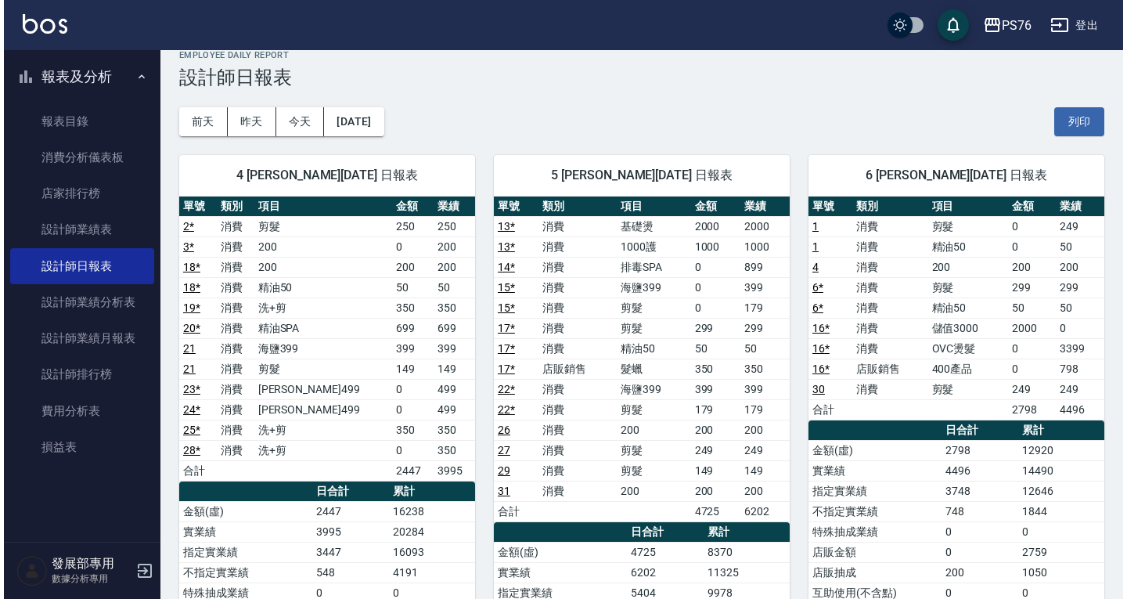
scroll to position [23, 0]
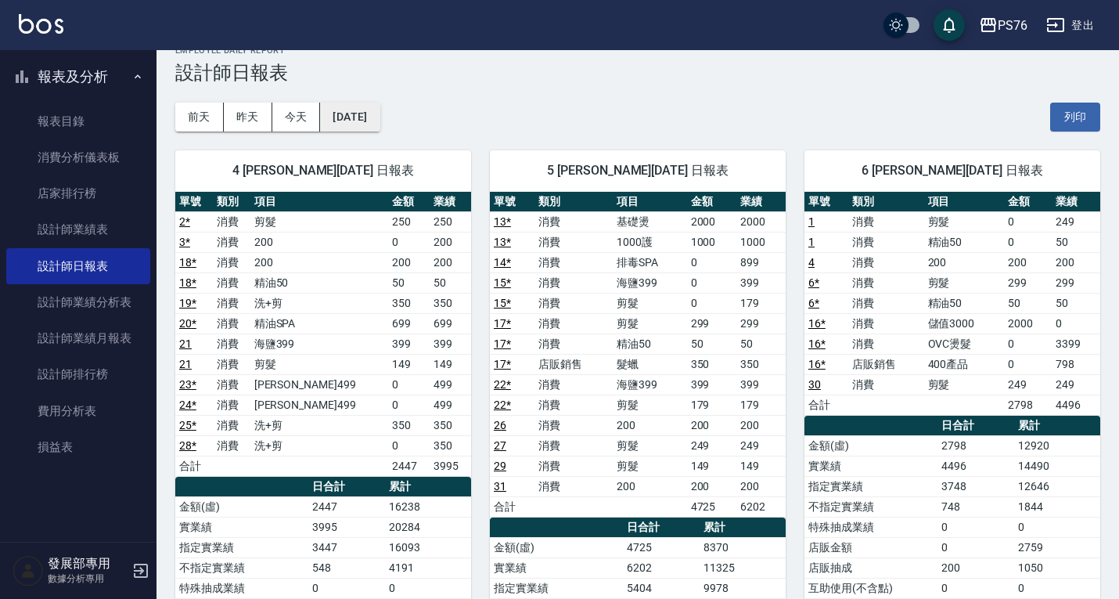
click at [362, 113] on button "2025/10/03" at bounding box center [349, 117] width 59 height 29
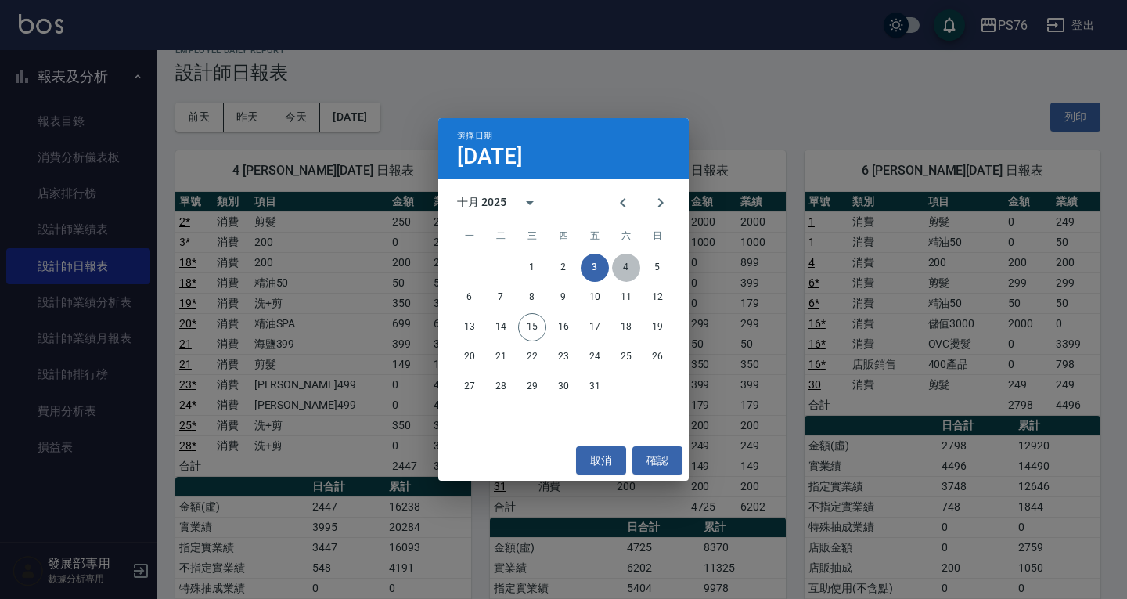
click at [628, 264] on button "4" at bounding box center [626, 268] width 28 height 28
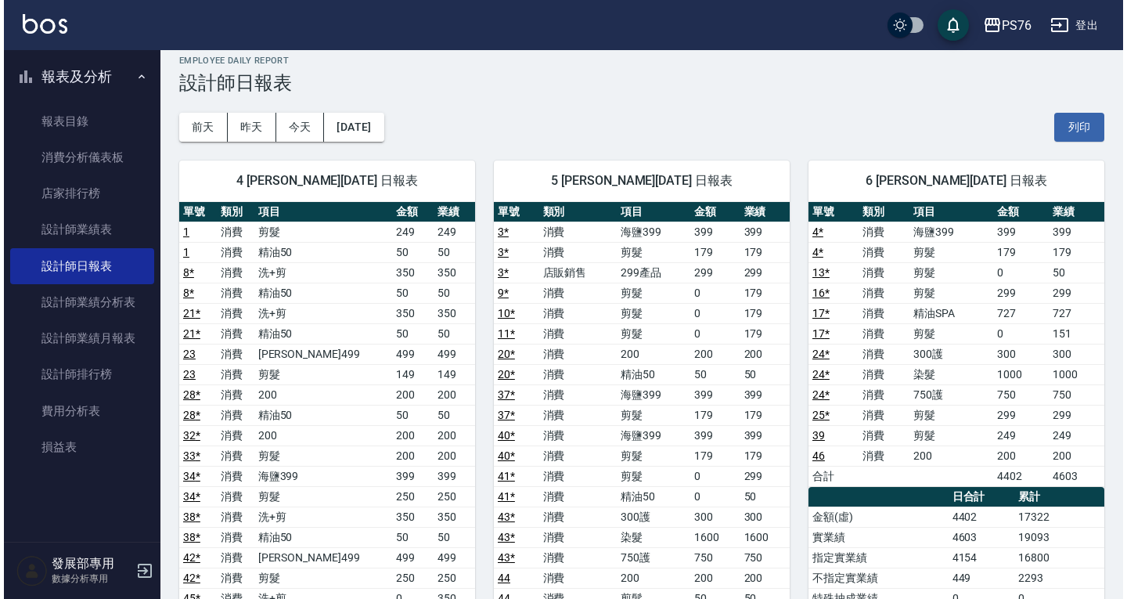
scroll to position [13, 0]
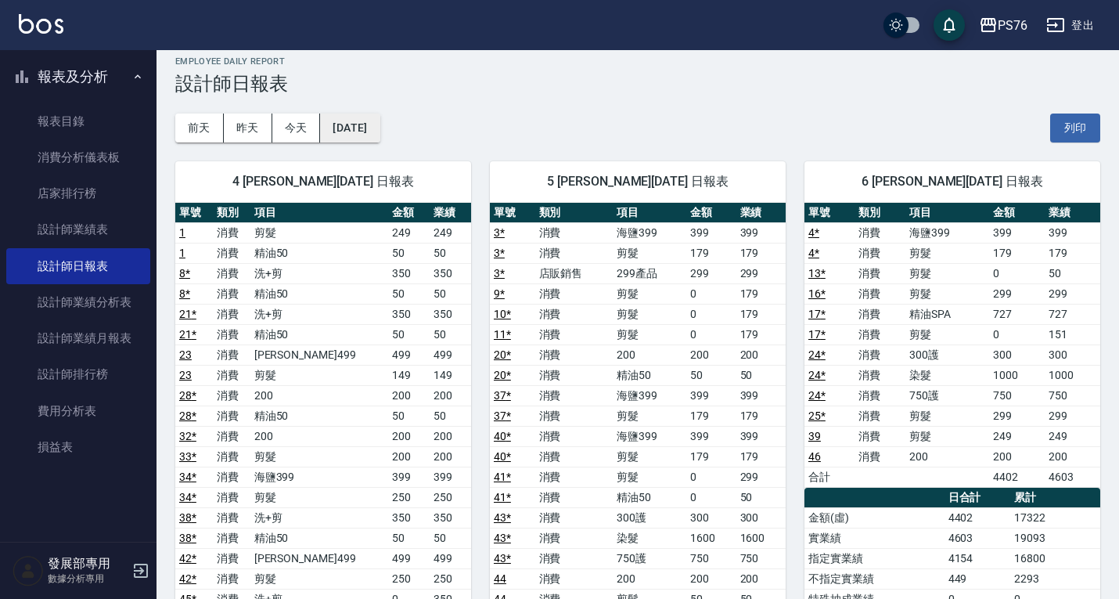
click at [376, 114] on button "2025/10/04" at bounding box center [349, 127] width 59 height 29
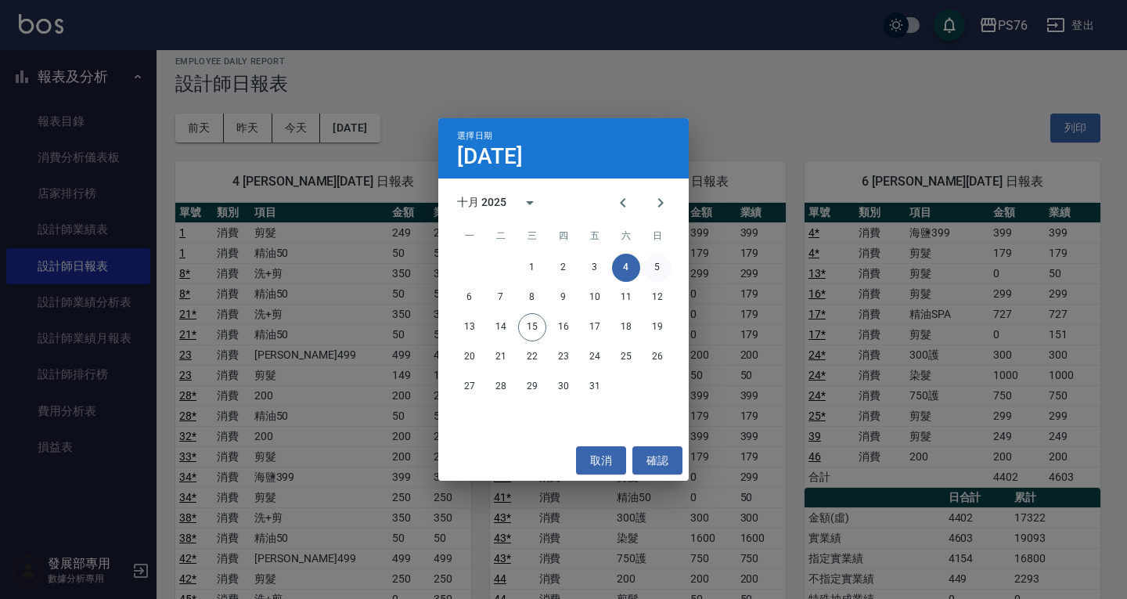
click at [658, 269] on button "5" at bounding box center [657, 268] width 28 height 28
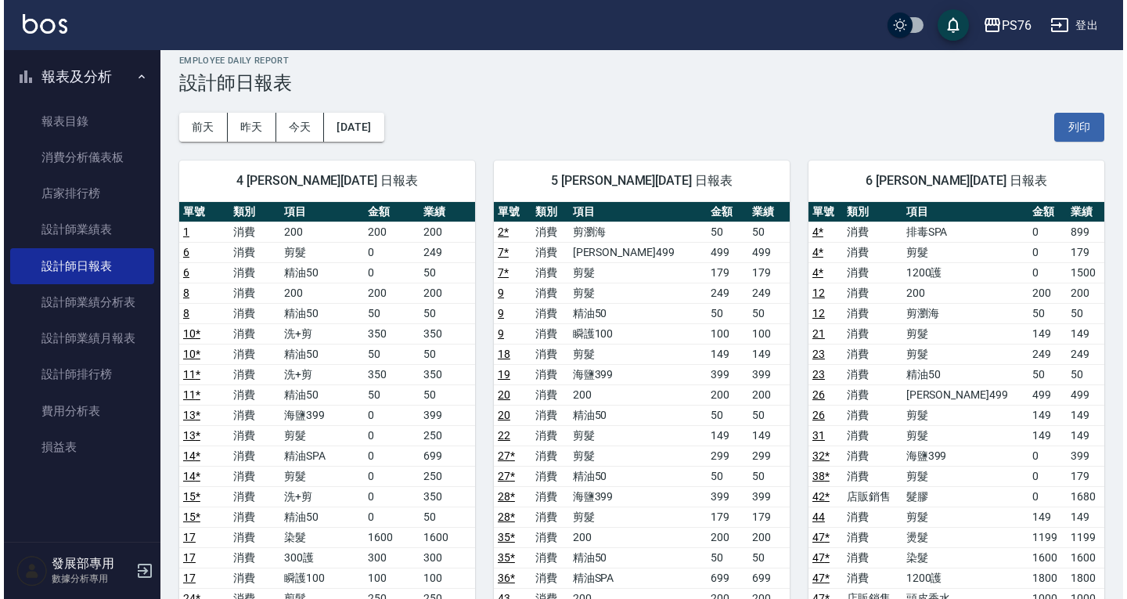
scroll to position [13, 0]
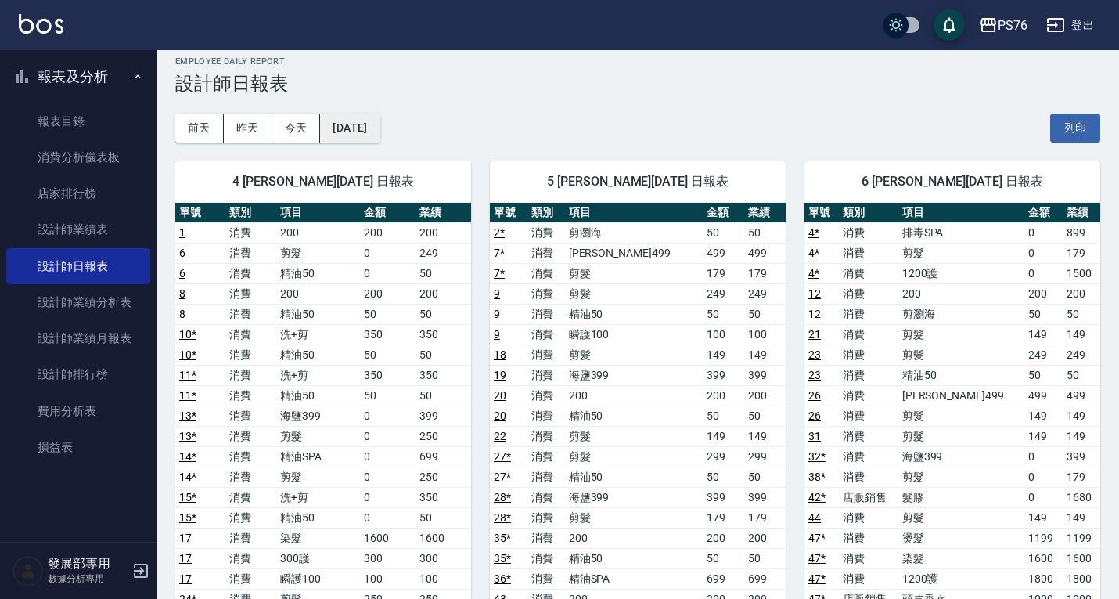
click at [370, 114] on button "2025/10/05" at bounding box center [349, 127] width 59 height 29
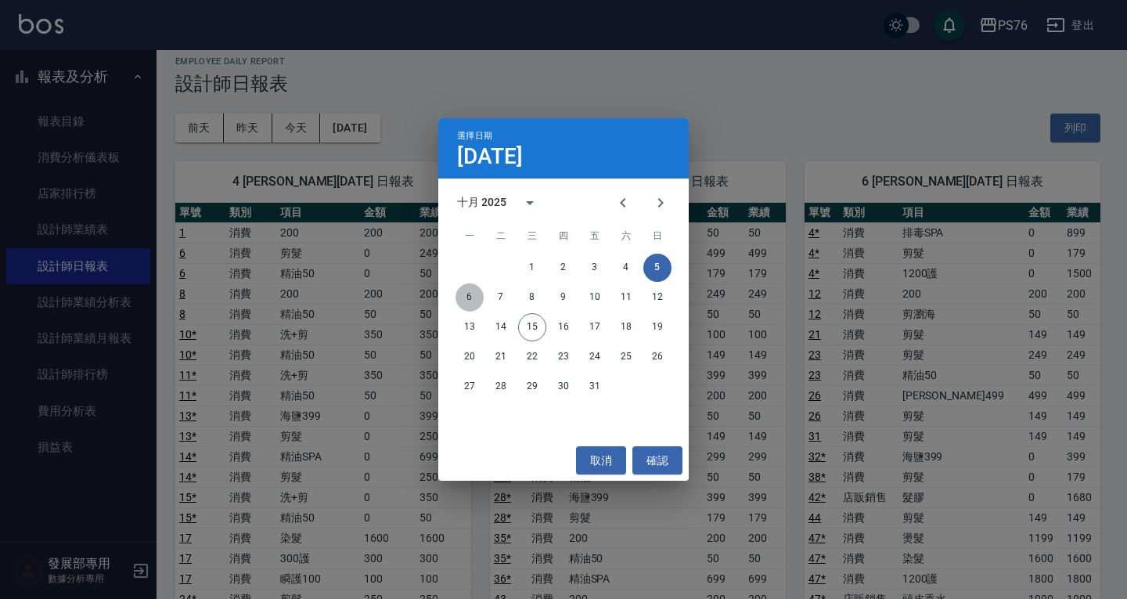
click at [477, 293] on button "6" at bounding box center [469, 297] width 28 height 28
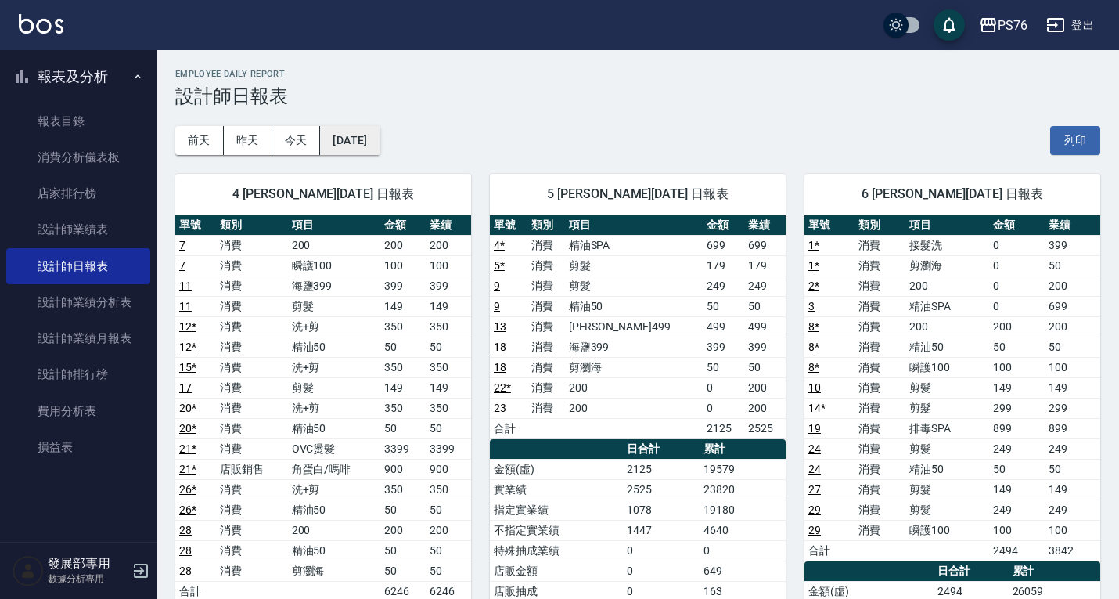
click at [355, 142] on button "2025/10/06" at bounding box center [349, 140] width 59 height 29
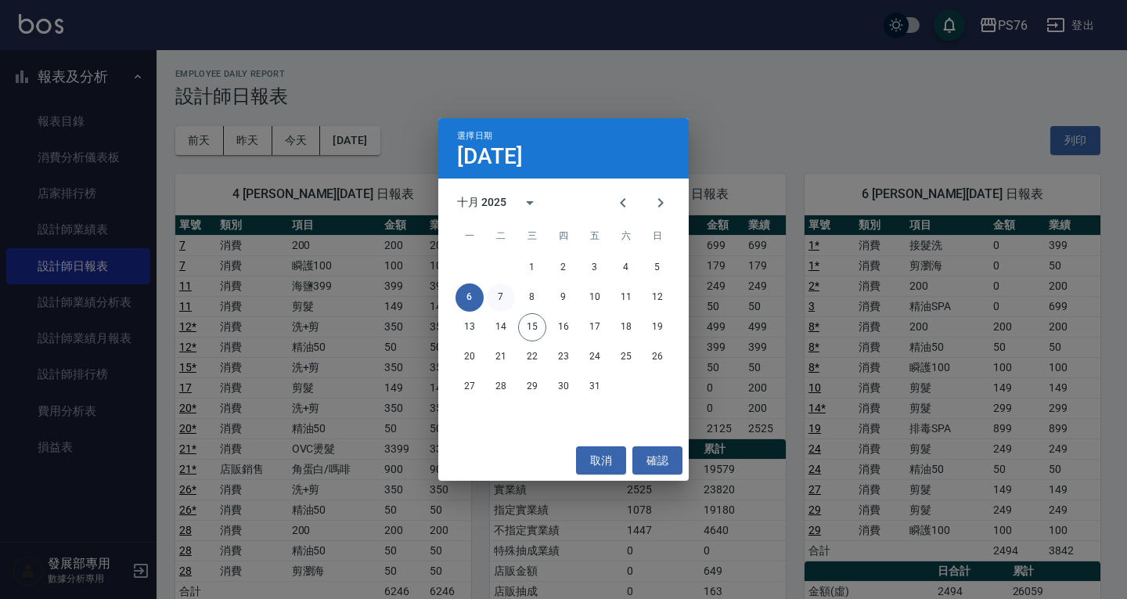
click at [494, 300] on button "7" at bounding box center [501, 297] width 28 height 28
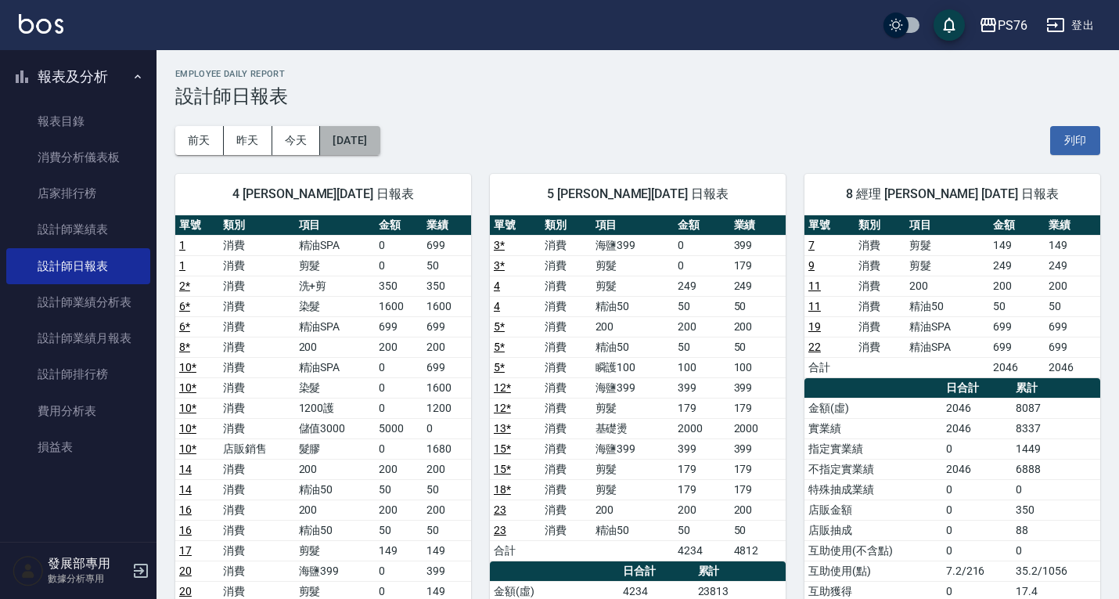
click at [380, 148] on button "2025/10/07" at bounding box center [349, 140] width 59 height 29
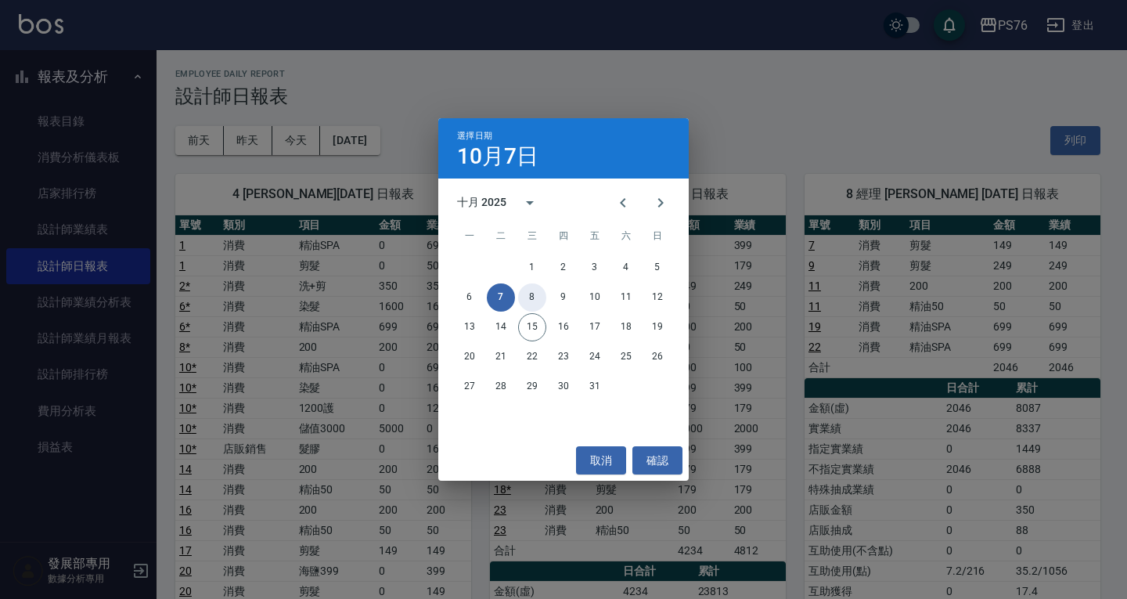
click at [522, 293] on button "8" at bounding box center [532, 297] width 28 height 28
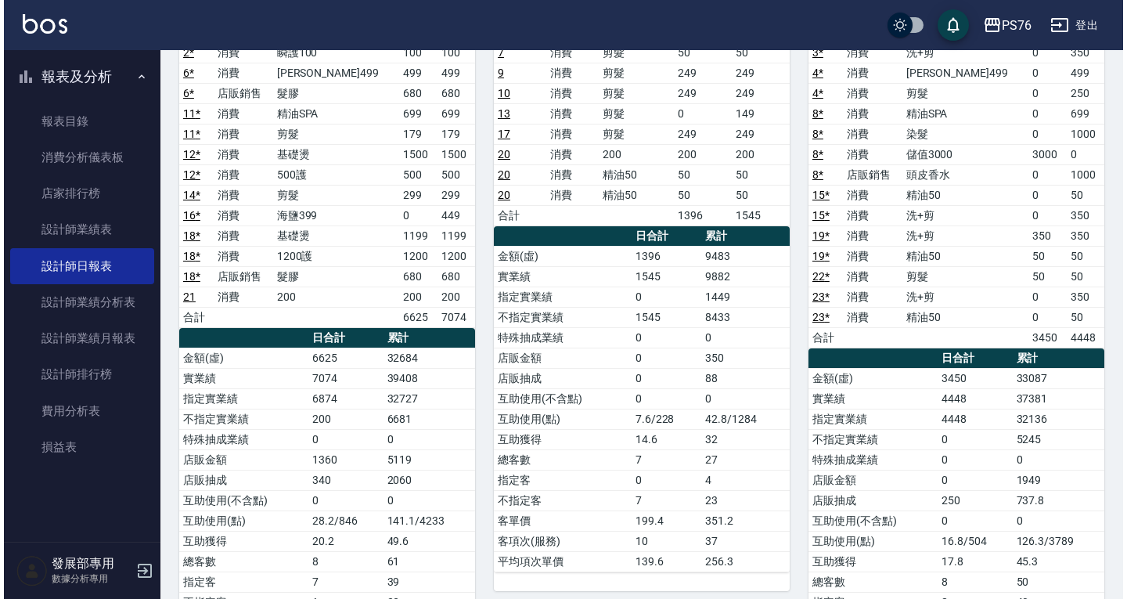
scroll to position [78, 0]
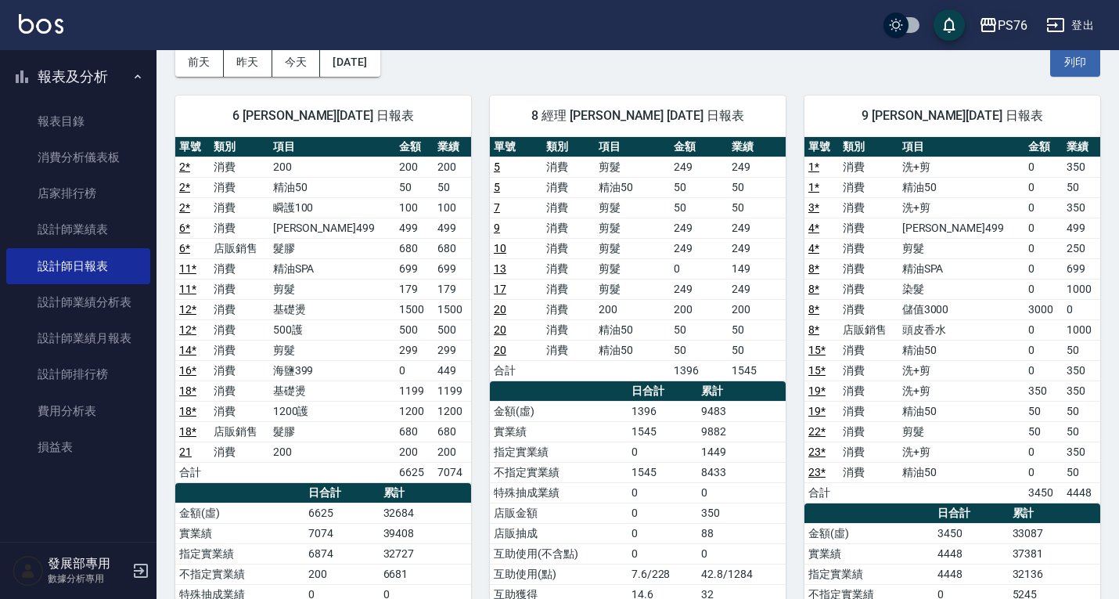
click at [1008, 17] on div "PS76" at bounding box center [1013, 26] width 30 height 20
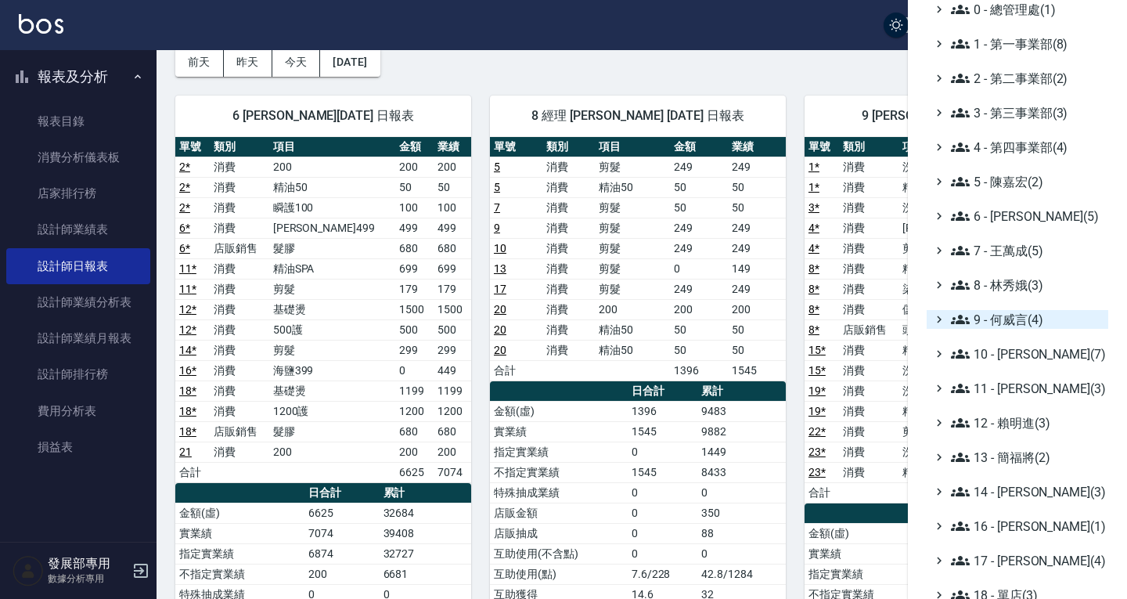
click at [994, 323] on span "9 - 何威言(4)" at bounding box center [1026, 319] width 151 height 19
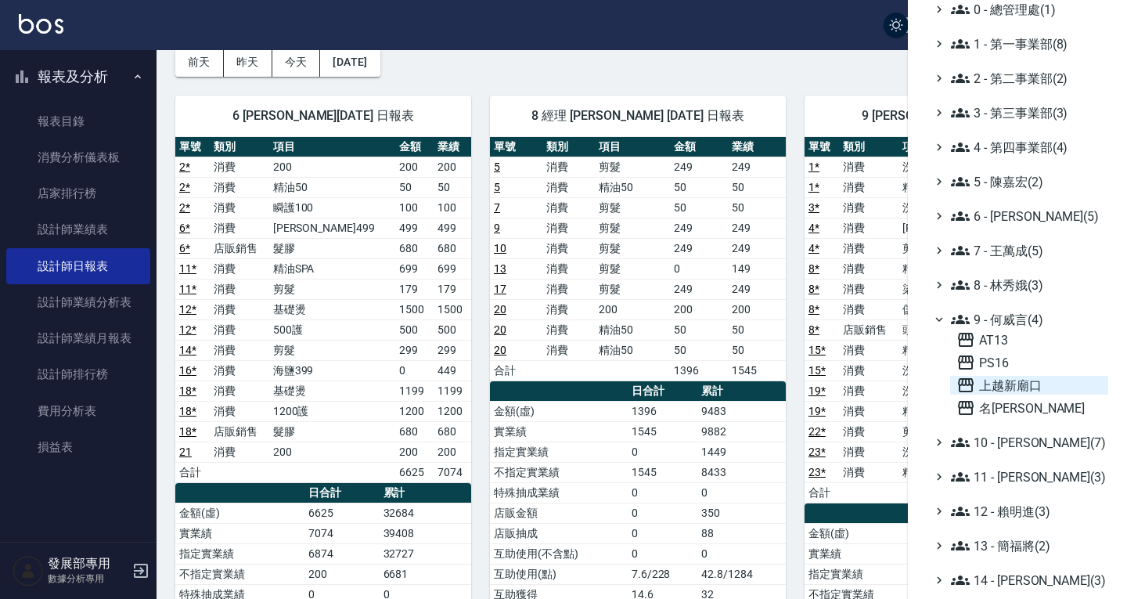
click at [1004, 383] on span "上越新廟口" at bounding box center [1029, 385] width 146 height 19
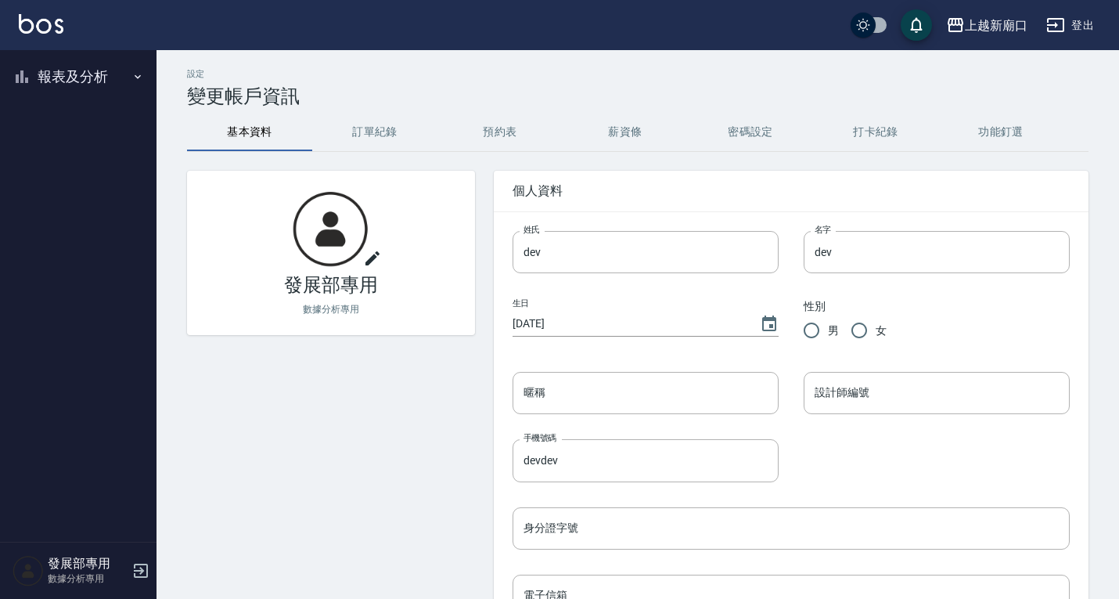
click at [82, 77] on button "報表及分析" at bounding box center [78, 76] width 144 height 41
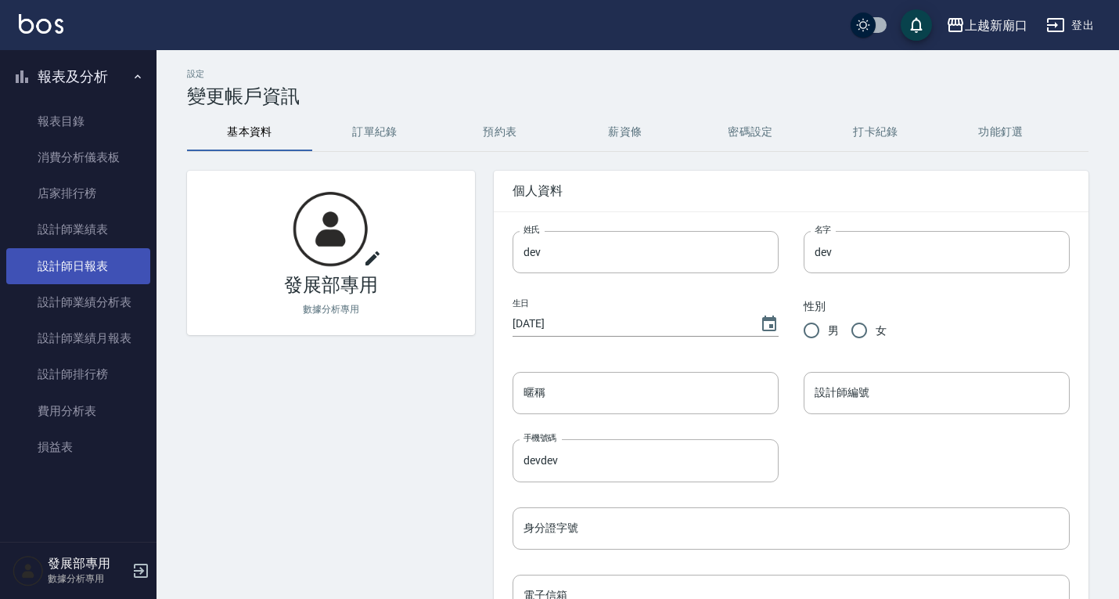
click at [85, 261] on link "設計師日報表" at bounding box center [78, 266] width 144 height 36
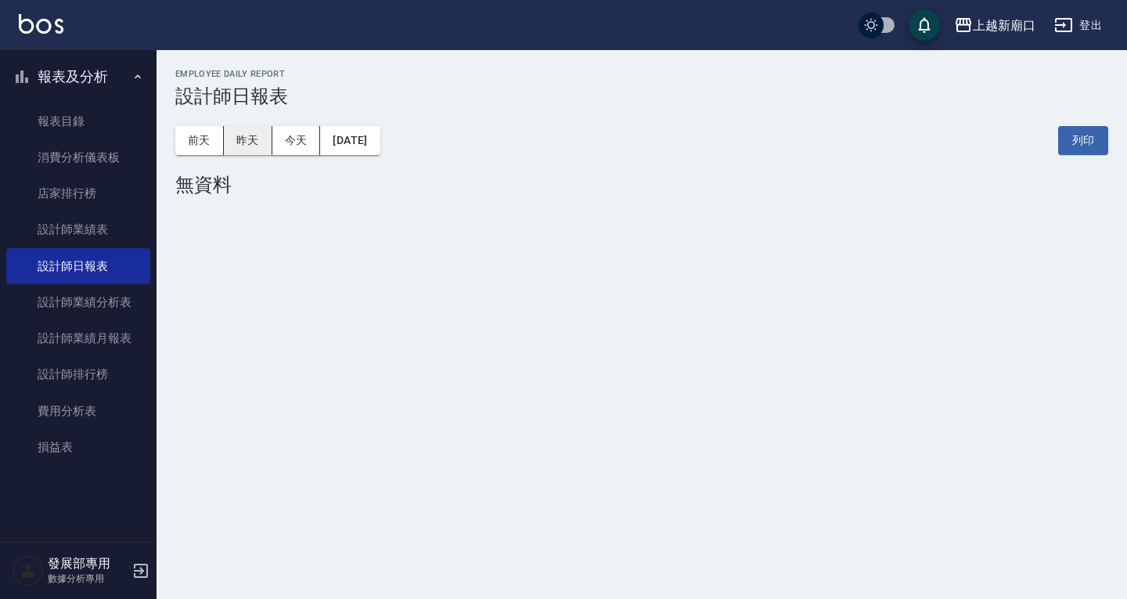
click at [241, 135] on button "昨天" at bounding box center [248, 140] width 49 height 29
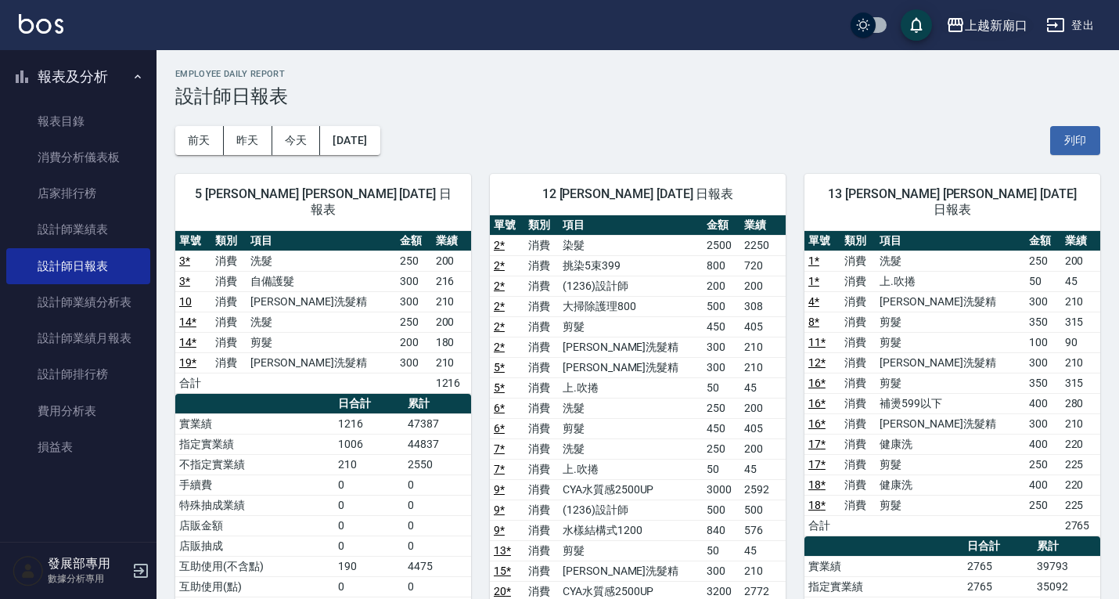
click at [977, 26] on div "上越新廟口" at bounding box center [996, 26] width 63 height 20
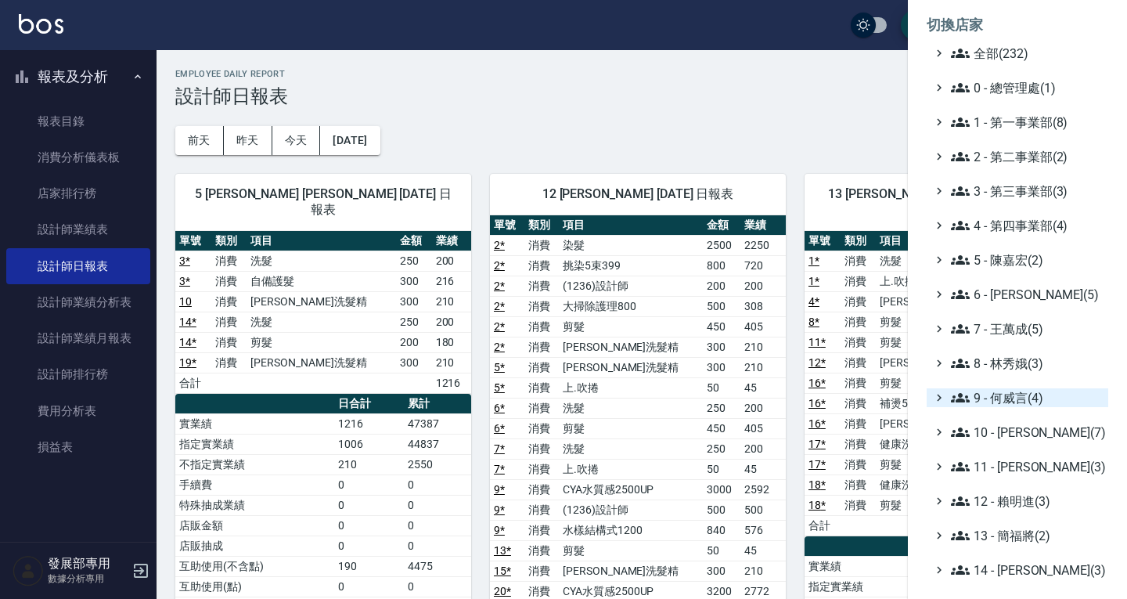
click at [1016, 394] on span "9 - 何威言(4)" at bounding box center [1026, 397] width 151 height 19
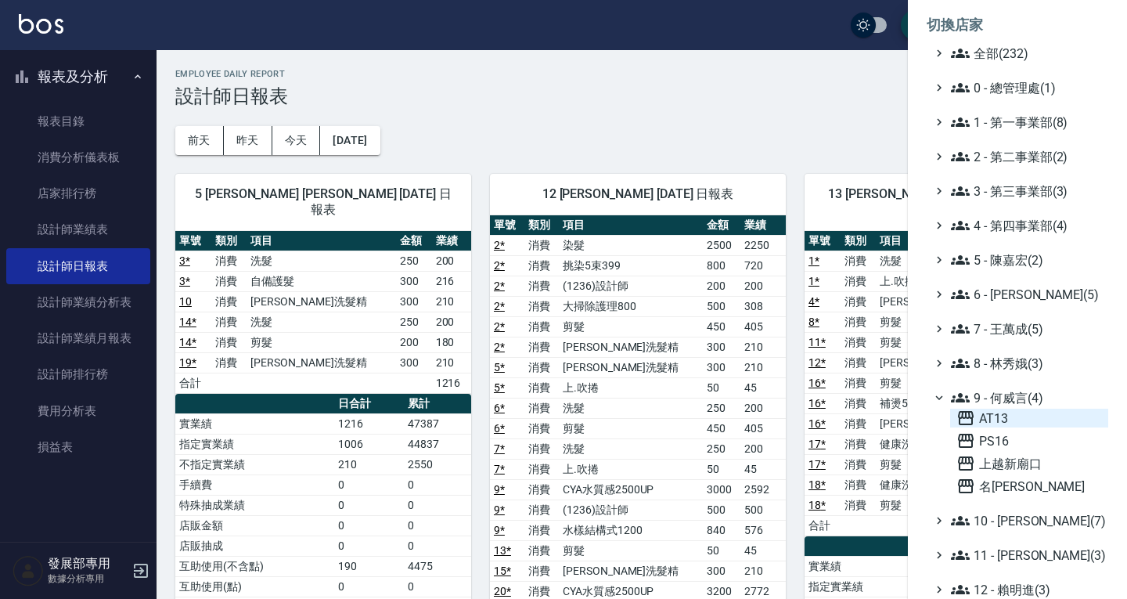
click at [1009, 419] on span "AT13" at bounding box center [1029, 418] width 146 height 19
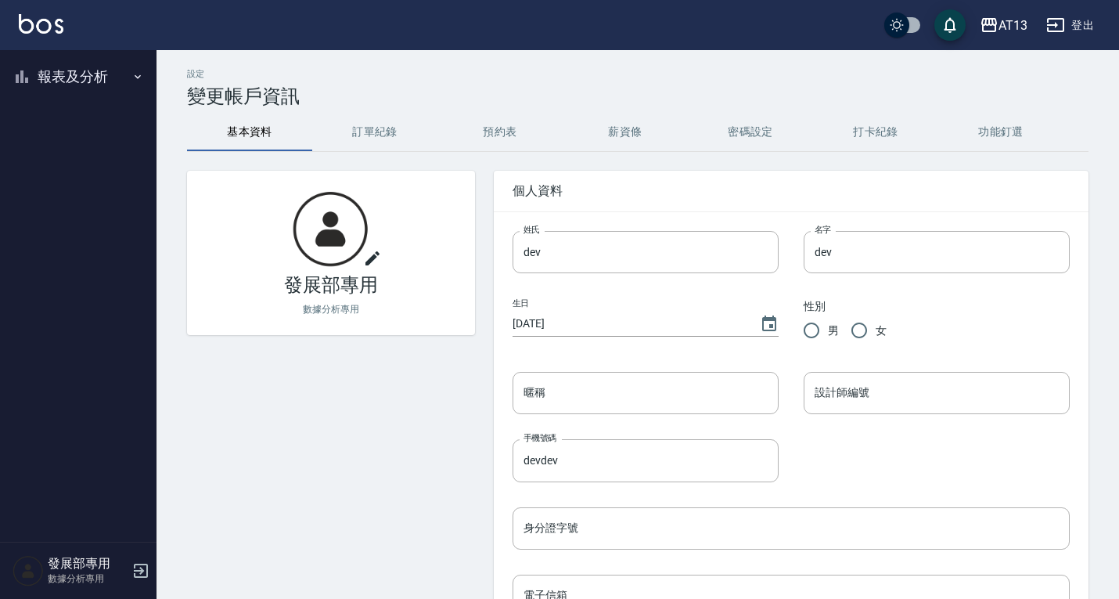
click at [86, 69] on button "報表及分析" at bounding box center [78, 76] width 144 height 41
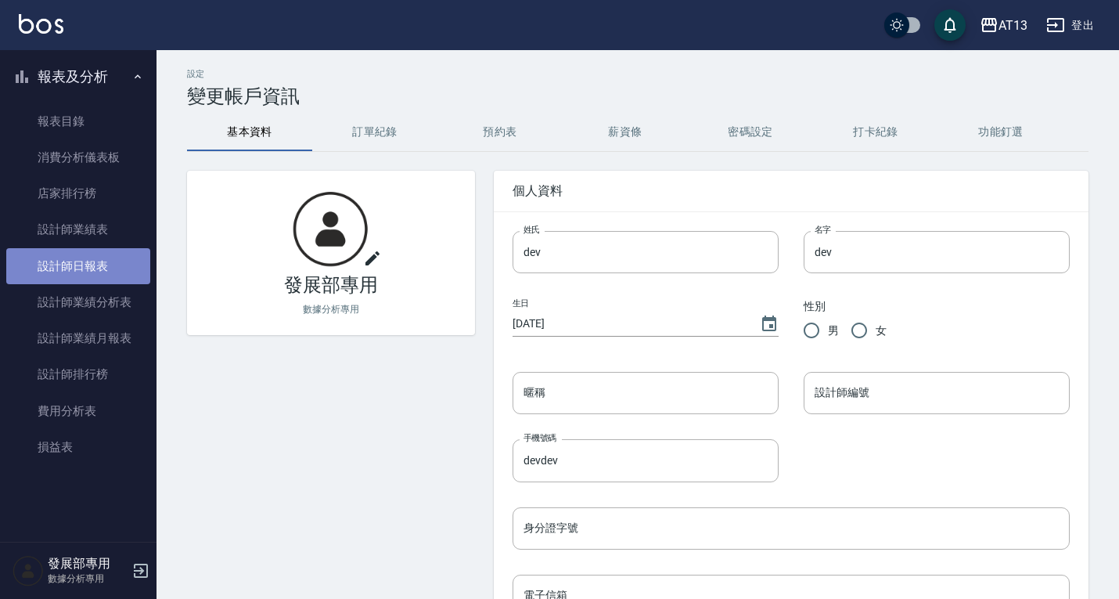
click at [90, 272] on link "設計師日報表" at bounding box center [78, 266] width 144 height 36
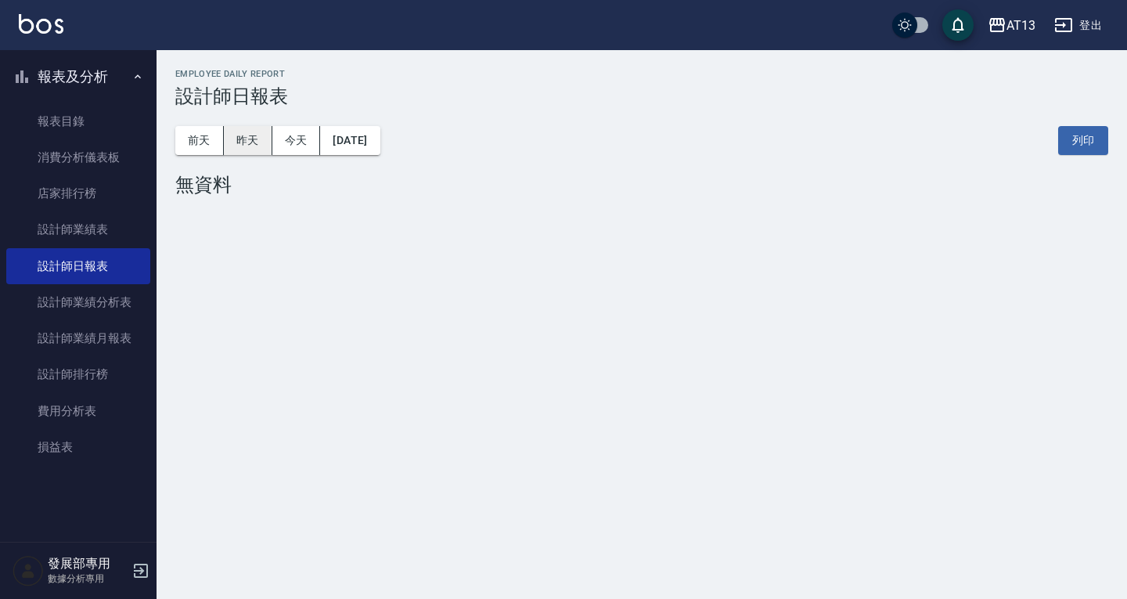
click at [259, 139] on button "昨天" at bounding box center [248, 140] width 49 height 29
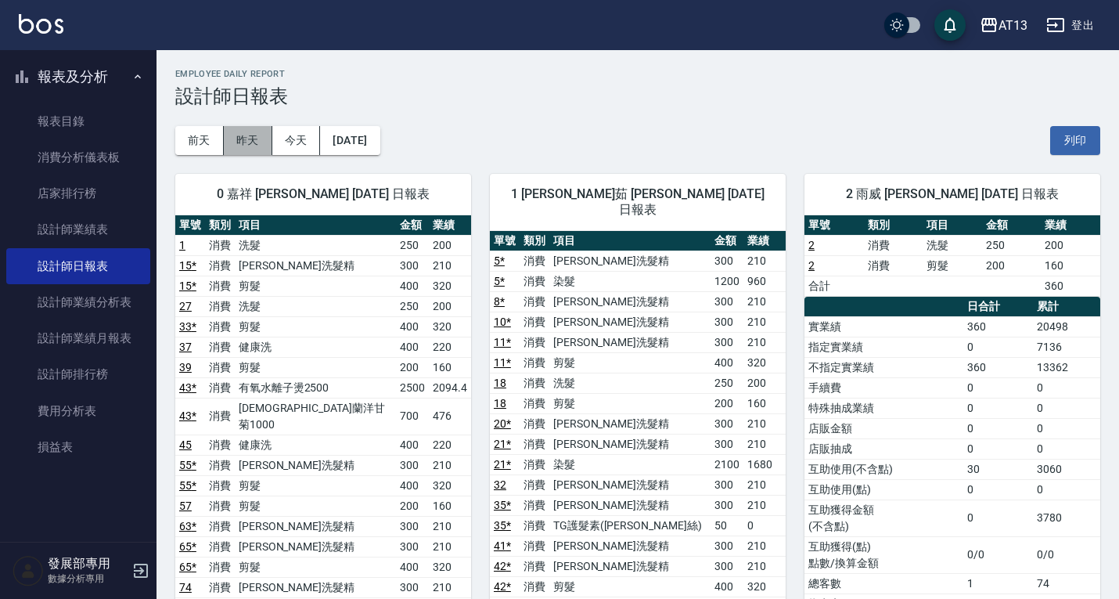
click at [255, 139] on button "昨天" at bounding box center [248, 140] width 49 height 29
click at [211, 140] on button "前天" at bounding box center [199, 140] width 49 height 29
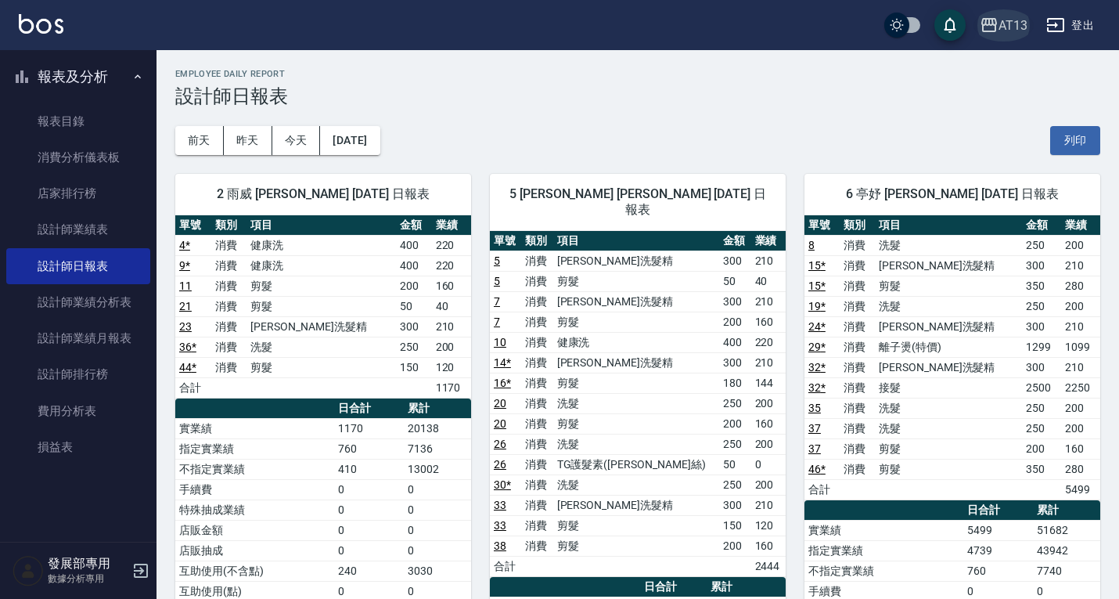
click at [999, 19] on div "AT13" at bounding box center [1013, 26] width 29 height 20
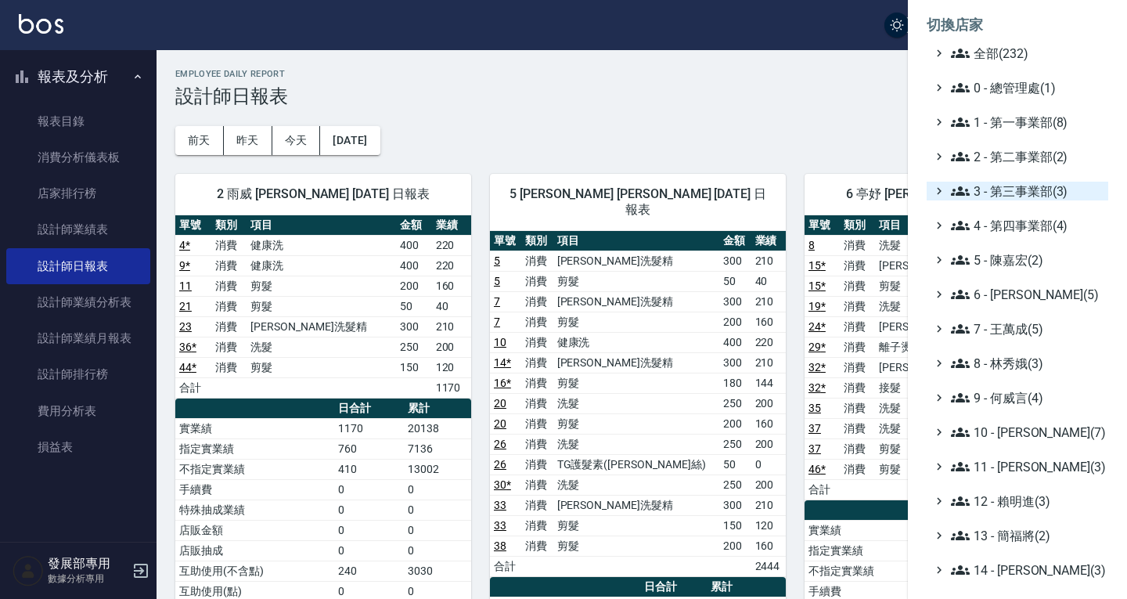
click at [1017, 191] on span "3 - 第三事業部(3)" at bounding box center [1026, 191] width 151 height 19
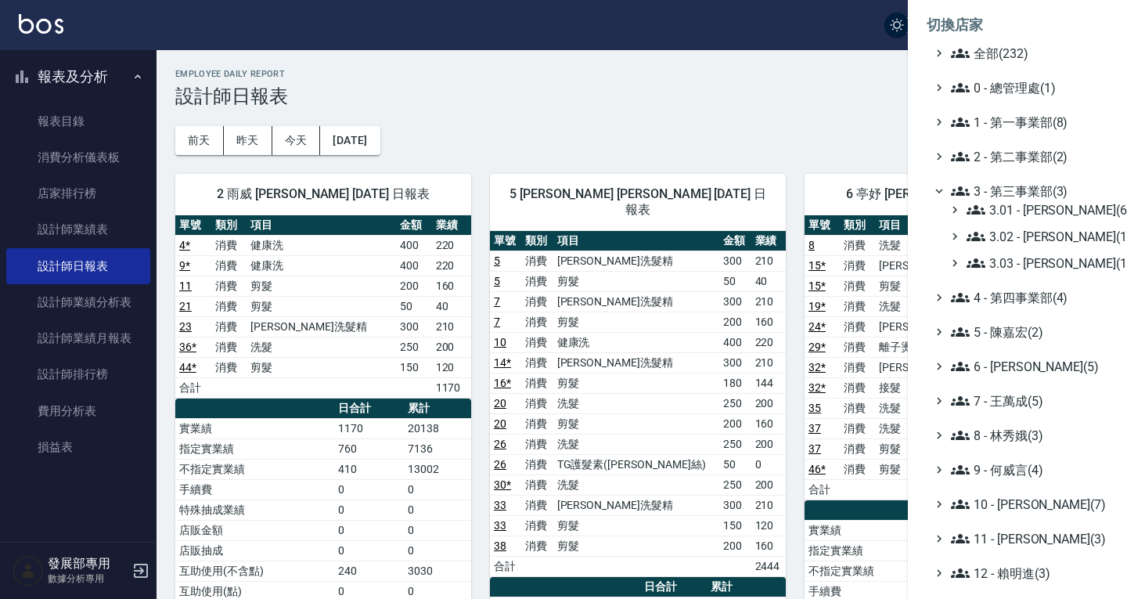
click at [1017, 191] on span "3 - 第三事業部(3)" at bounding box center [1026, 191] width 151 height 19
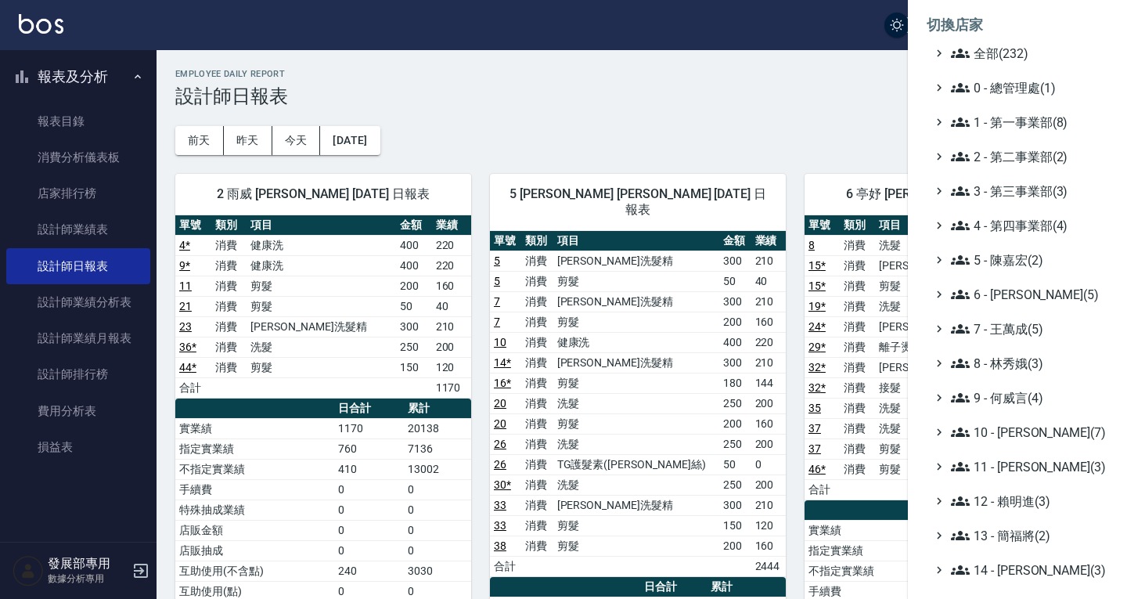
click at [1005, 145] on ul "全部(232) 0 - 總管理處(1) 1 - 第一事業部(8) 2 - 第二事業部(2) 3 - 第三事業部(3) 4 - 第四事業部(4) 5 - [PE…" at bounding box center [1018, 432] width 182 height 776
click at [1006, 147] on span "2 - 第二事業部(2)" at bounding box center [1026, 156] width 151 height 19
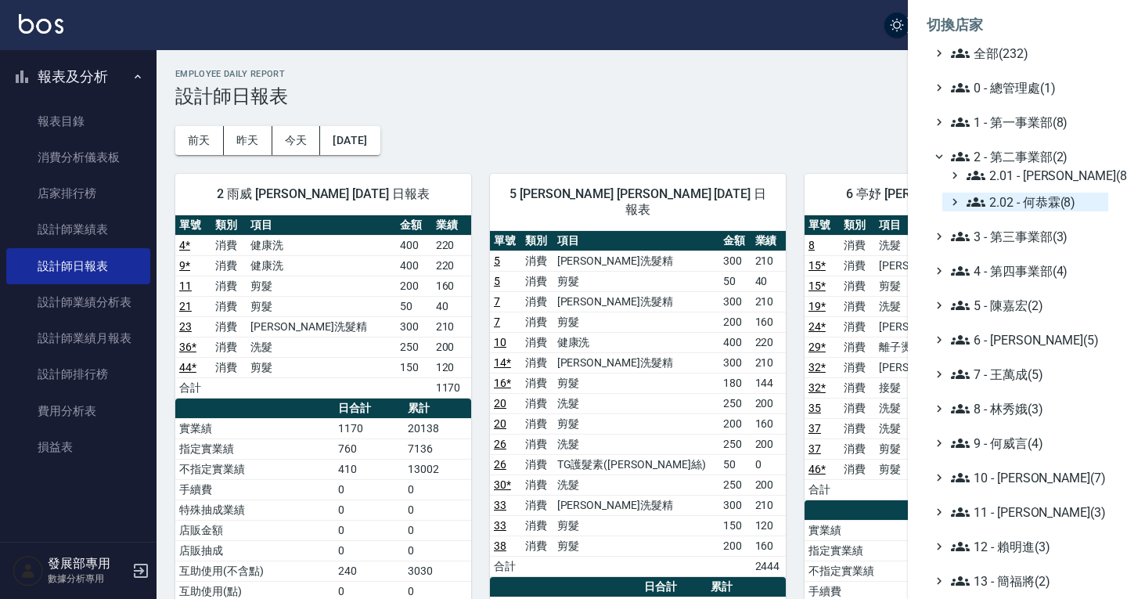
click at [1021, 193] on span "2.02 - 何恭霖(8)" at bounding box center [1034, 202] width 135 height 19
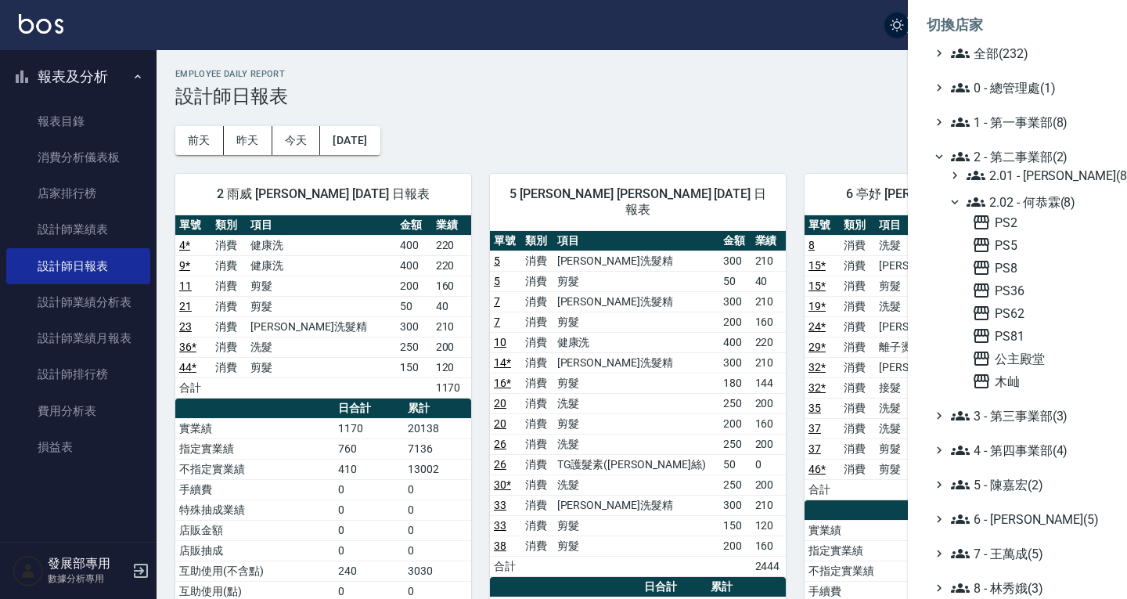
click at [1015, 199] on span "2.02 - 何恭霖(8)" at bounding box center [1034, 202] width 135 height 19
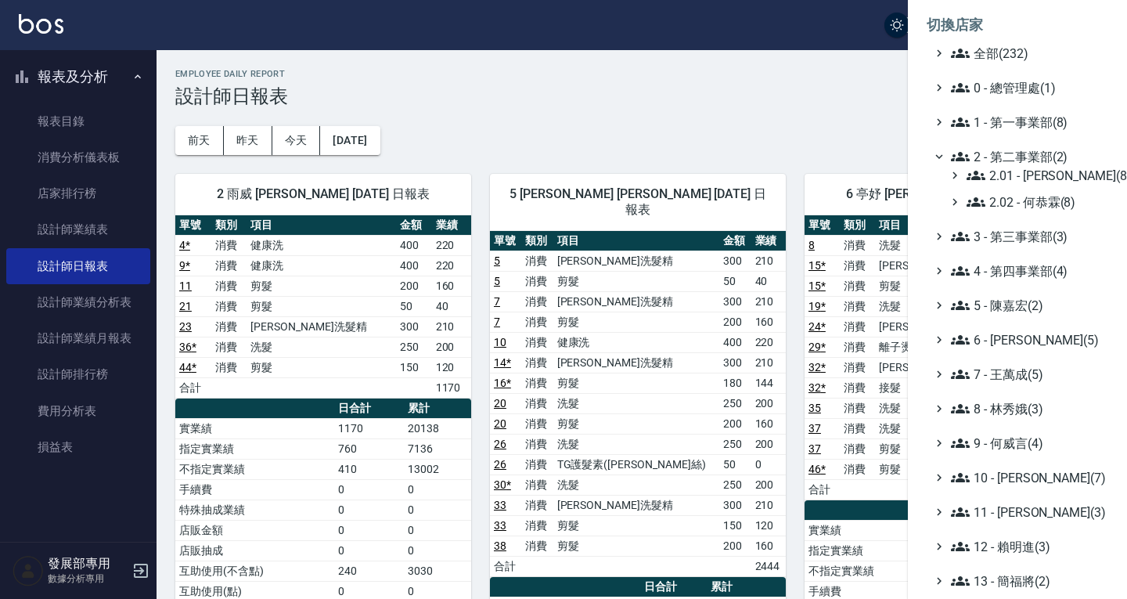
click at [1014, 198] on span "2.02 - 何恭霖(8)" at bounding box center [1034, 202] width 135 height 19
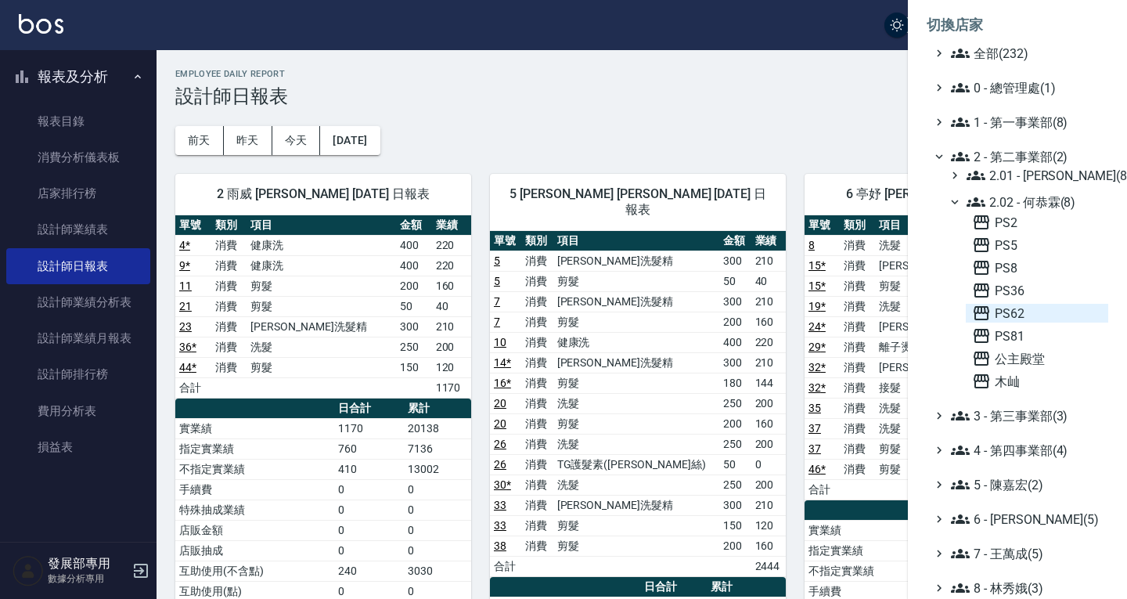
click at [1022, 311] on span "PS62" at bounding box center [1037, 313] width 130 height 19
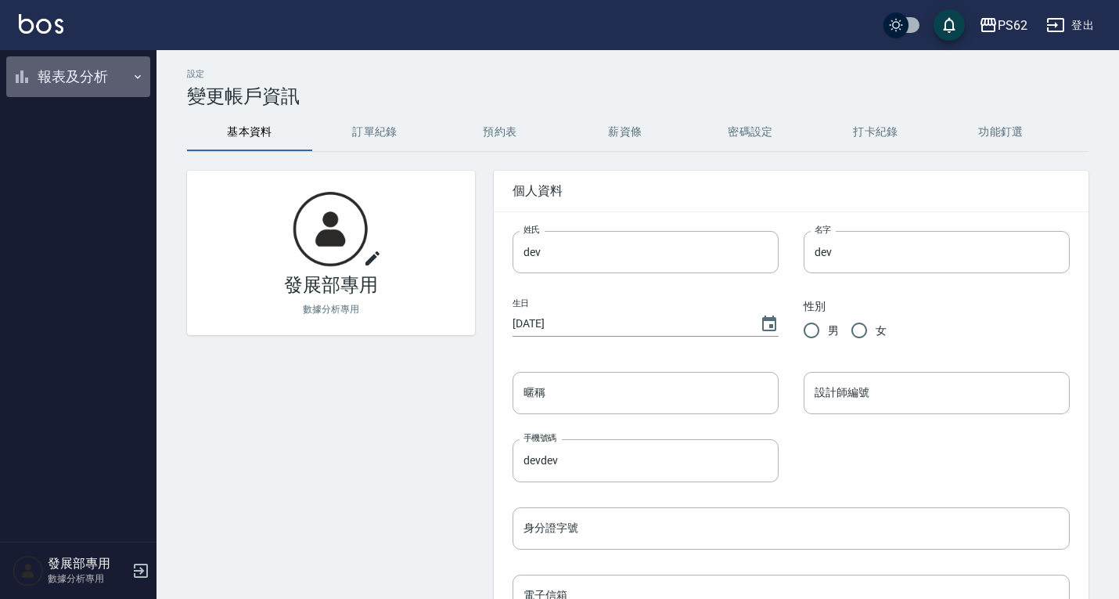
click at [80, 82] on button "報表及分析" at bounding box center [78, 76] width 144 height 41
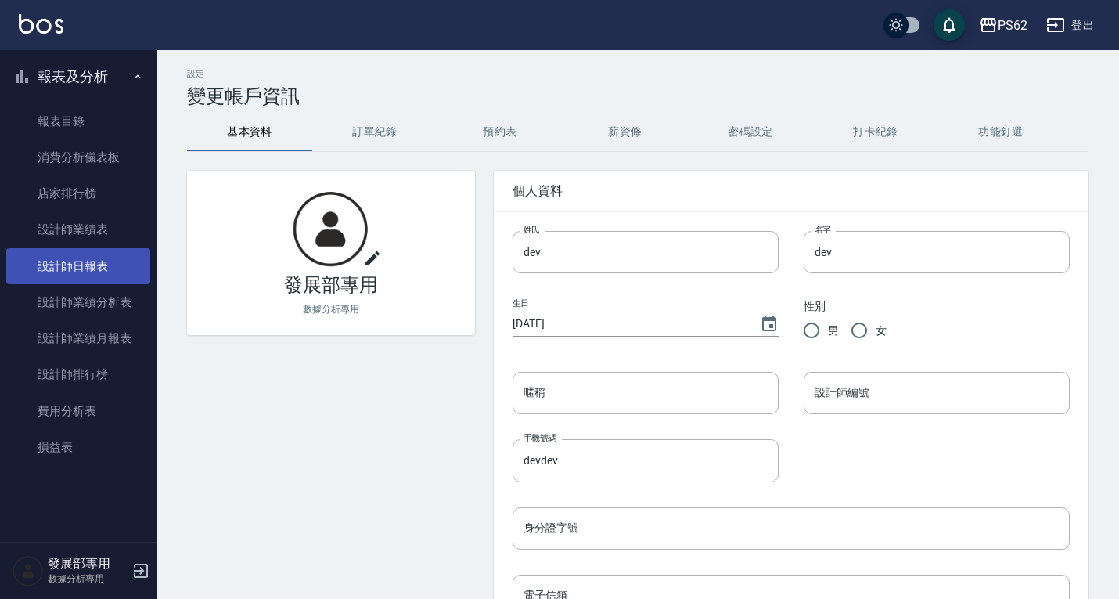
click at [100, 273] on link "設計師日報表" at bounding box center [78, 266] width 144 height 36
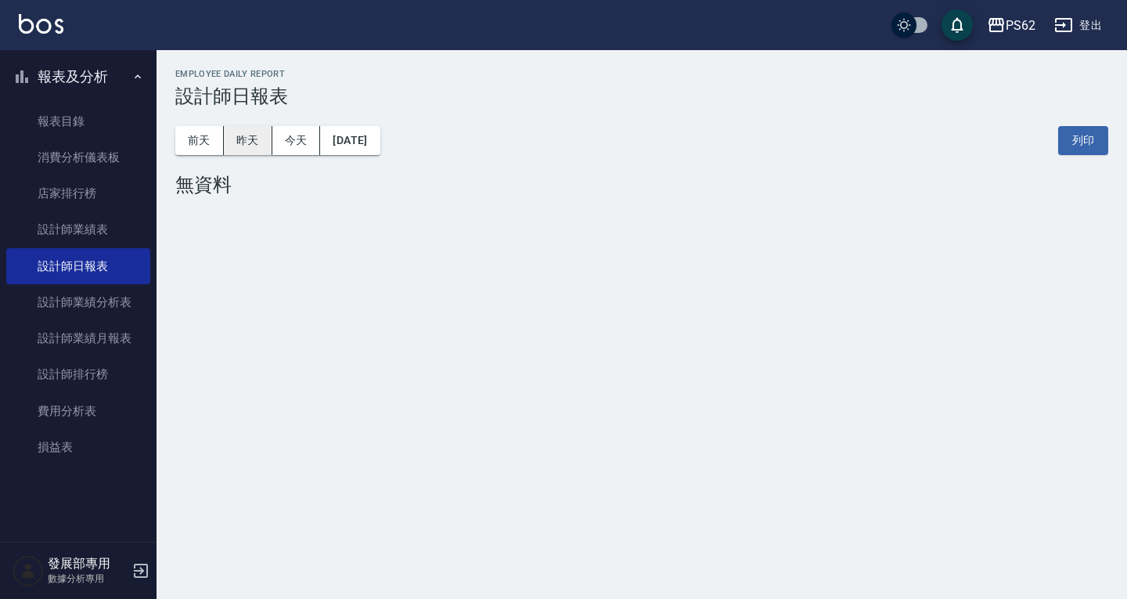
click at [239, 136] on button "昨天" at bounding box center [248, 140] width 49 height 29
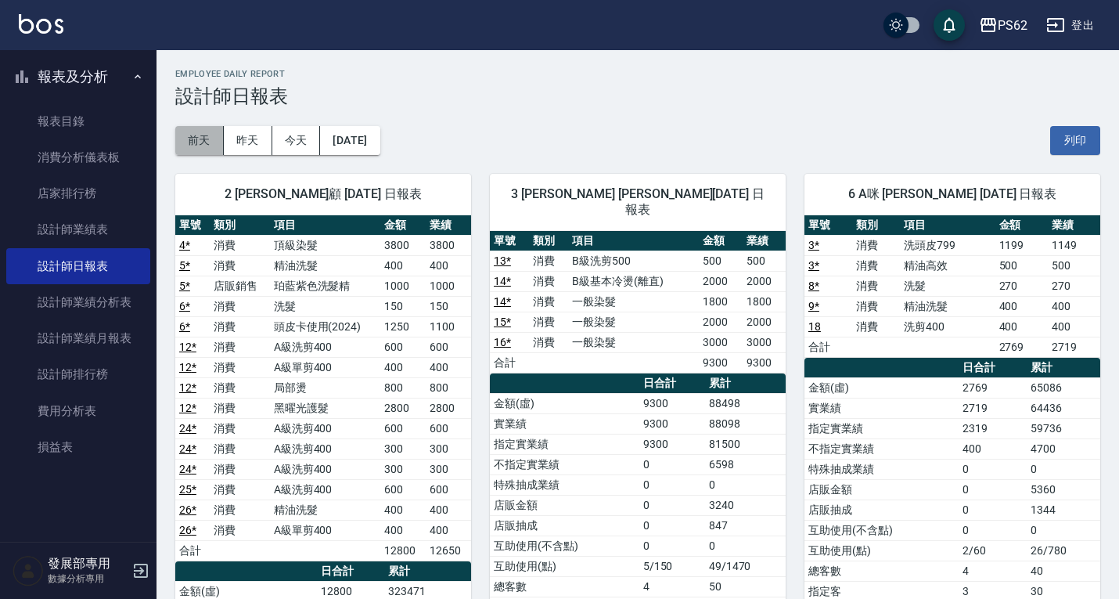
click at [188, 138] on button "前天" at bounding box center [199, 140] width 49 height 29
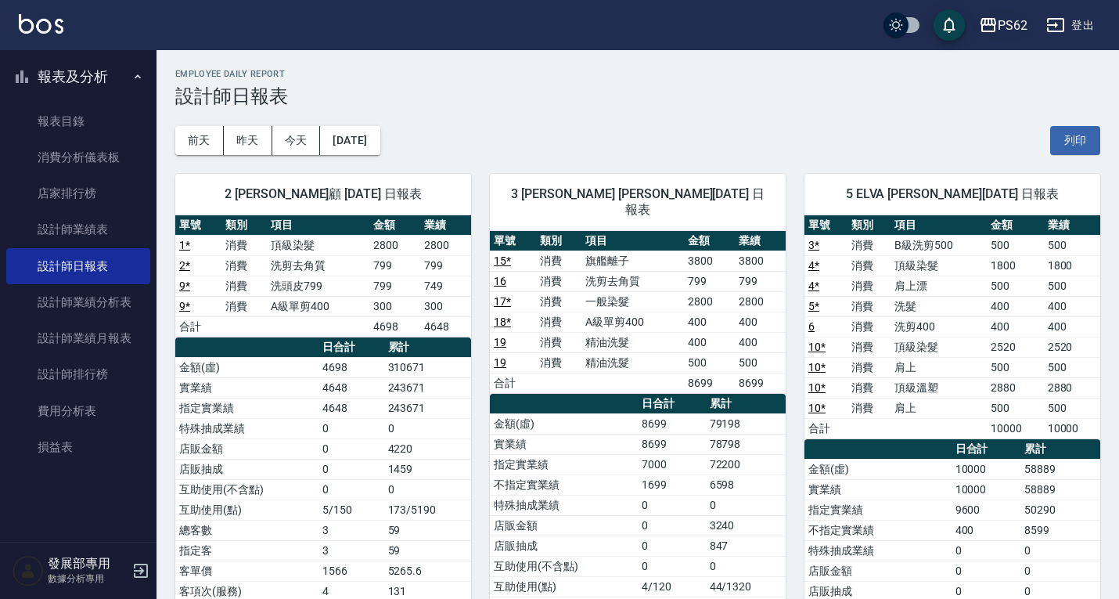
click at [1003, 20] on div "PS62" at bounding box center [1013, 26] width 30 height 20
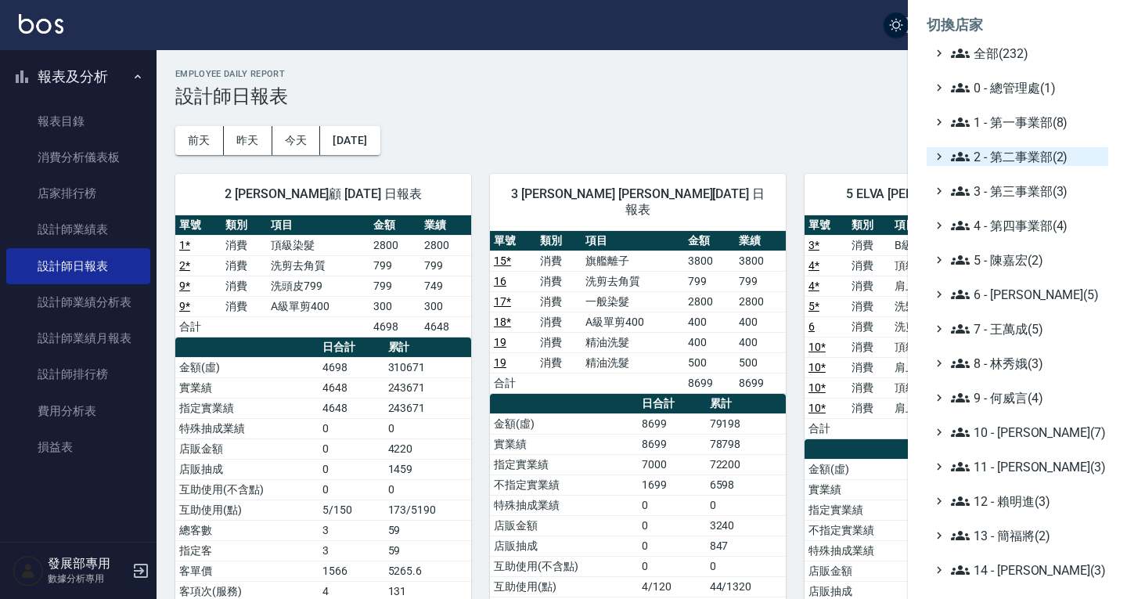
click at [1010, 164] on span "2 - 第二事業部(2)" at bounding box center [1026, 156] width 151 height 19
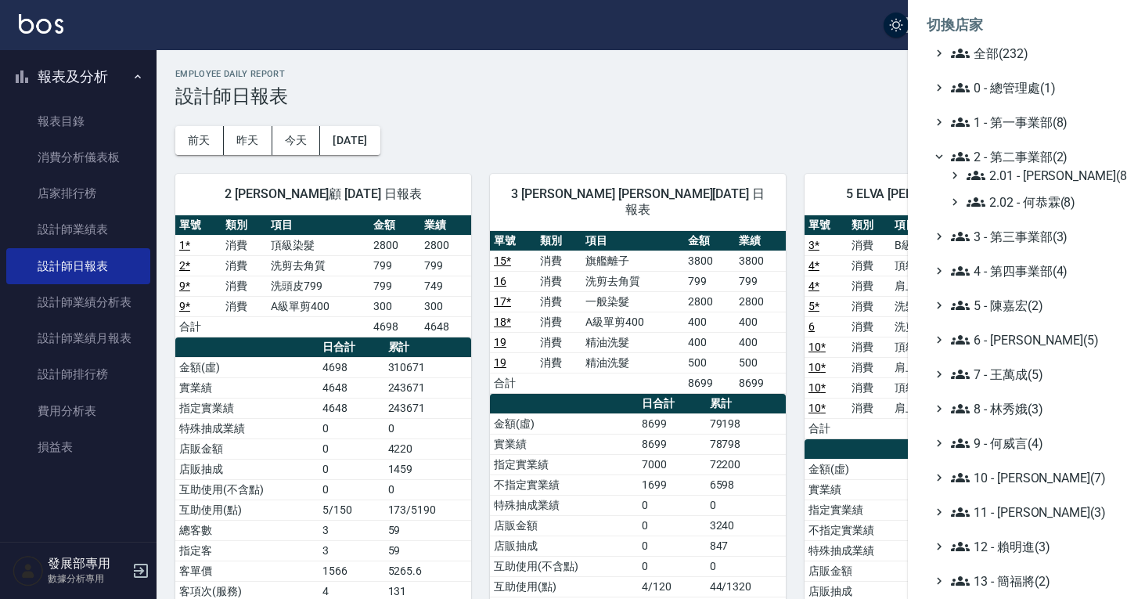
click at [1006, 157] on span "2 - 第二事業部(2)" at bounding box center [1026, 156] width 151 height 19
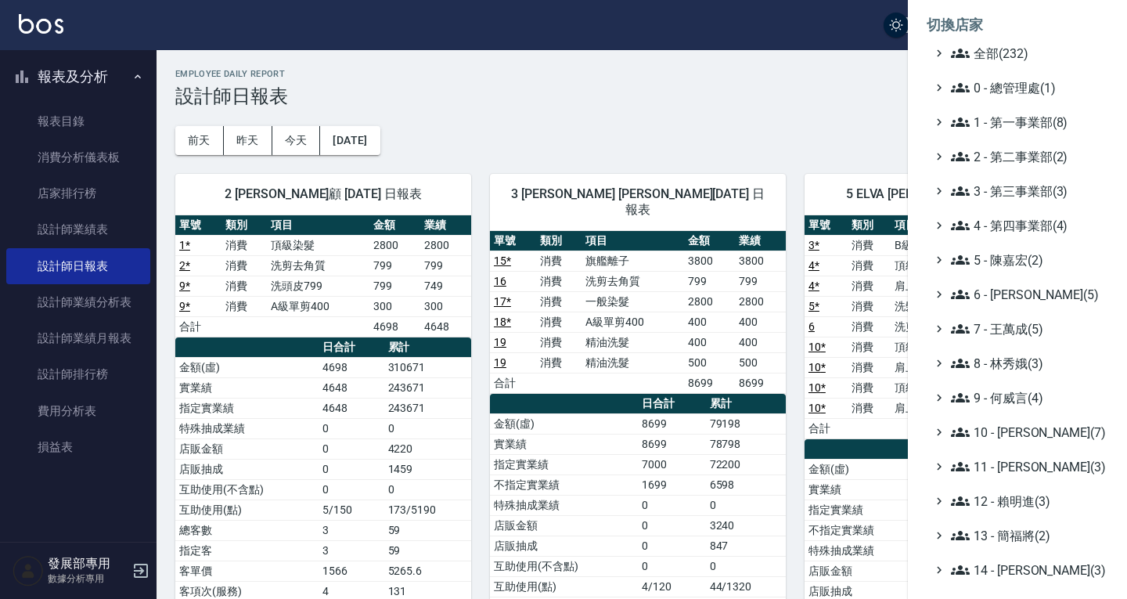
click at [1013, 183] on span "3 - 第三事業部(3)" at bounding box center [1026, 191] width 151 height 19
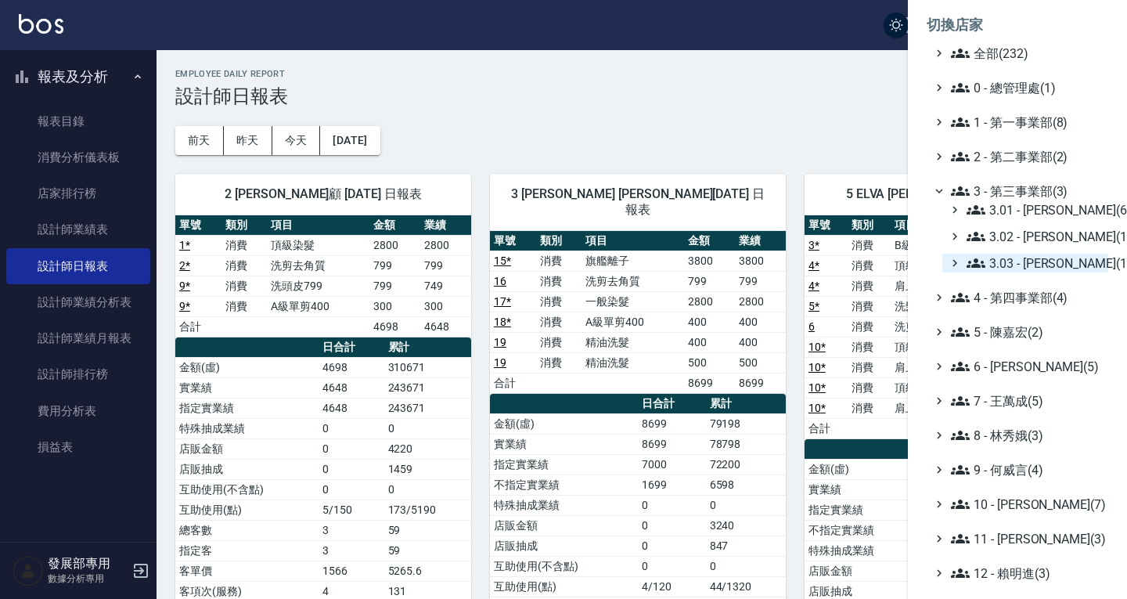
click at [1011, 266] on span "3.03 - [PERSON_NAME](1)" at bounding box center [1034, 263] width 135 height 19
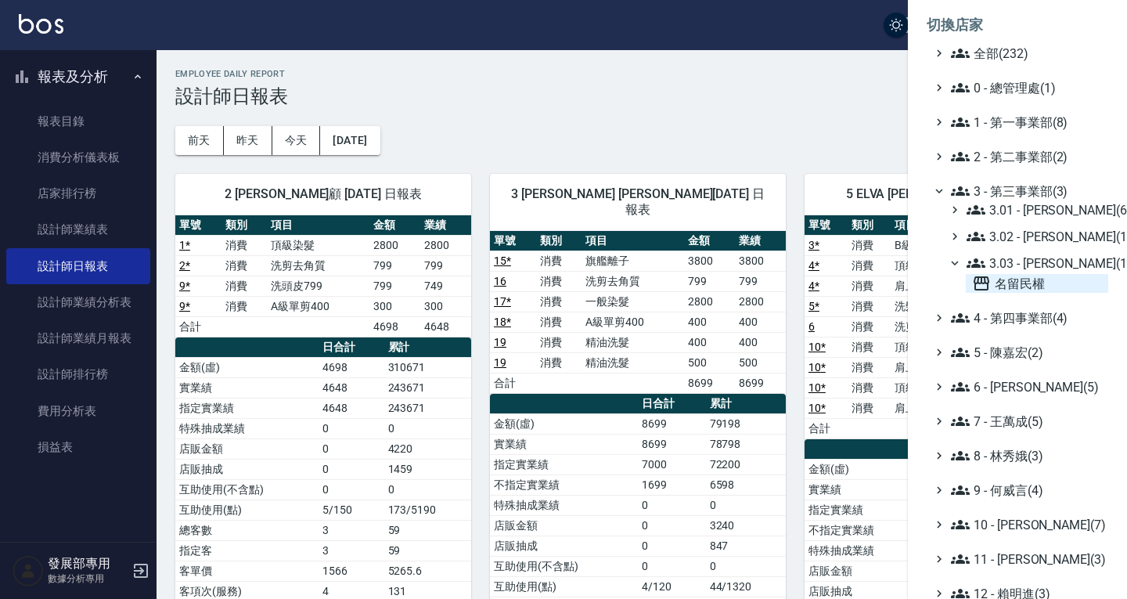
click at [1010, 289] on span "名留民權" at bounding box center [1037, 283] width 130 height 19
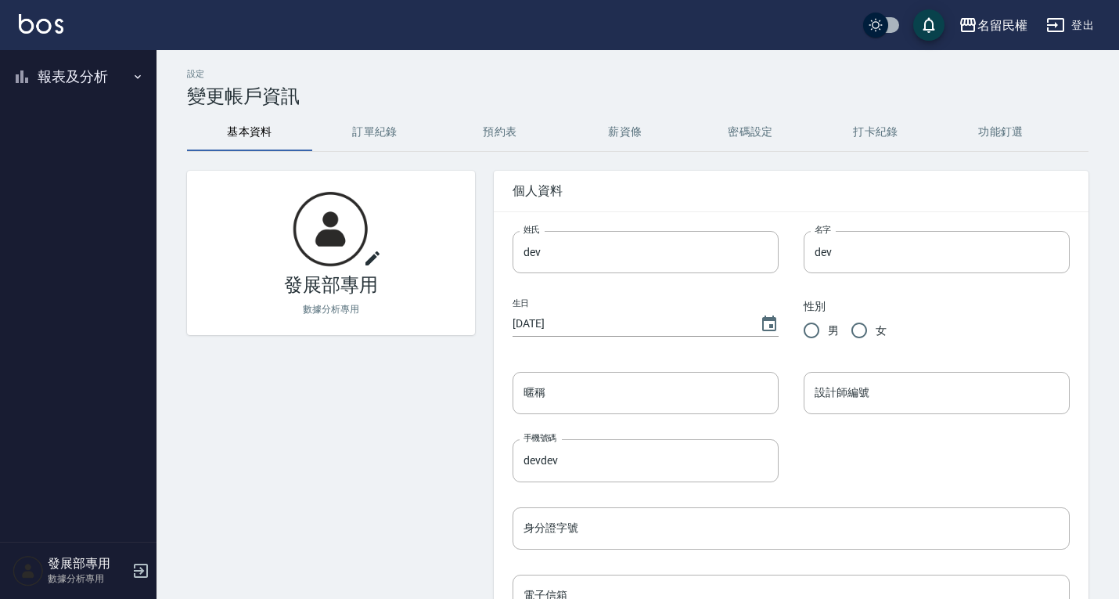
click at [63, 81] on button "報表及分析" at bounding box center [78, 76] width 144 height 41
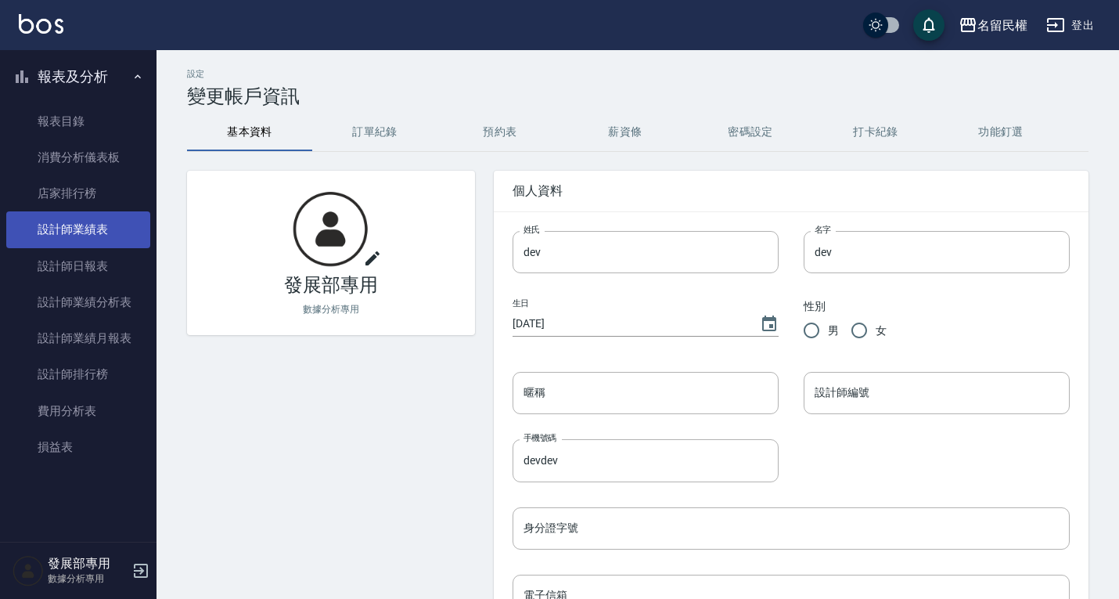
drag, startPoint x: 86, startPoint y: 254, endPoint x: 99, endPoint y: 244, distance: 16.3
click at [86, 254] on link "設計師日報表" at bounding box center [78, 266] width 144 height 36
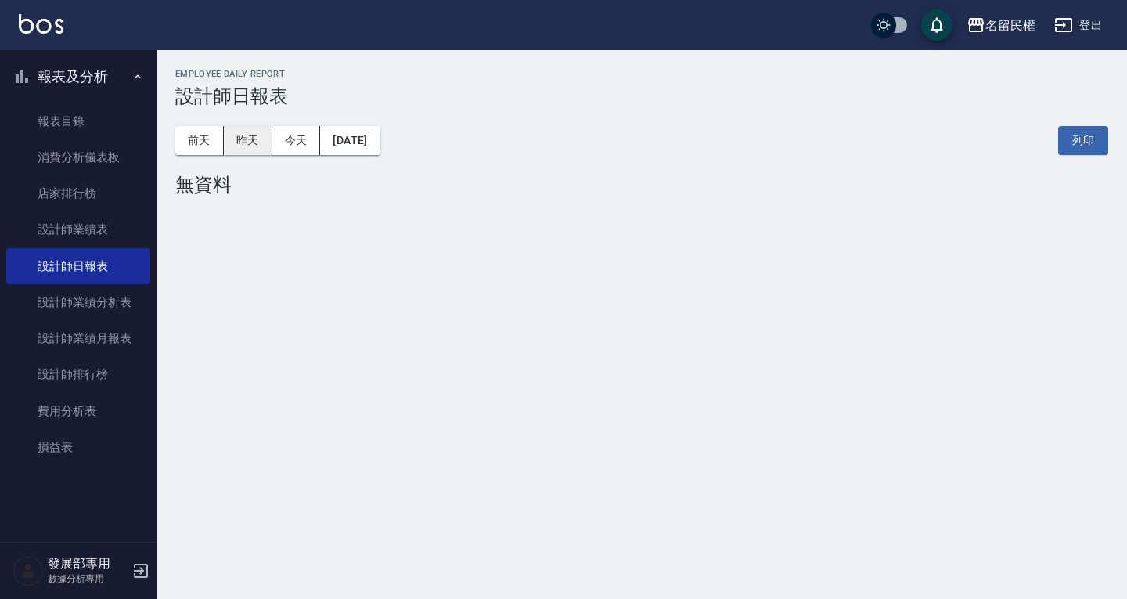
click at [247, 132] on button "昨天" at bounding box center [248, 140] width 49 height 29
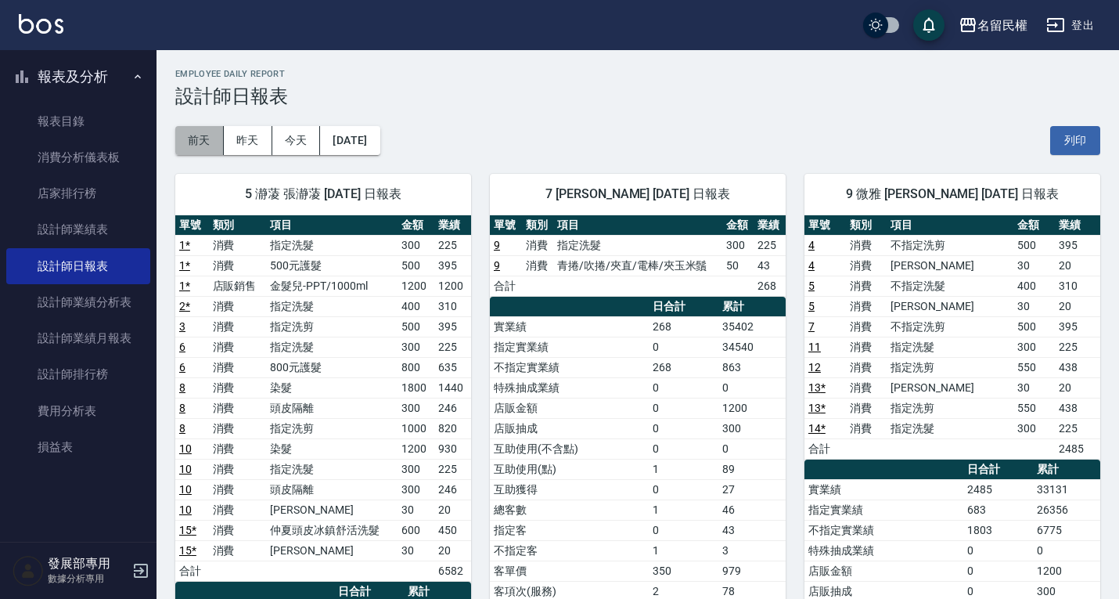
click at [196, 139] on button "前天" at bounding box center [199, 140] width 49 height 29
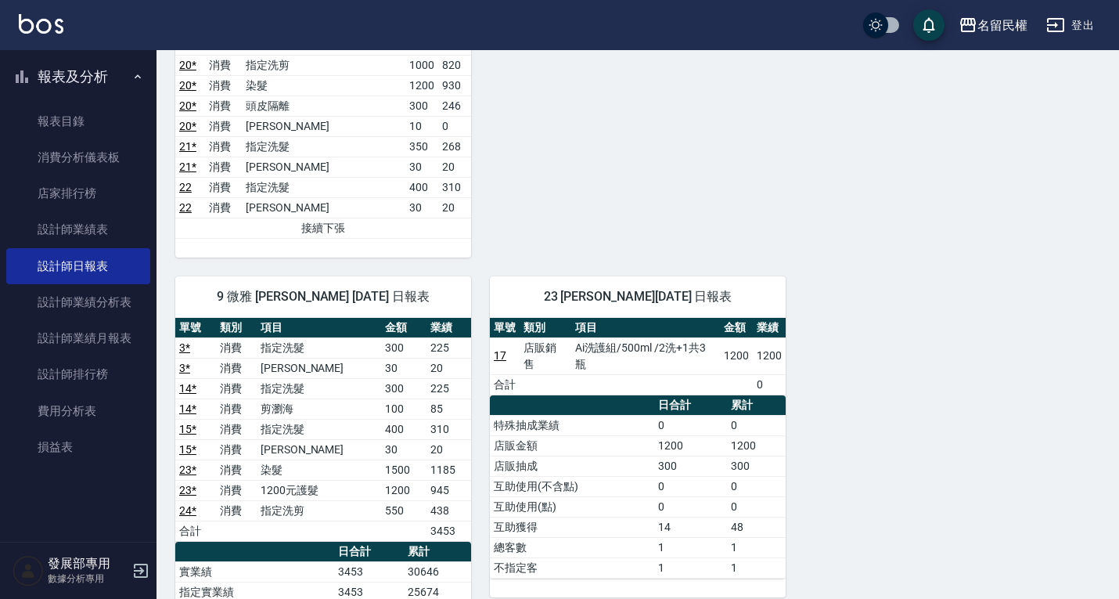
scroll to position [861, 0]
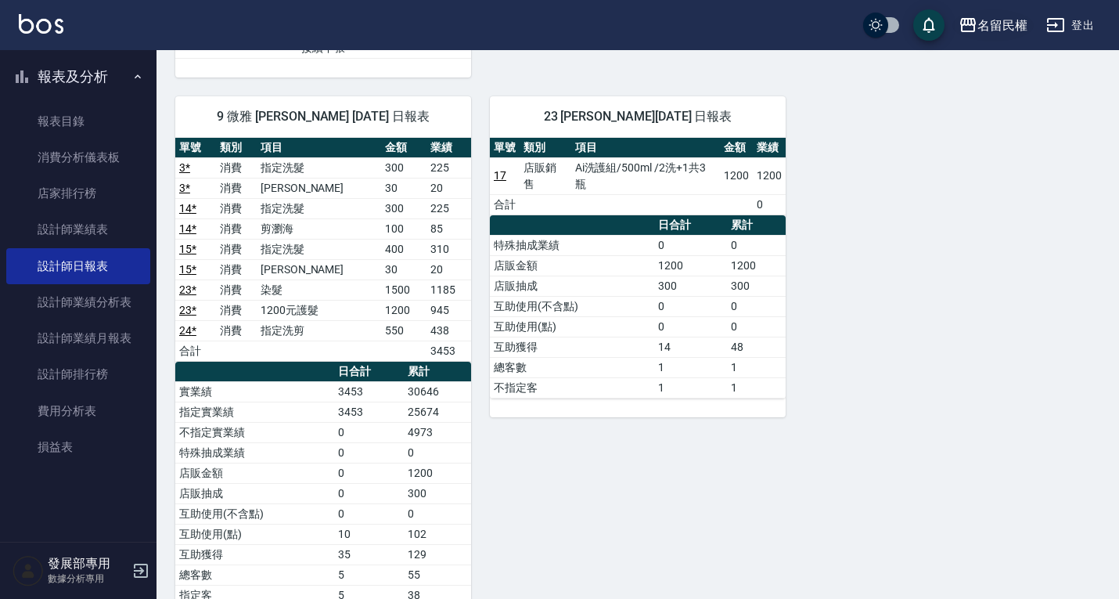
click at [992, 24] on div "名留民權" at bounding box center [1003, 26] width 50 height 20
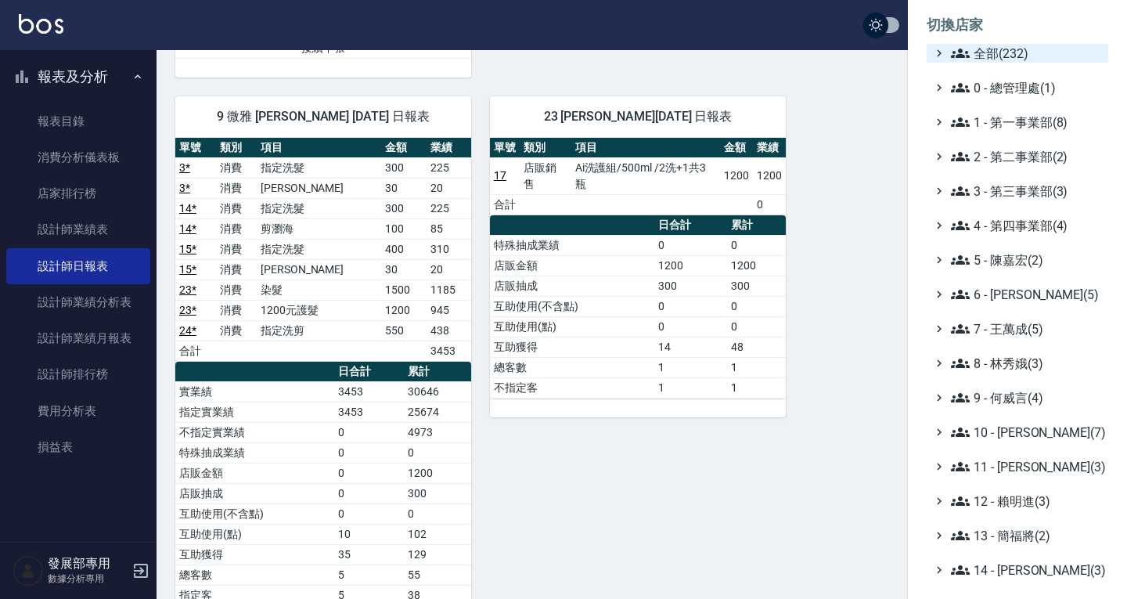
click at [933, 52] on icon at bounding box center [939, 53] width 14 height 14
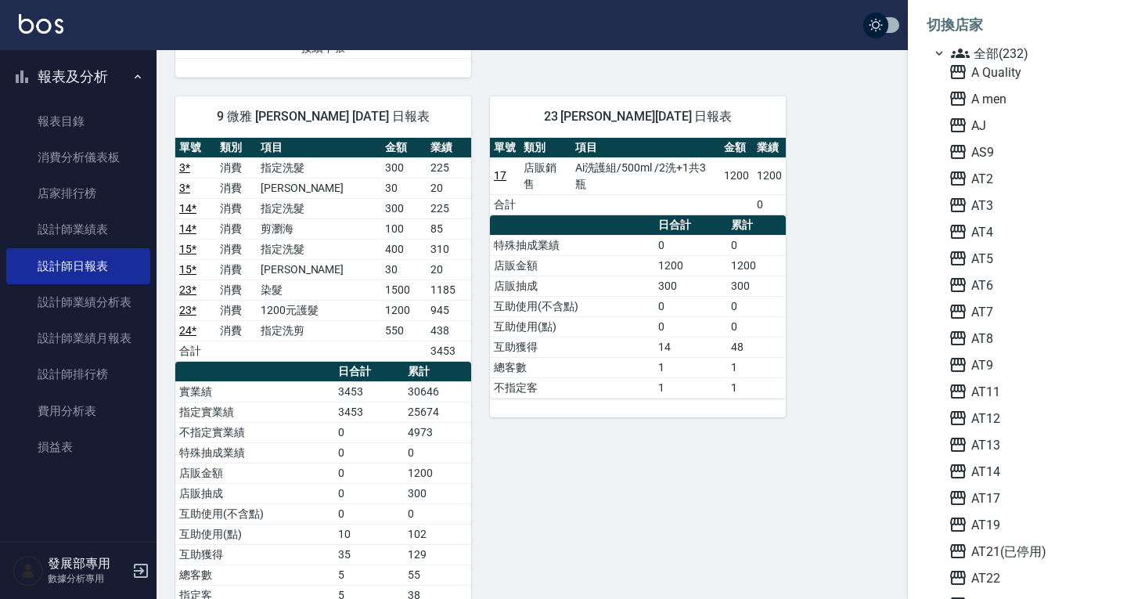
click at [949, 49] on div "全部(232)" at bounding box center [1025, 53] width 154 height 19
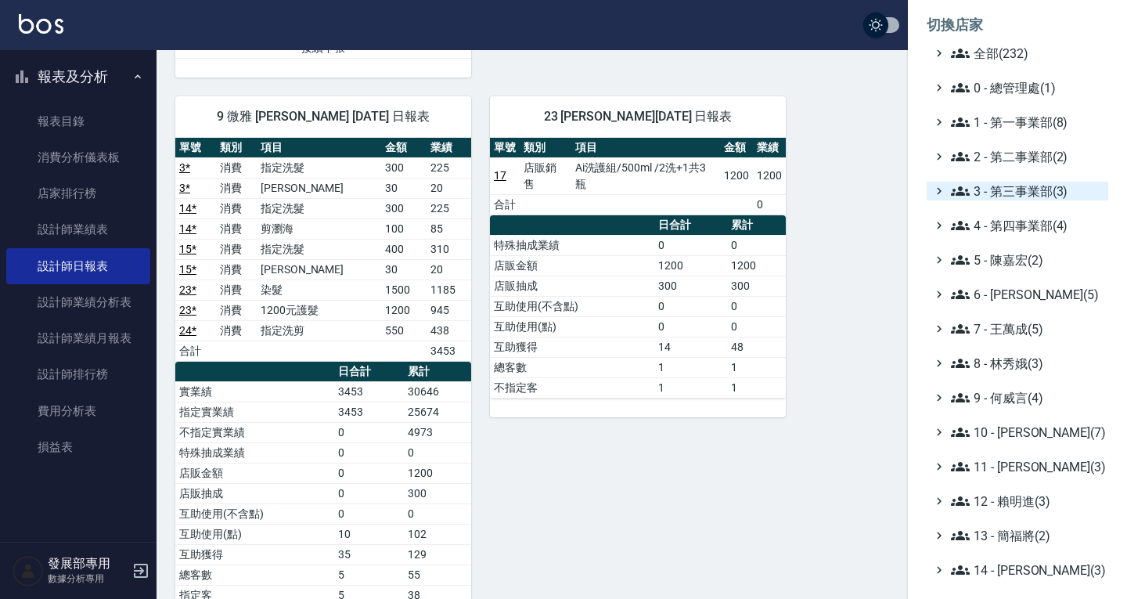
click at [994, 193] on span "3 - 第三事業部(3)" at bounding box center [1026, 191] width 151 height 19
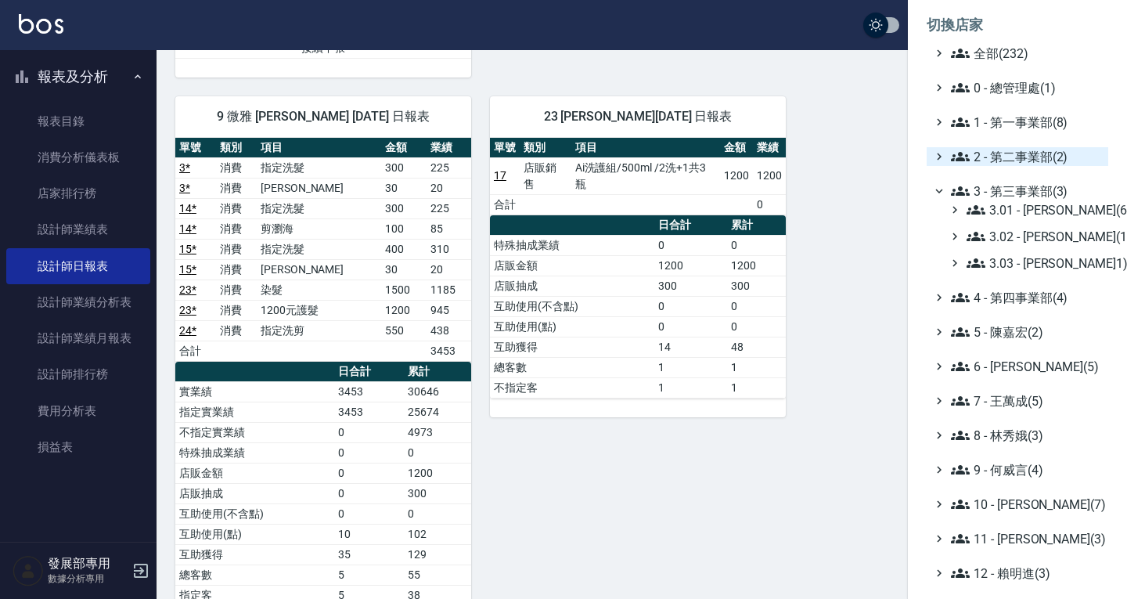
click at [994, 157] on span "2 - 第二事業部(2)" at bounding box center [1026, 156] width 151 height 19
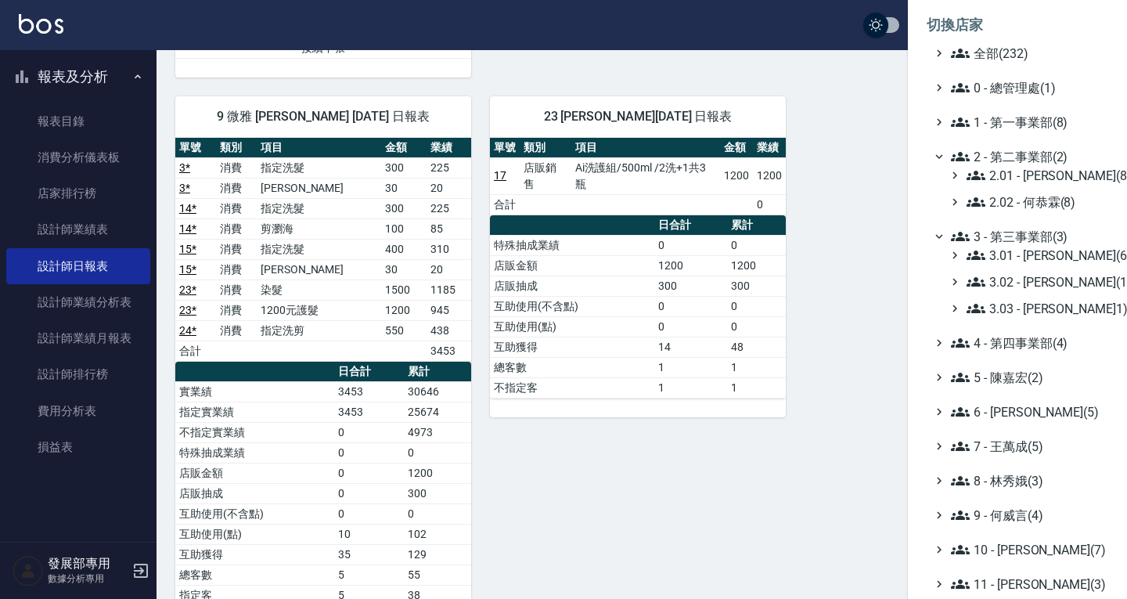
click at [994, 157] on span "2 - 第二事業部(2)" at bounding box center [1026, 156] width 151 height 19
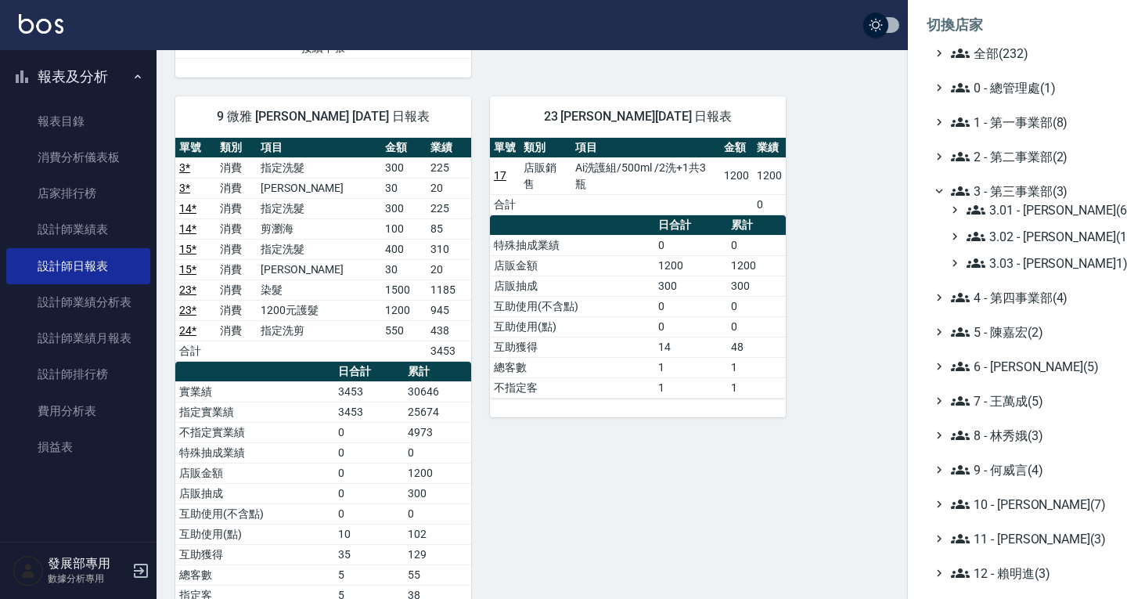
click at [975, 187] on span "3 - 第三事業部(3)" at bounding box center [1026, 191] width 151 height 19
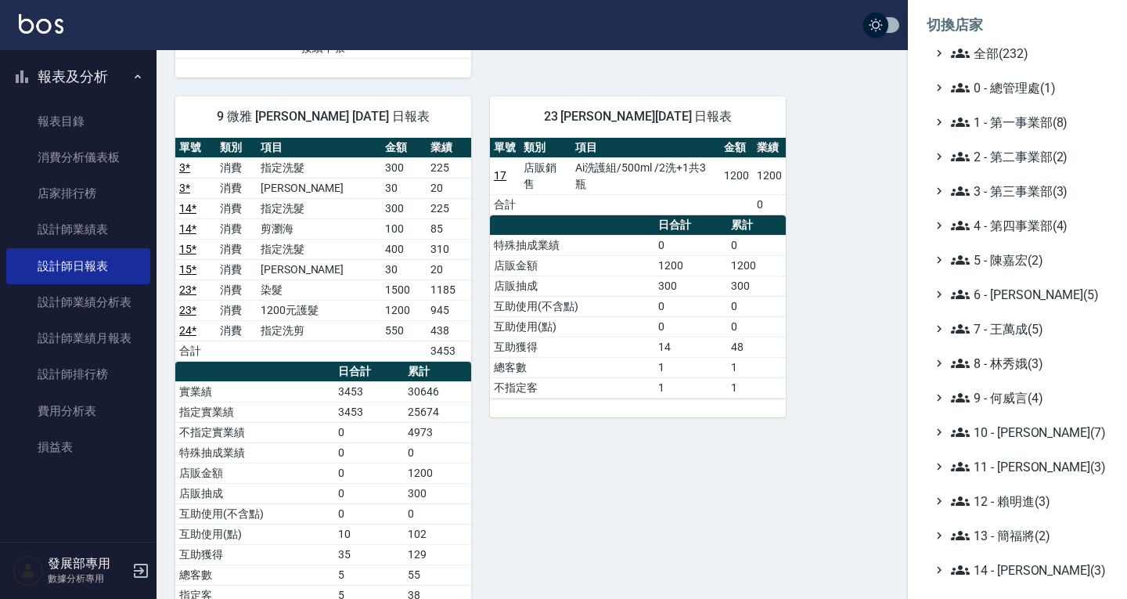
click at [963, 185] on icon at bounding box center [960, 191] width 19 height 19
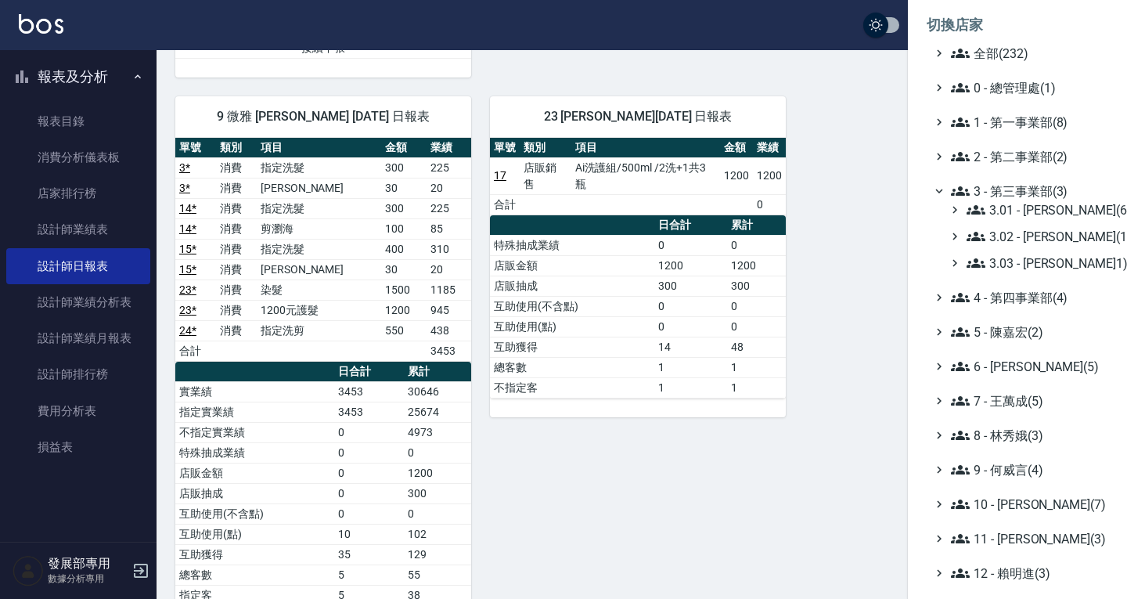
click at [963, 185] on icon at bounding box center [960, 191] width 19 height 19
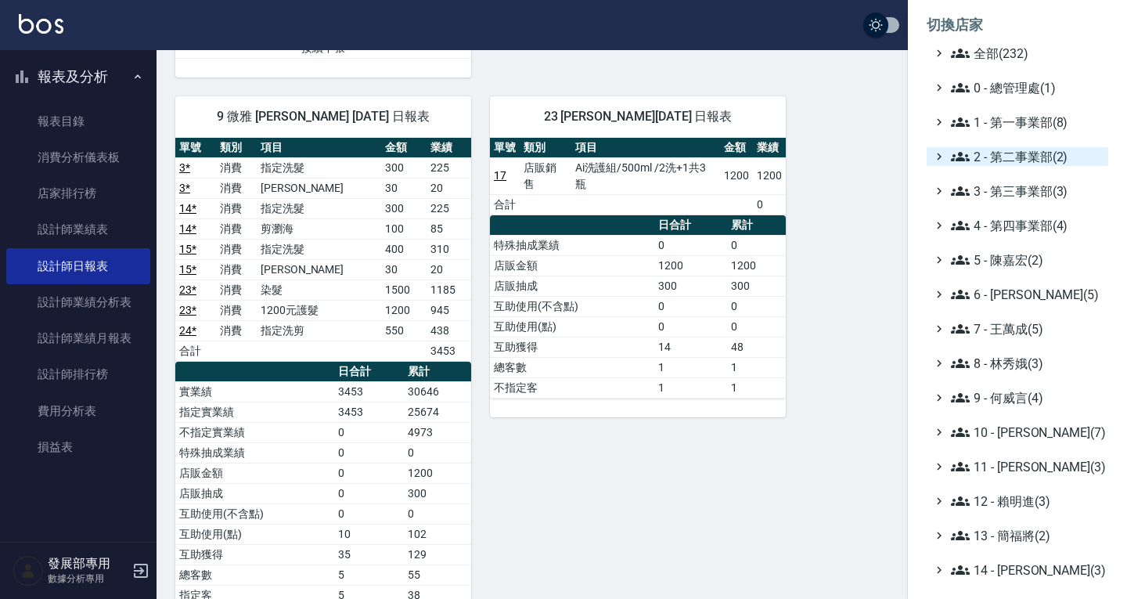
click at [937, 155] on icon at bounding box center [939, 156] width 14 height 14
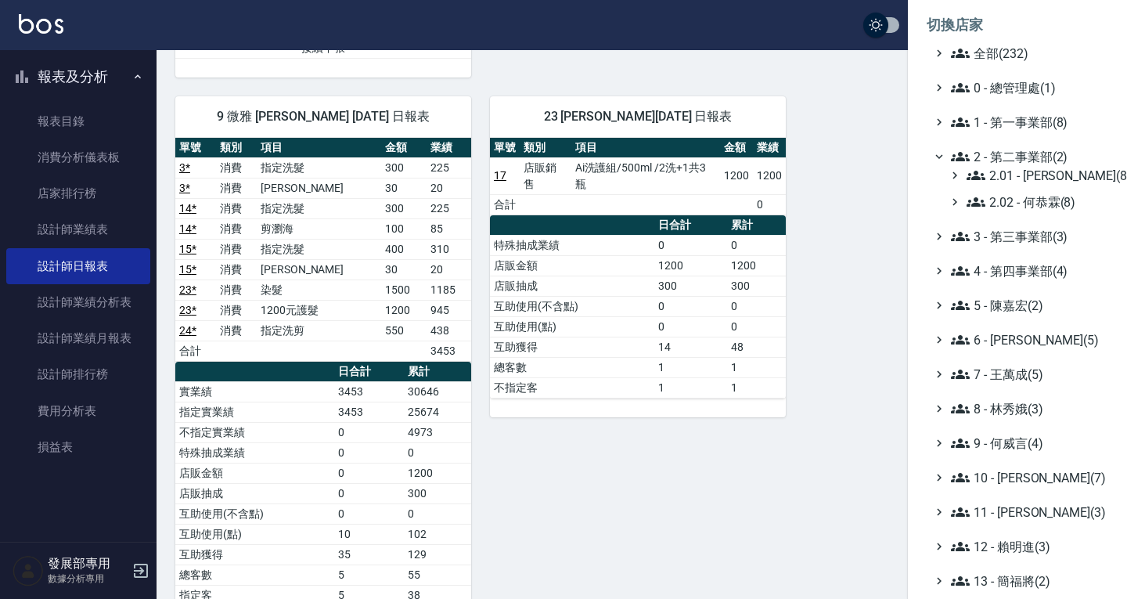
click at [937, 155] on icon at bounding box center [939, 156] width 14 height 14
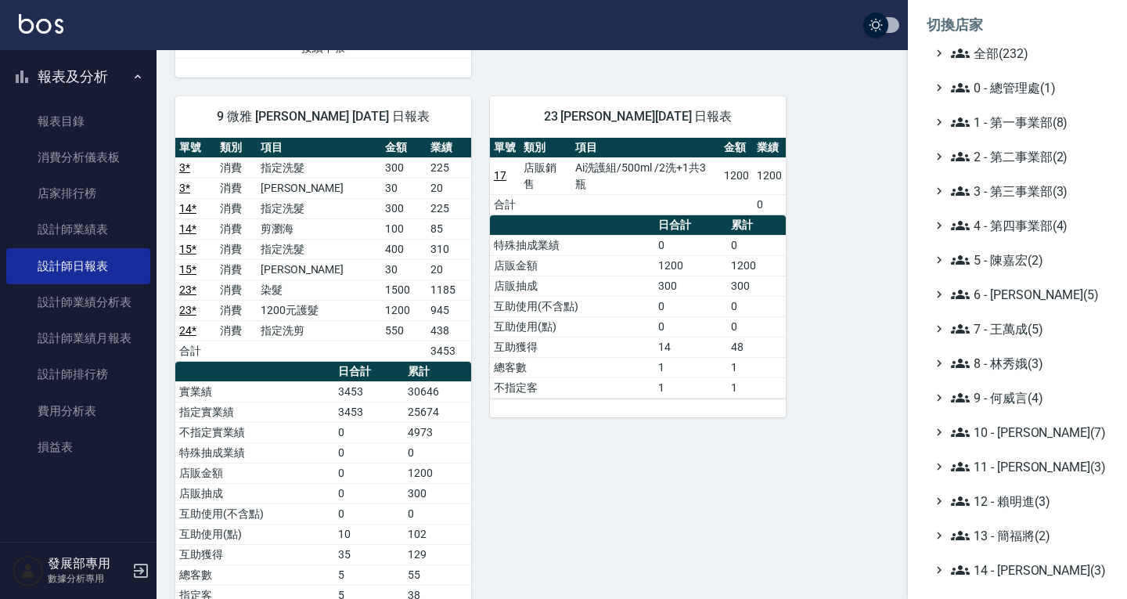
click at [893, 103] on div at bounding box center [563, 299] width 1127 height 599
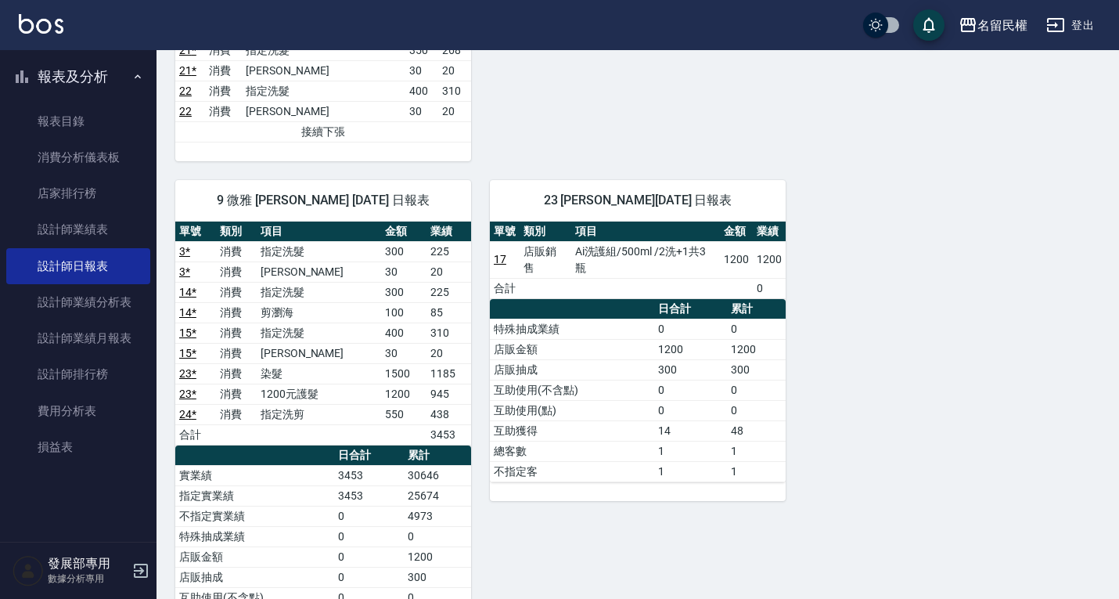
scroll to position [783, 0]
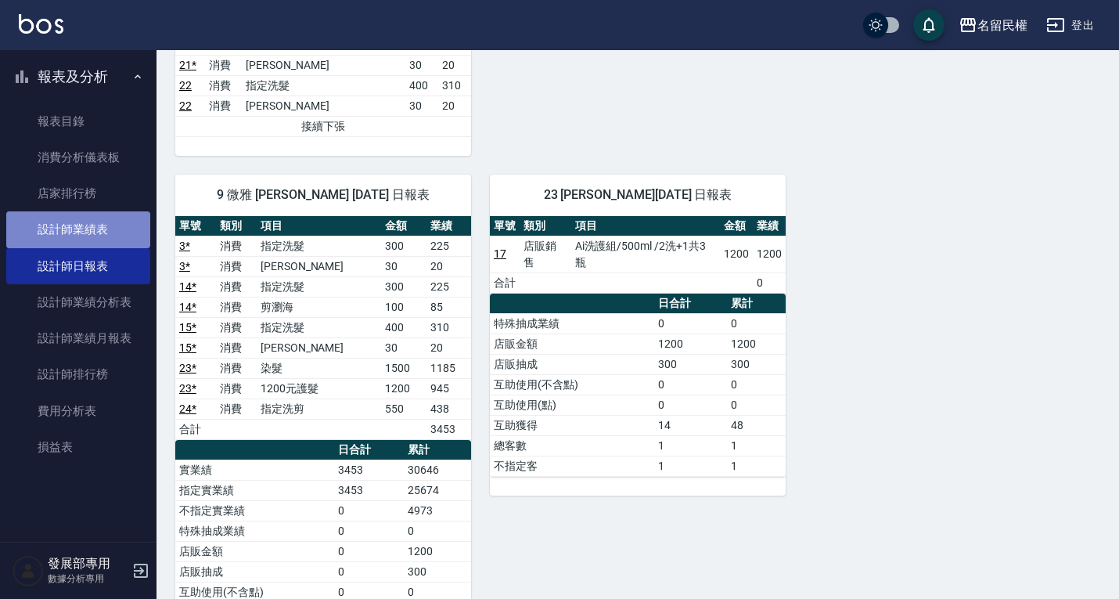
click at [105, 225] on link "設計師業績表" at bounding box center [78, 229] width 144 height 36
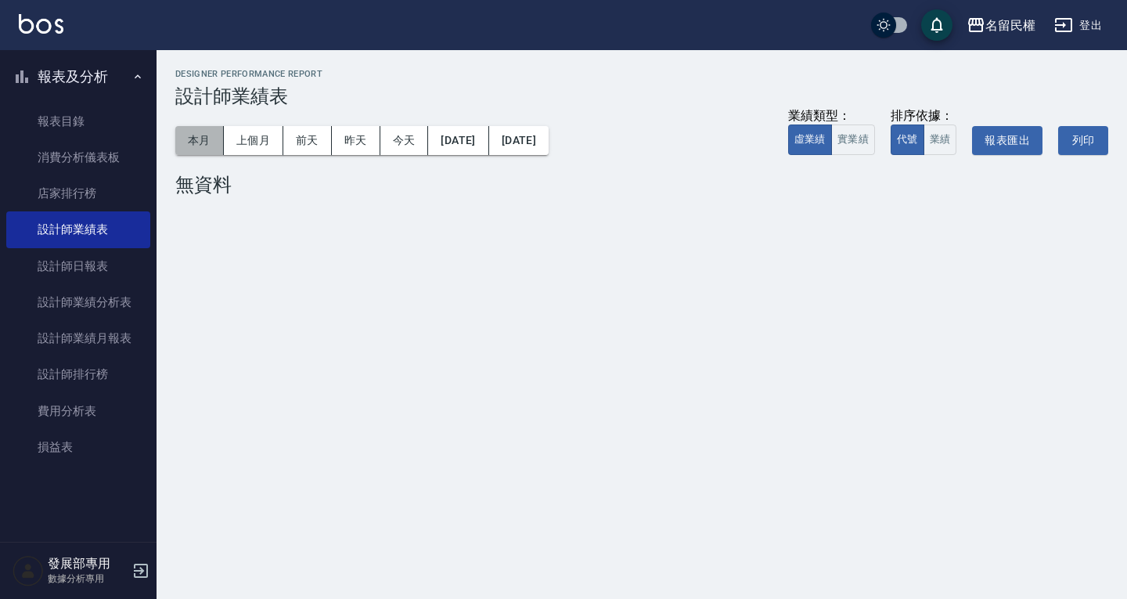
click at [216, 130] on button "本月" at bounding box center [199, 140] width 49 height 29
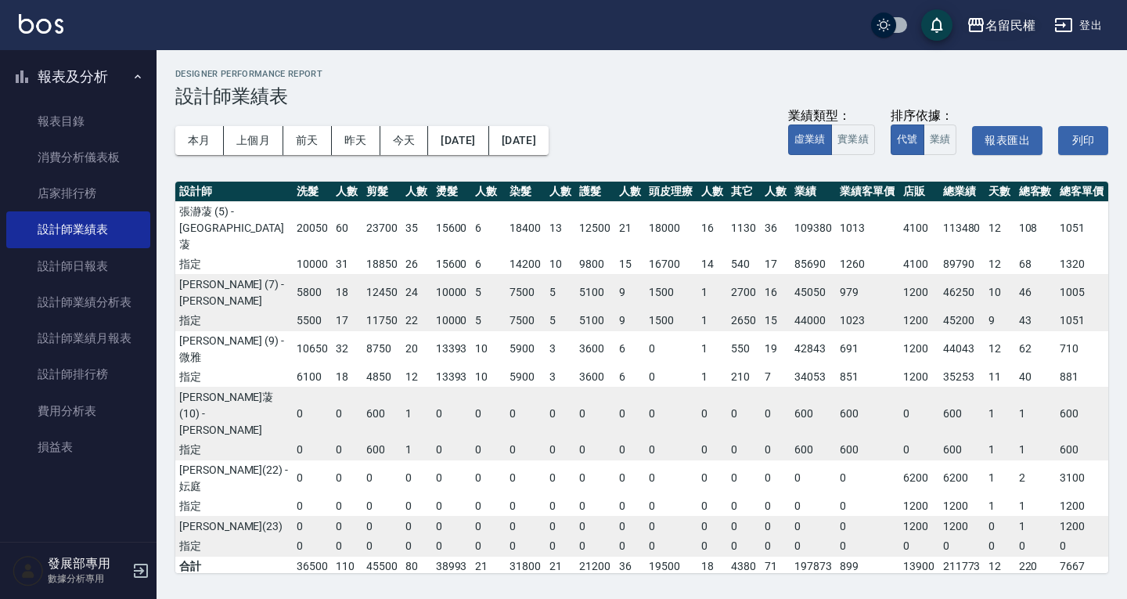
click at [1003, 23] on div "名留民權" at bounding box center [1010, 26] width 50 height 20
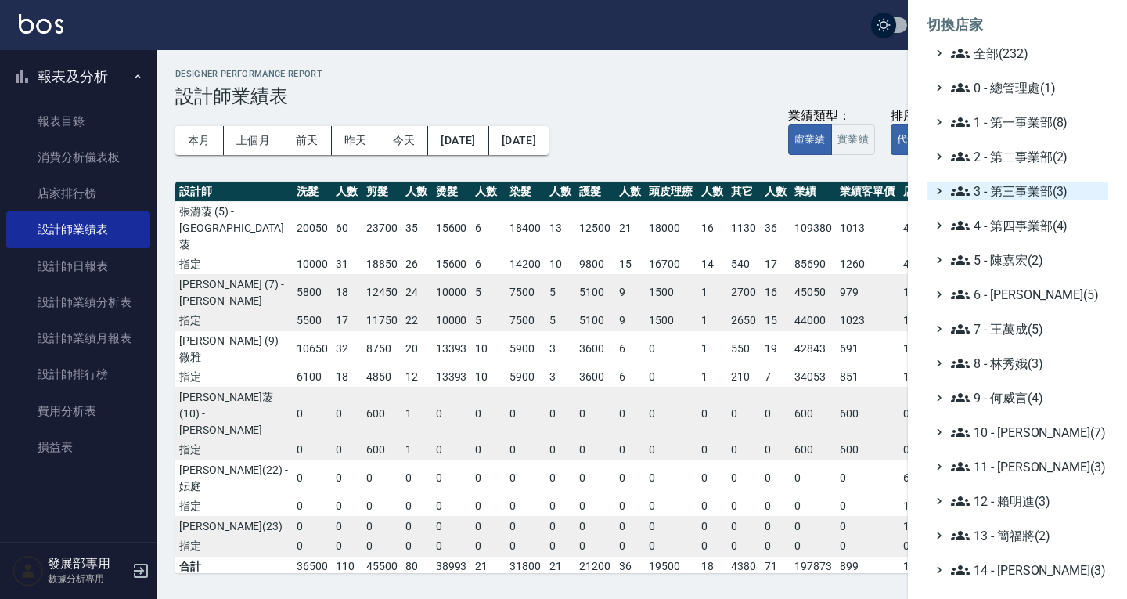
click at [1021, 193] on span "3 - 第三事業部(3)" at bounding box center [1026, 191] width 151 height 19
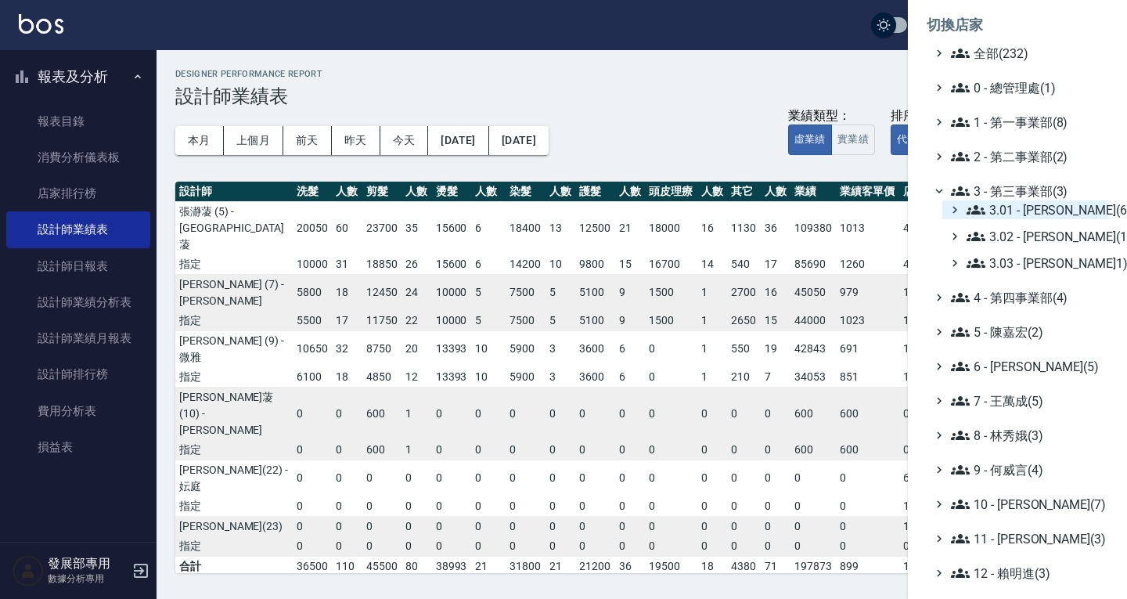
click at [1022, 204] on span "3.01 - 蔡承翰(6)" at bounding box center [1034, 209] width 135 height 19
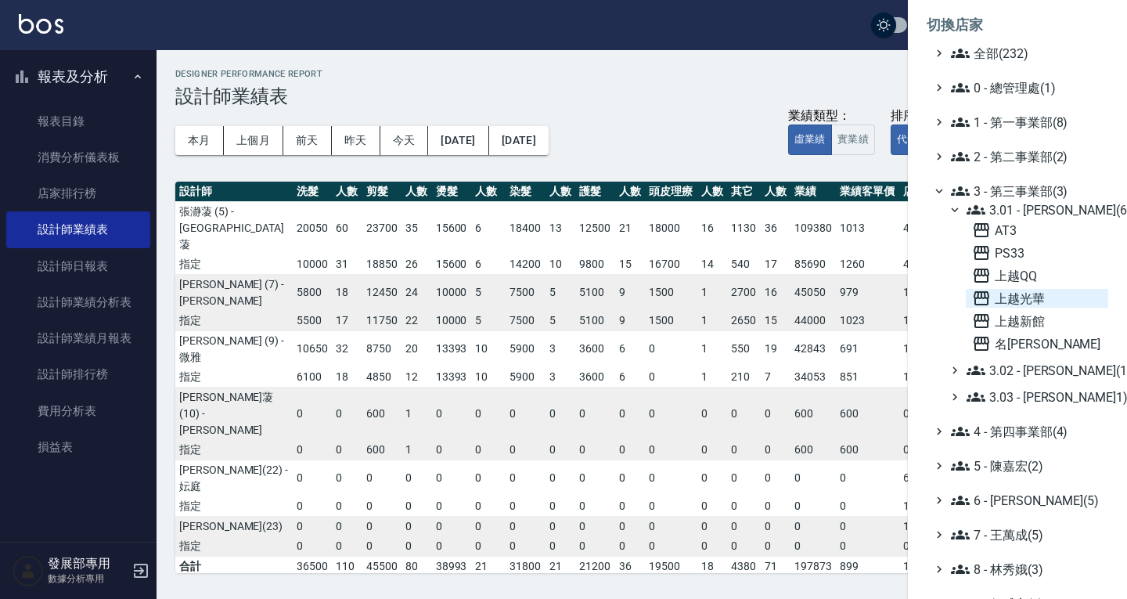
click at [1032, 295] on span "上越光華" at bounding box center [1037, 298] width 130 height 19
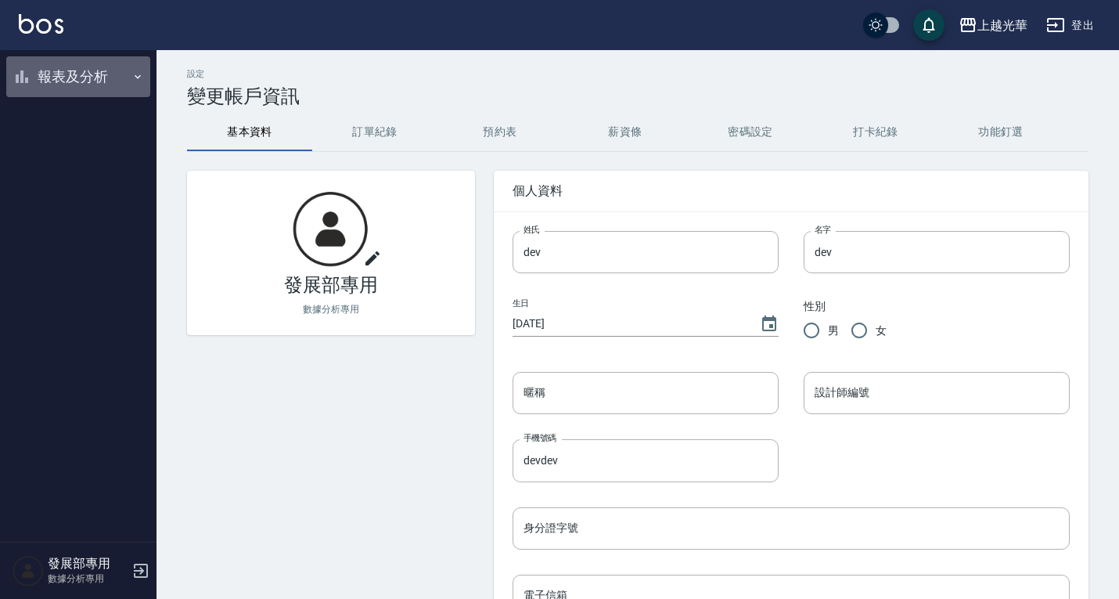
click at [68, 72] on button "報表及分析" at bounding box center [78, 76] width 144 height 41
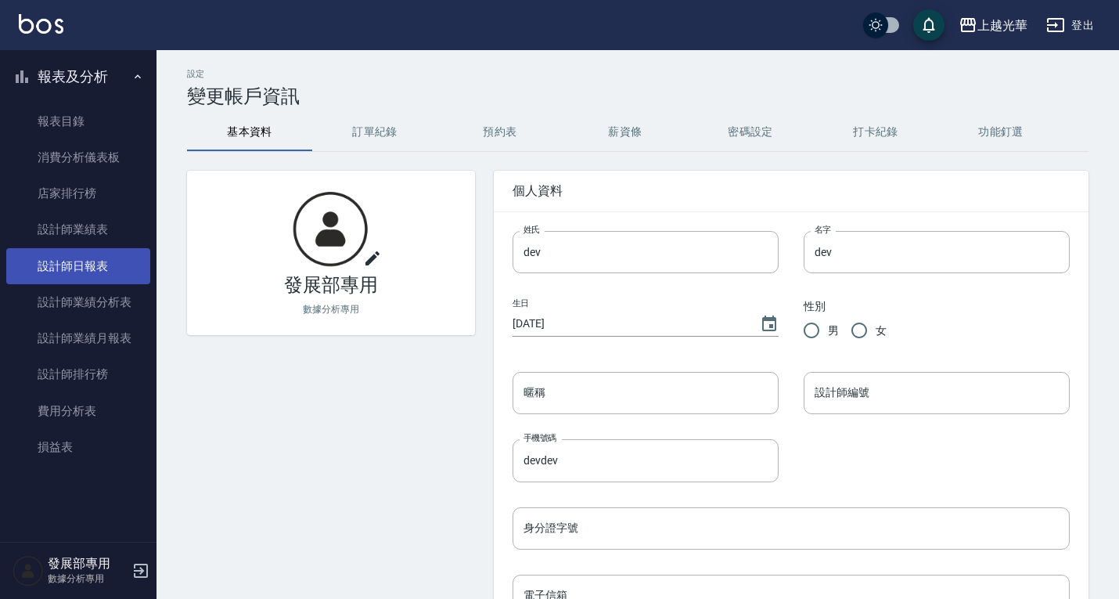
click at [82, 260] on link "設計師日報表" at bounding box center [78, 266] width 144 height 36
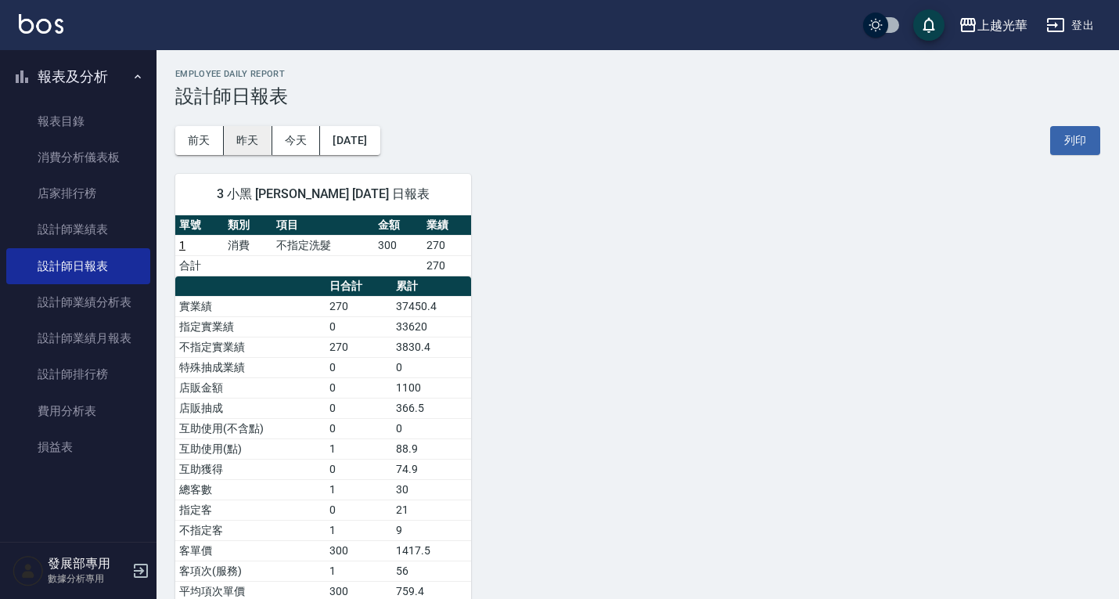
click at [243, 137] on button "昨天" at bounding box center [248, 140] width 49 height 29
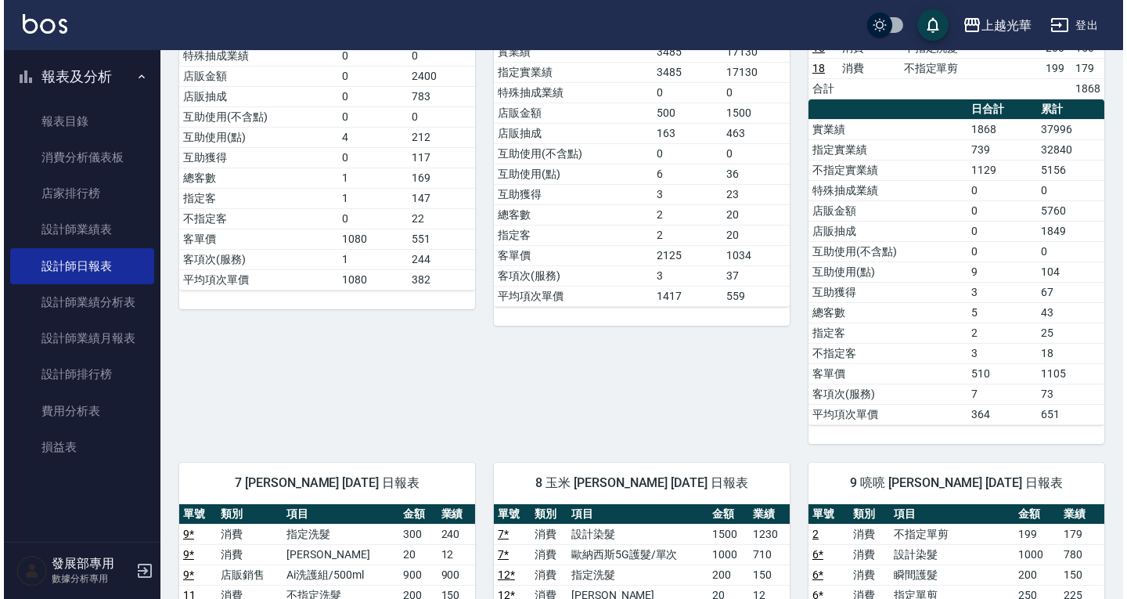
scroll to position [548, 0]
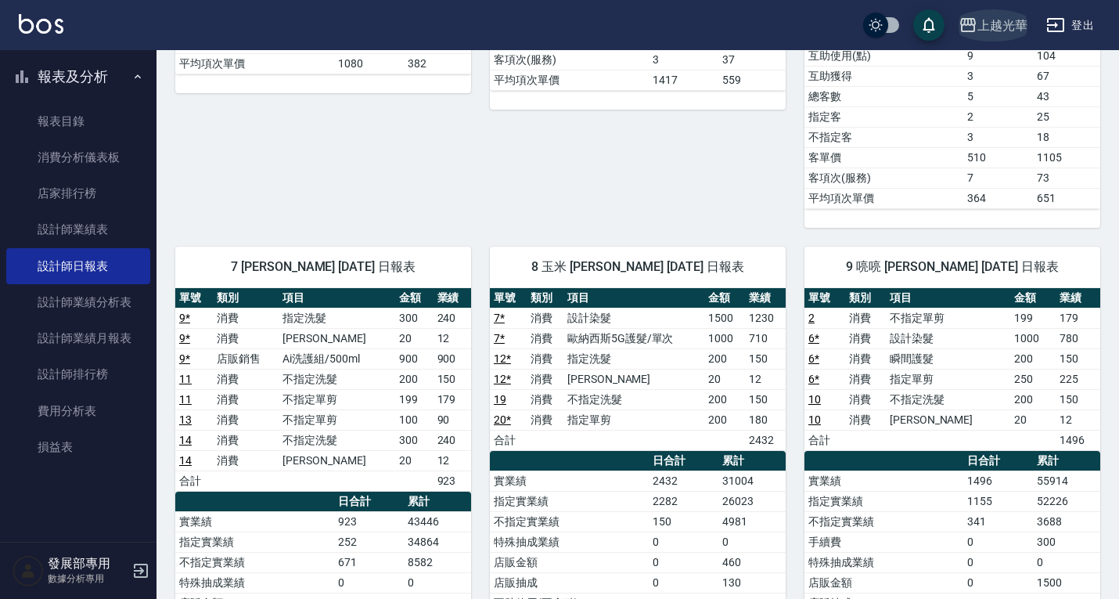
click at [992, 24] on div "上越光華" at bounding box center [1003, 26] width 50 height 20
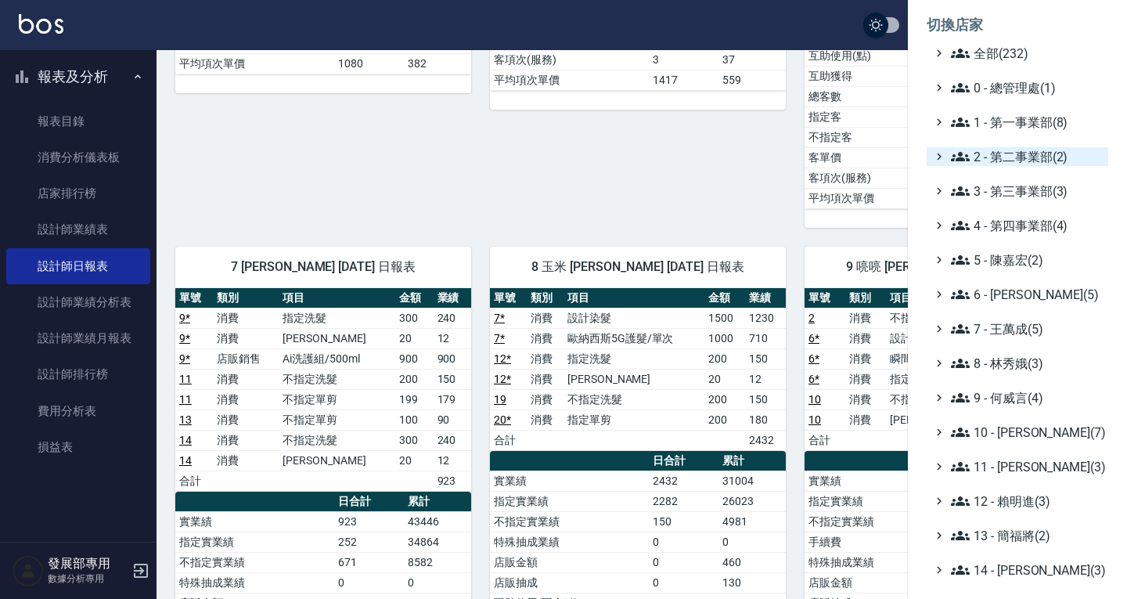
click at [1017, 160] on span "2 - 第二事業部(2)" at bounding box center [1026, 156] width 151 height 19
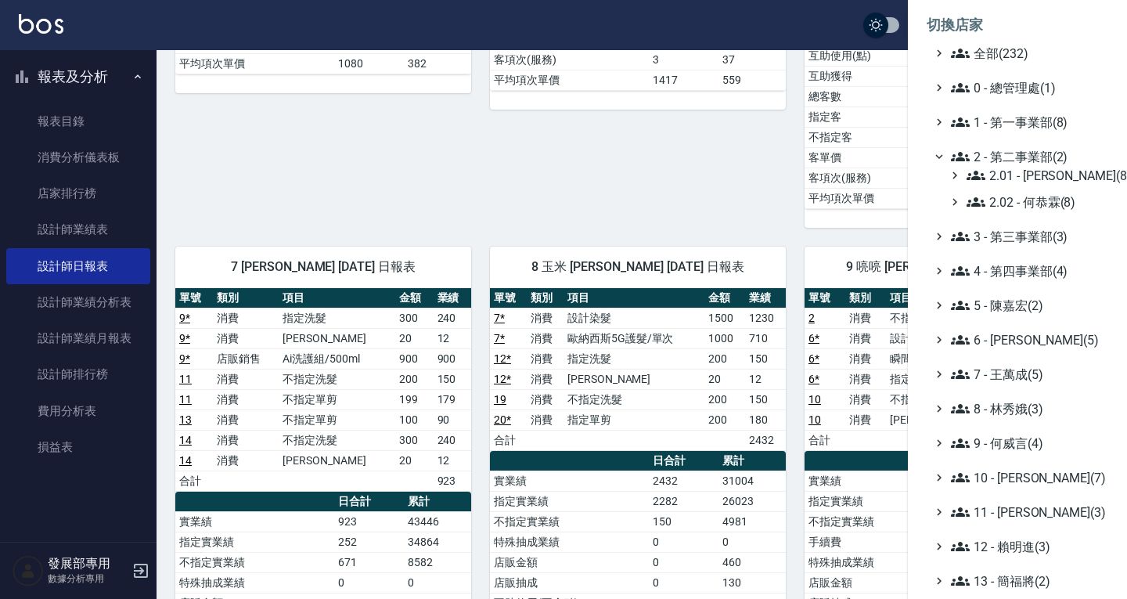
click at [1015, 156] on span "2 - 第二事業部(2)" at bounding box center [1026, 156] width 151 height 19
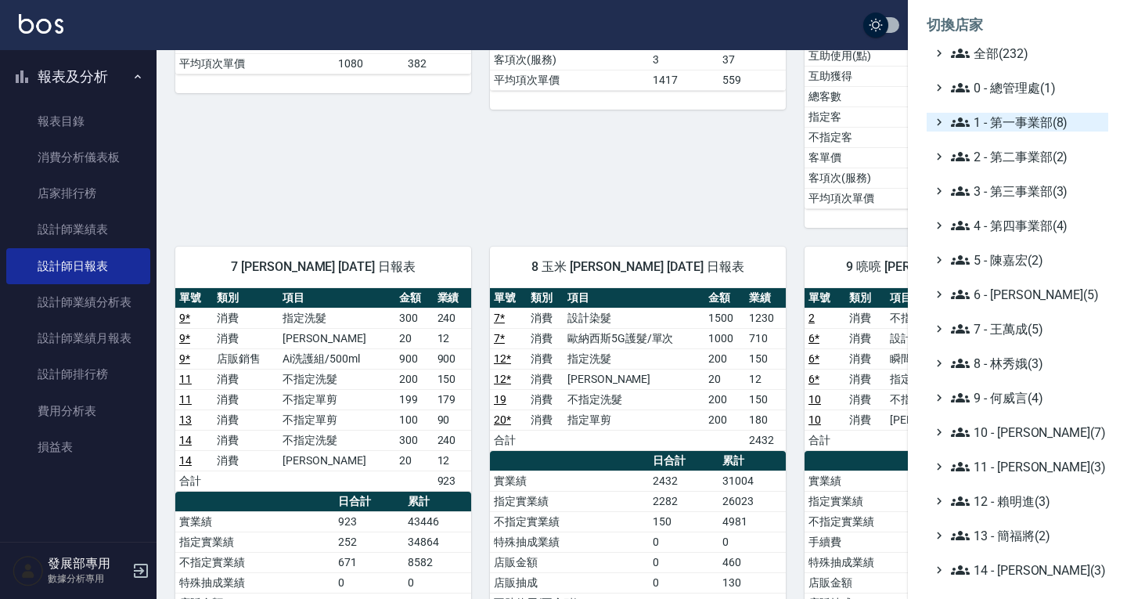
click at [1021, 113] on span "1 - 第一事業部(8)" at bounding box center [1026, 122] width 151 height 19
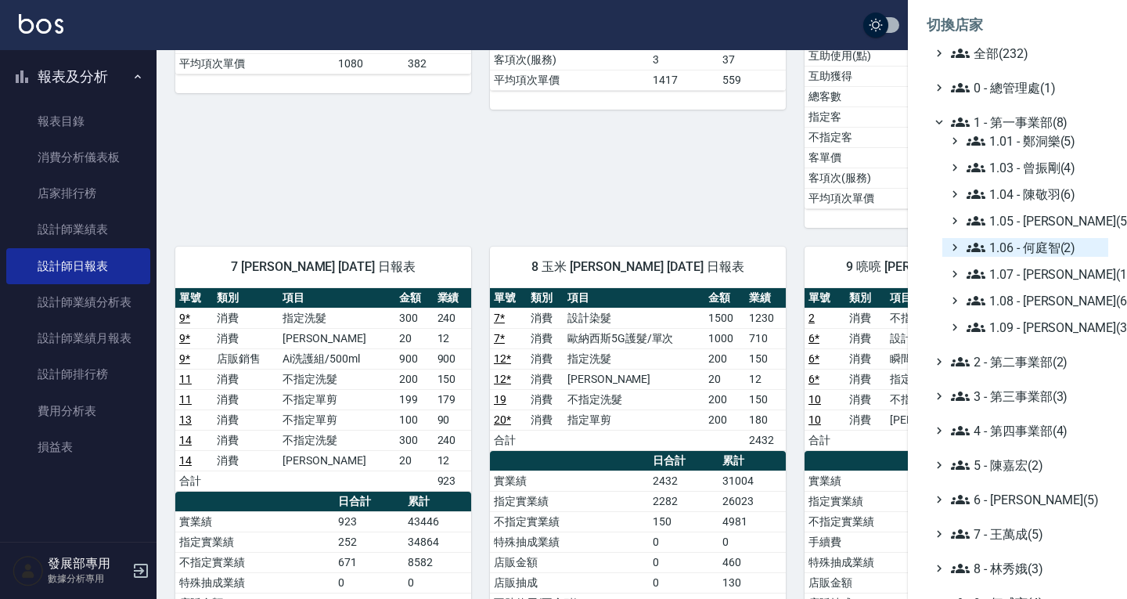
click at [1039, 244] on span "1.06 - 何庭智(2)" at bounding box center [1034, 247] width 135 height 19
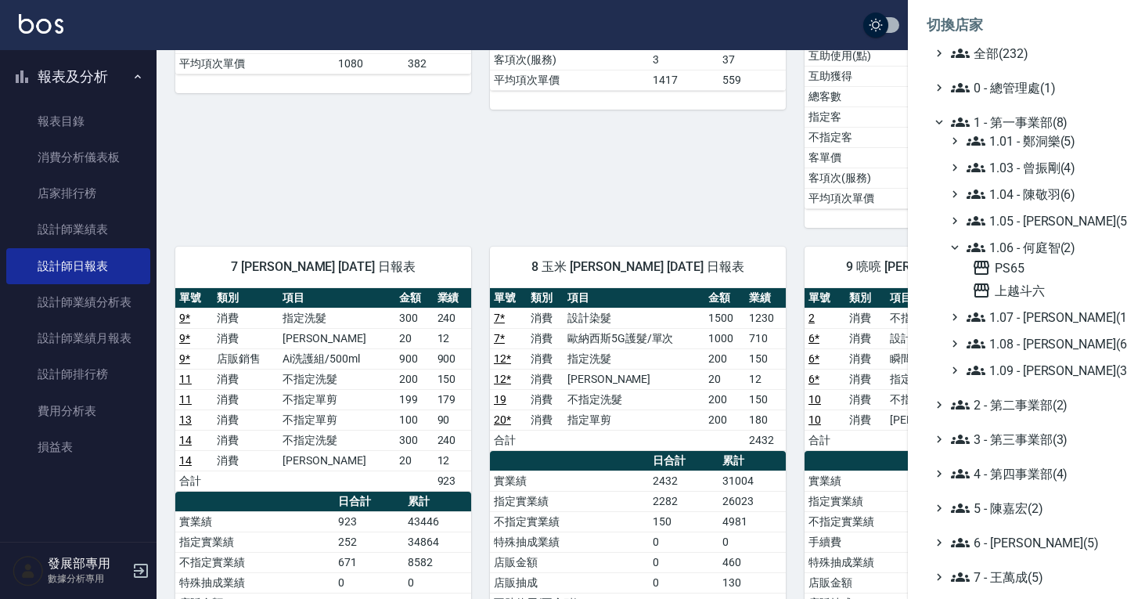
click at [1039, 244] on span "1.06 - 何庭智(2)" at bounding box center [1034, 247] width 135 height 19
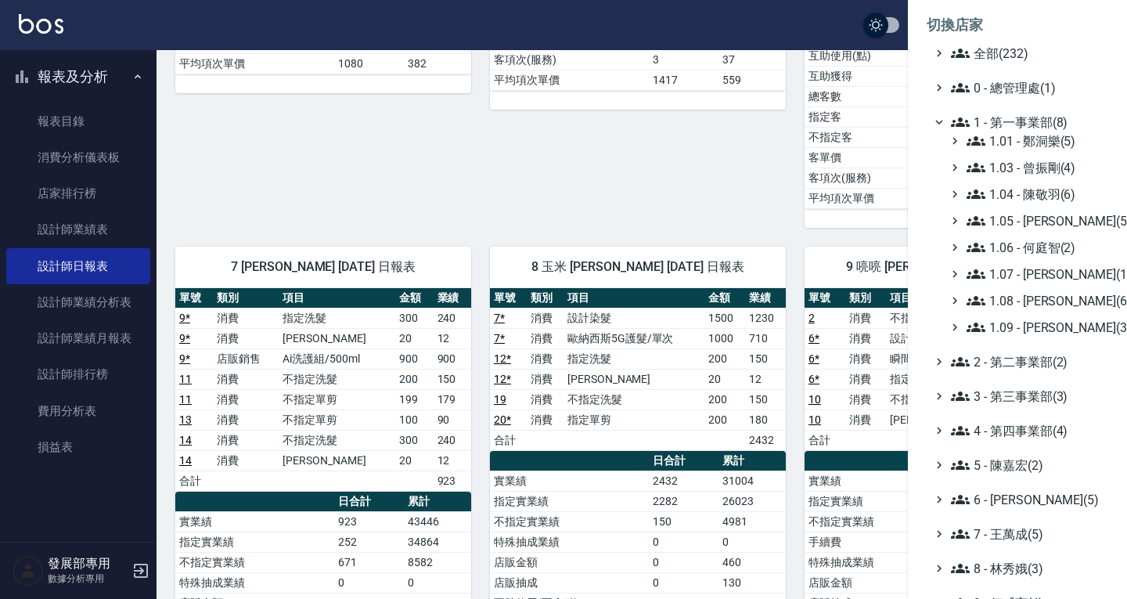
click at [1042, 244] on span "1.06 - 何庭智(2)" at bounding box center [1034, 247] width 135 height 19
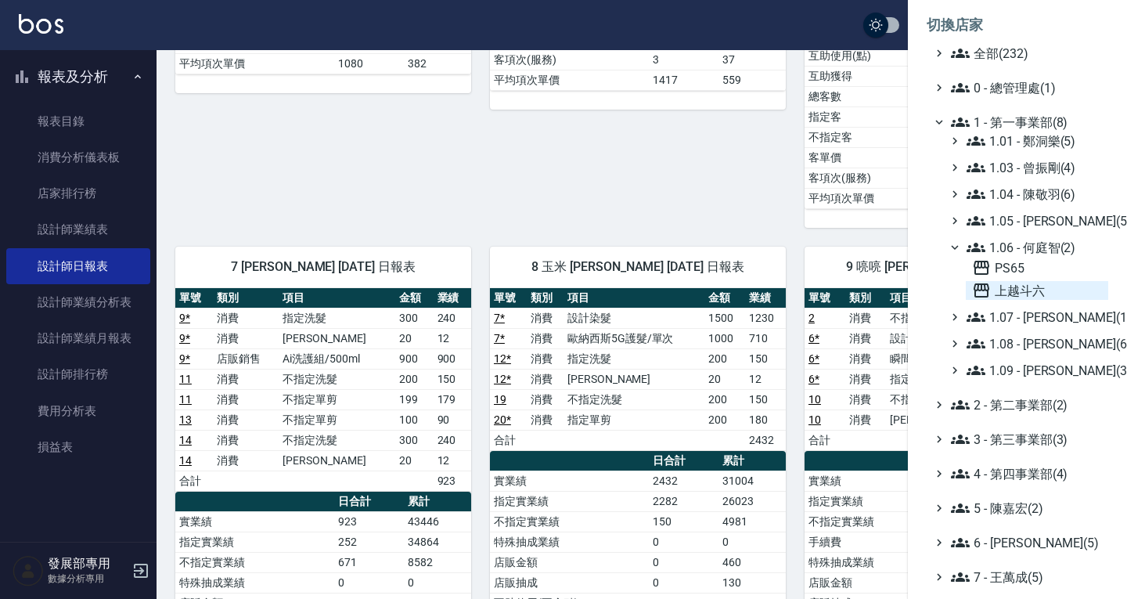
click at [1028, 281] on span "上越斗六" at bounding box center [1037, 290] width 130 height 19
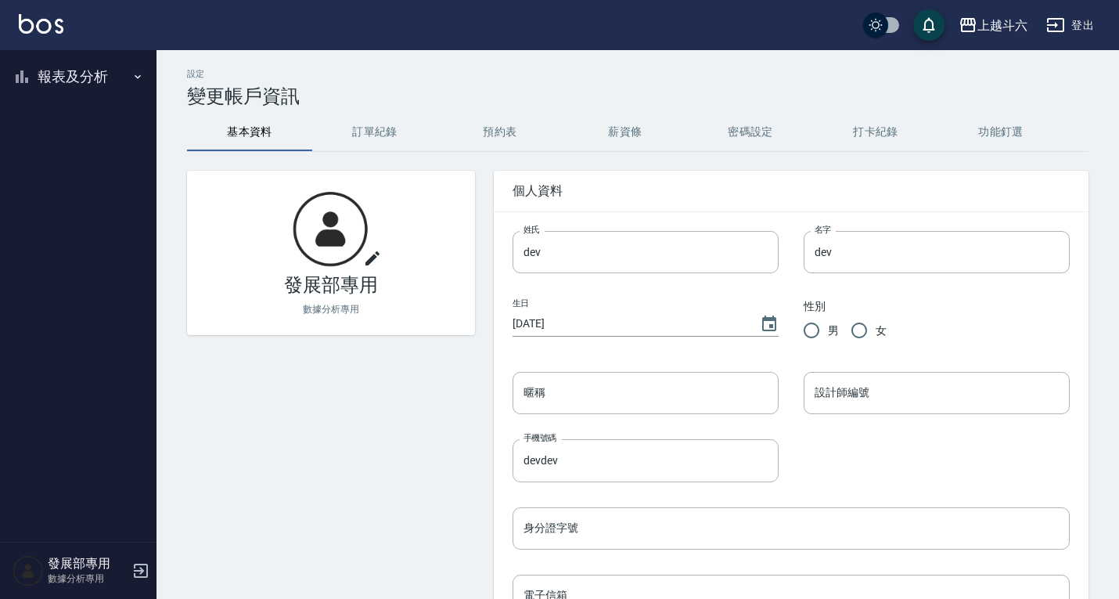
click at [74, 75] on button "報表及分析" at bounding box center [78, 76] width 144 height 41
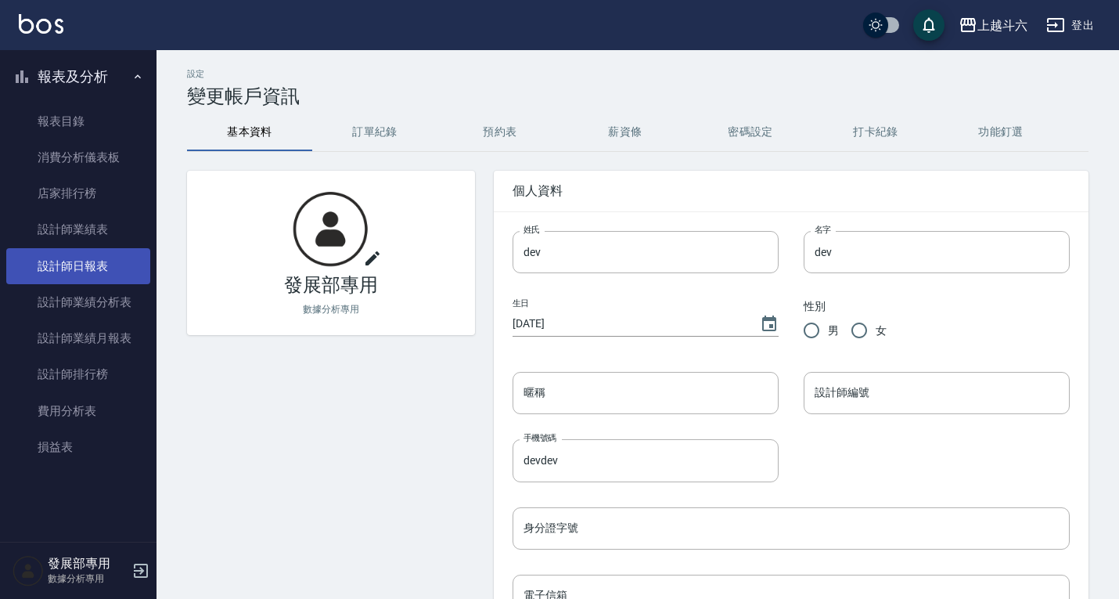
click at [70, 265] on link "設計師日報表" at bounding box center [78, 266] width 144 height 36
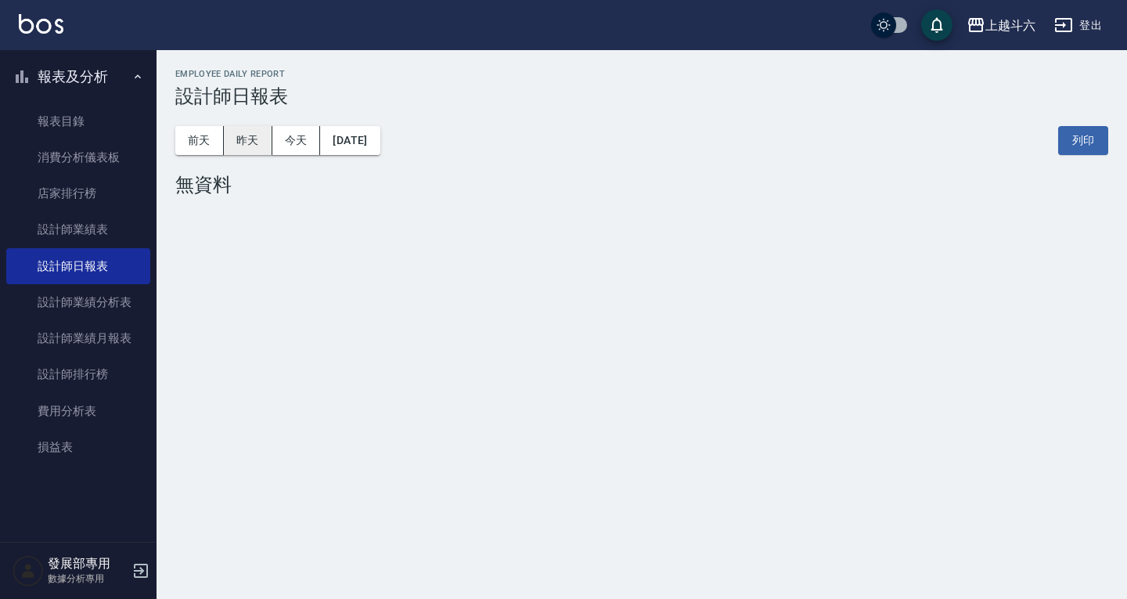
click at [262, 126] on button "昨天" at bounding box center [248, 140] width 49 height 29
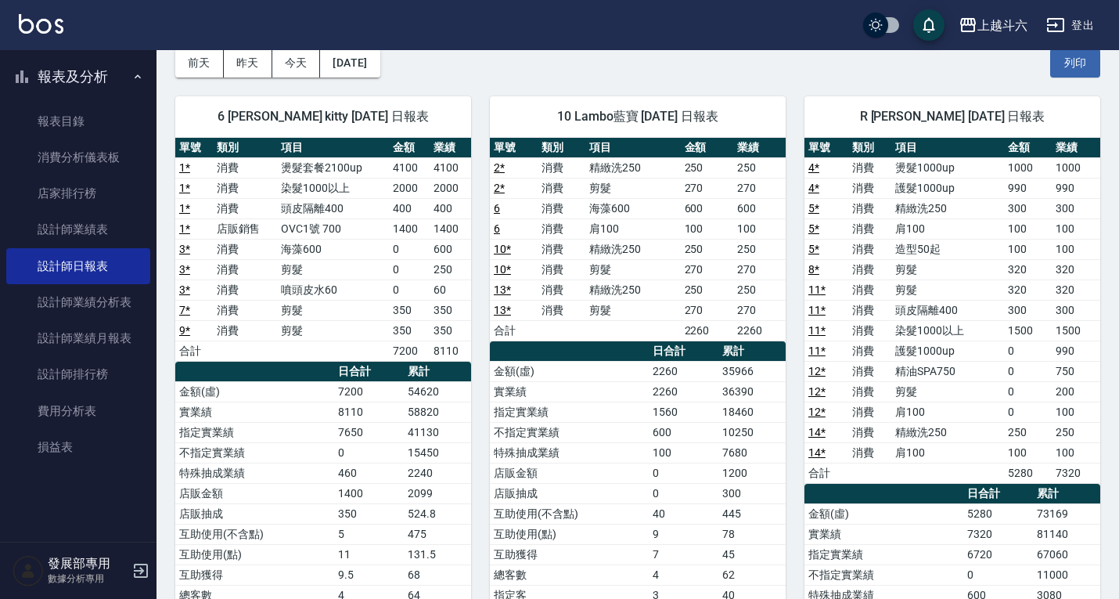
scroll to position [78, 0]
